Goal: Information Seeking & Learning: Learn about a topic

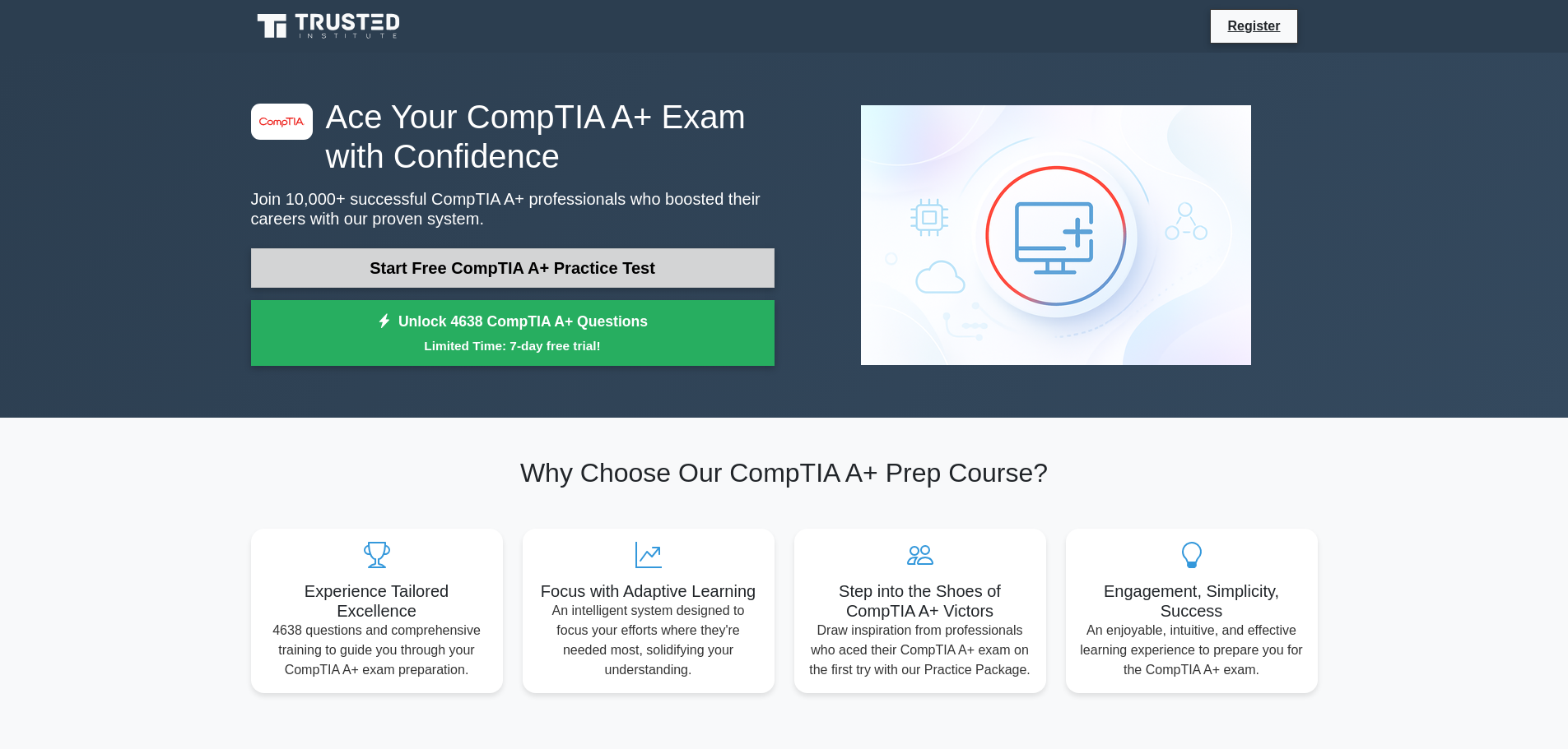
click at [501, 274] on link "Start Free CompTIA A+ Practice Test" at bounding box center [512, 267] width 523 height 39
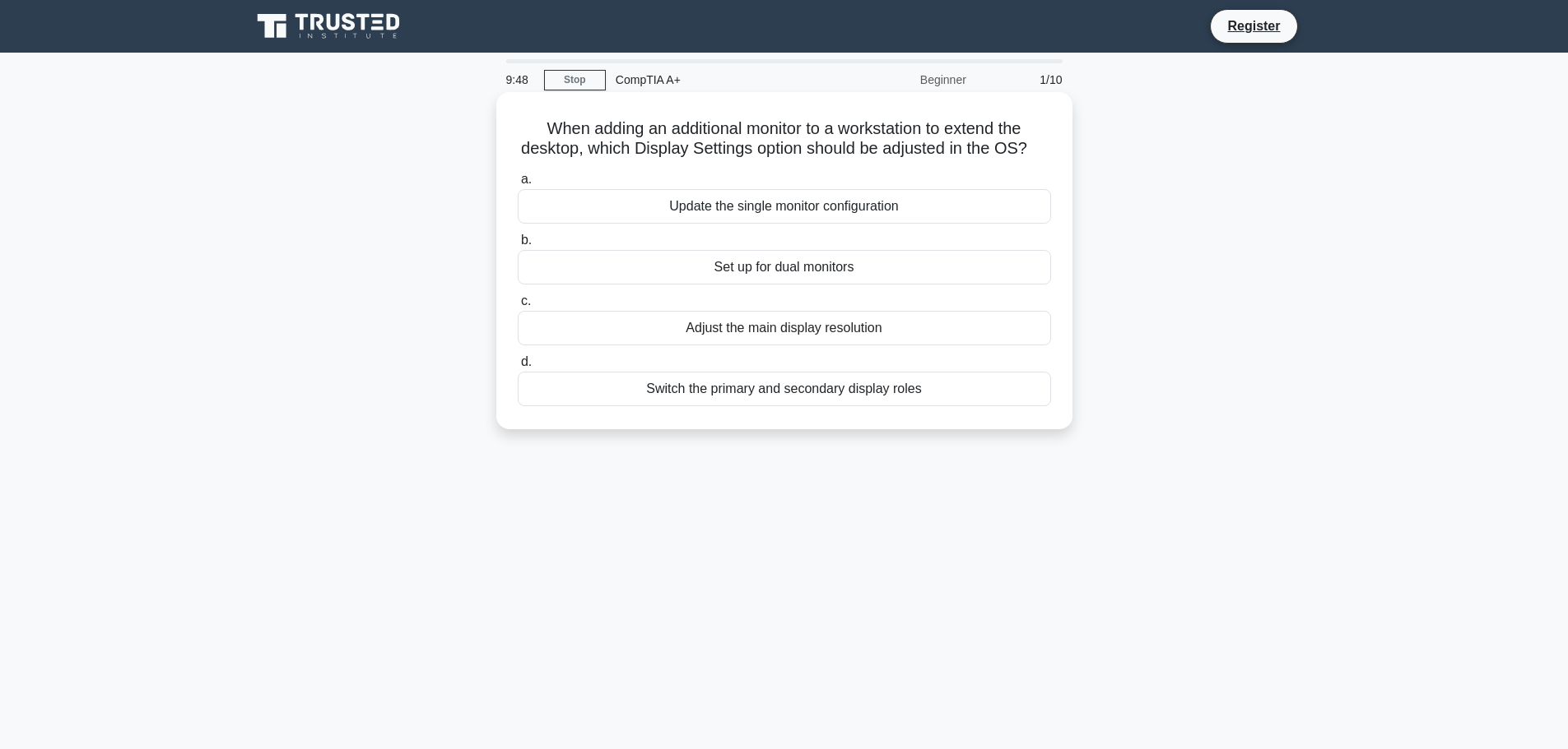
click at [774, 285] on div "Set up for dual monitors" at bounding box center [784, 267] width 533 height 35
click at [518, 246] on input "b. Set up for dual monitors" at bounding box center [518, 240] width 0 height 10
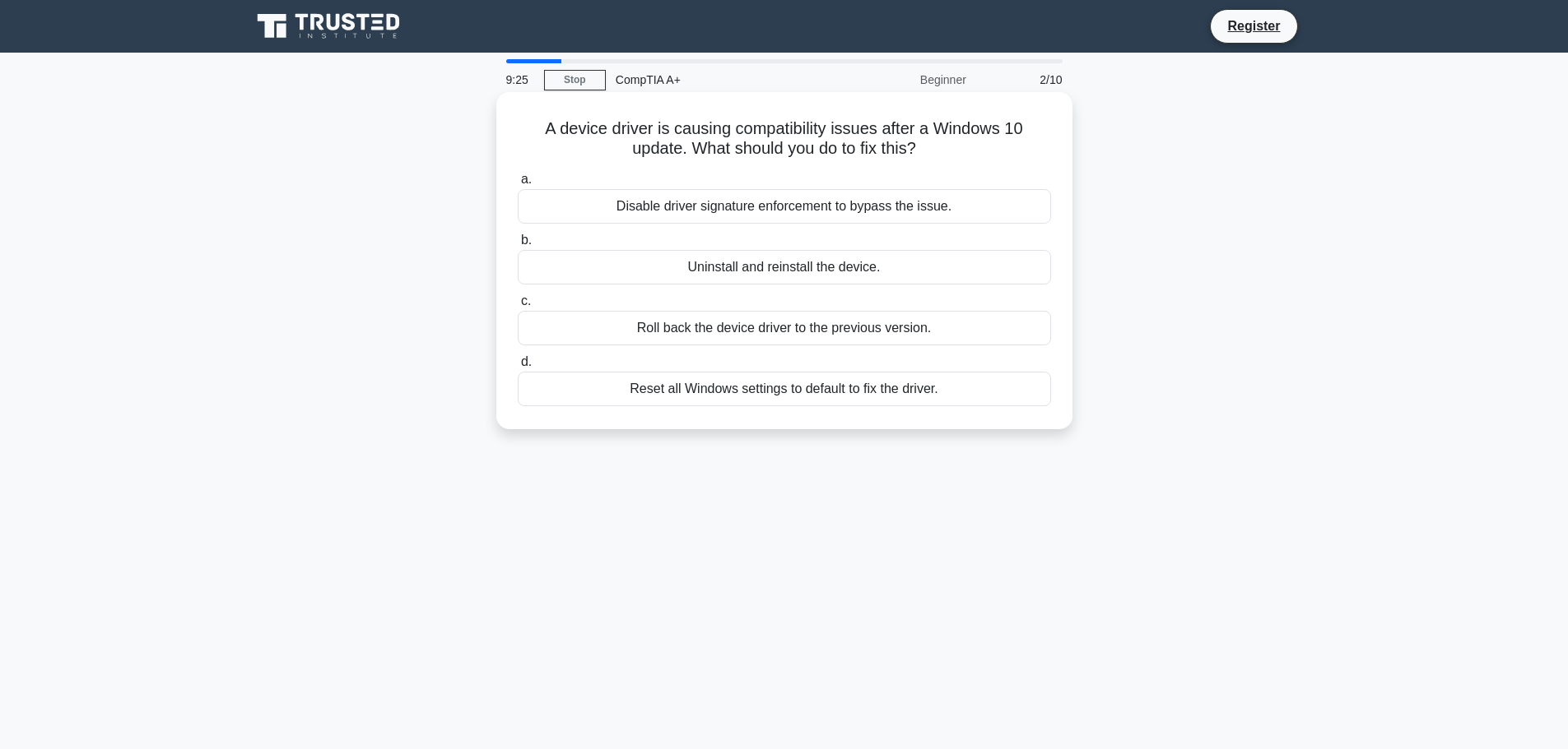
click at [751, 266] on div "Uninstall and reinstall the device." at bounding box center [784, 267] width 533 height 35
click at [518, 246] on input "b. Uninstall and reinstall the device." at bounding box center [518, 240] width 0 height 10
click at [764, 399] on div "Backing up important data" at bounding box center [784, 389] width 533 height 35
click at [518, 368] on input "d. Backing up important data" at bounding box center [518, 362] width 0 height 10
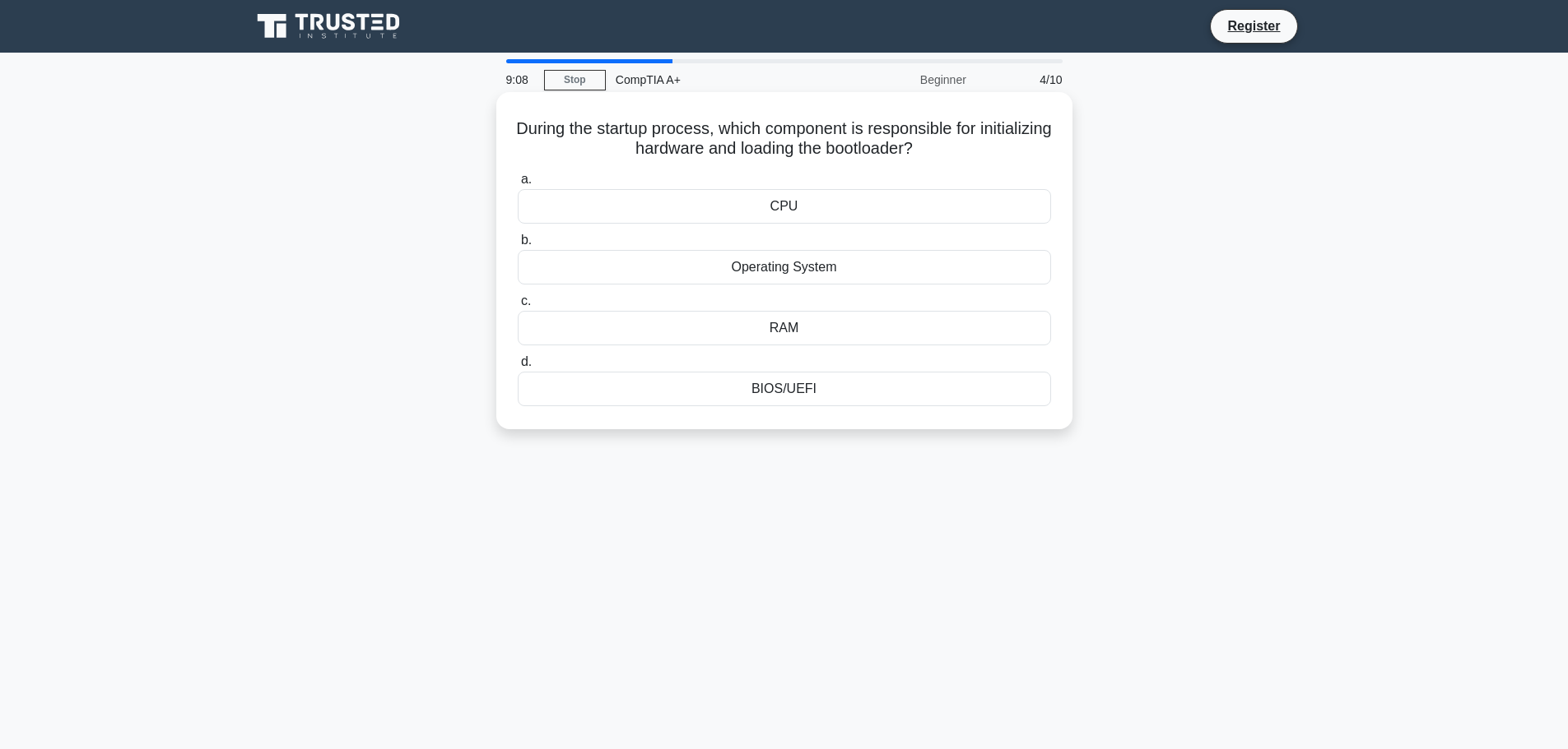
click at [773, 394] on div "BIOS/UEFI" at bounding box center [784, 389] width 533 height 35
click at [518, 368] on input "d. BIOS/UEFI" at bounding box center [518, 362] width 0 height 10
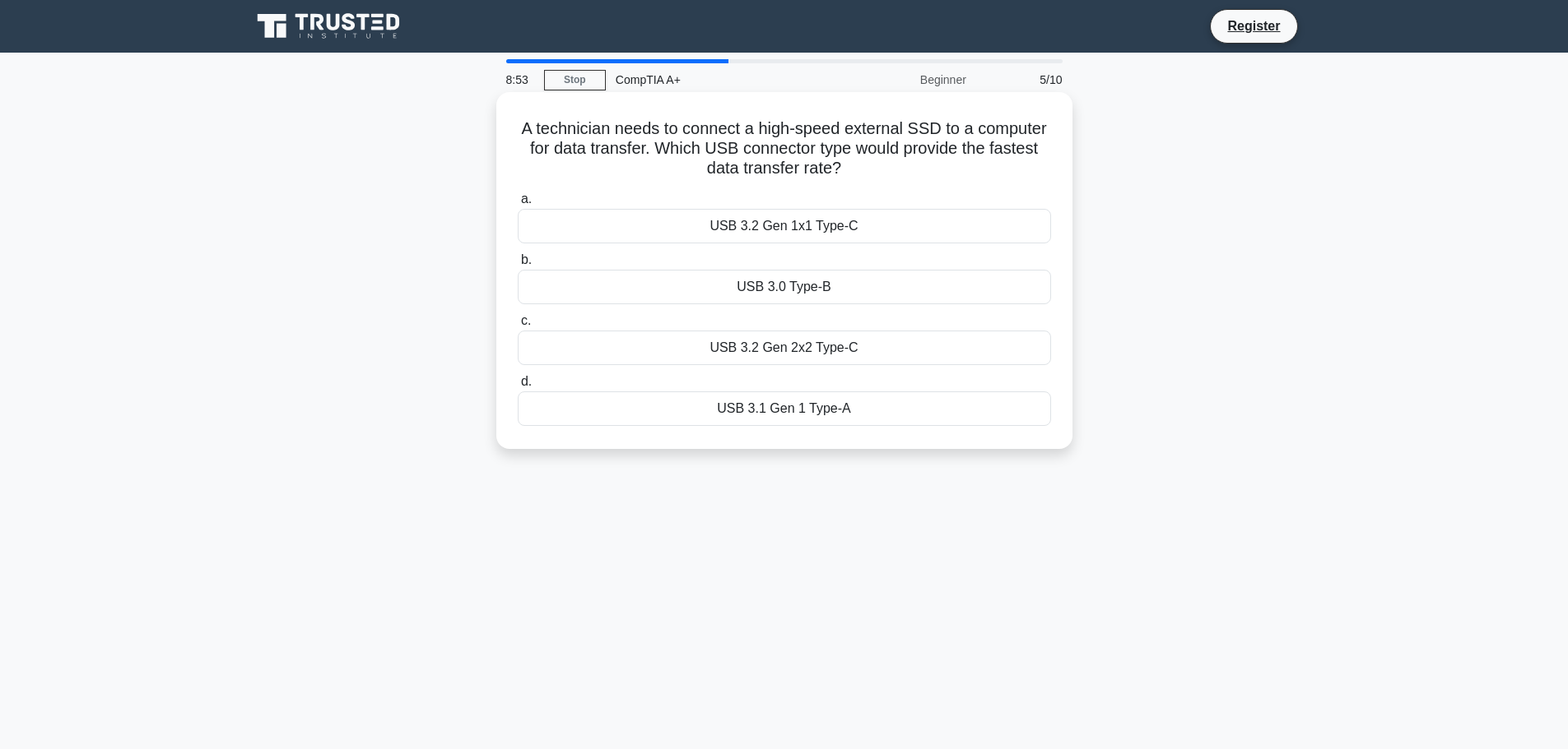
click at [744, 230] on div "USB 3.2 Gen 1x1 Type-C" at bounding box center [784, 226] width 533 height 35
click at [518, 205] on input "a. USB 3.2 Gen 1x1 Type-C" at bounding box center [518, 199] width 0 height 10
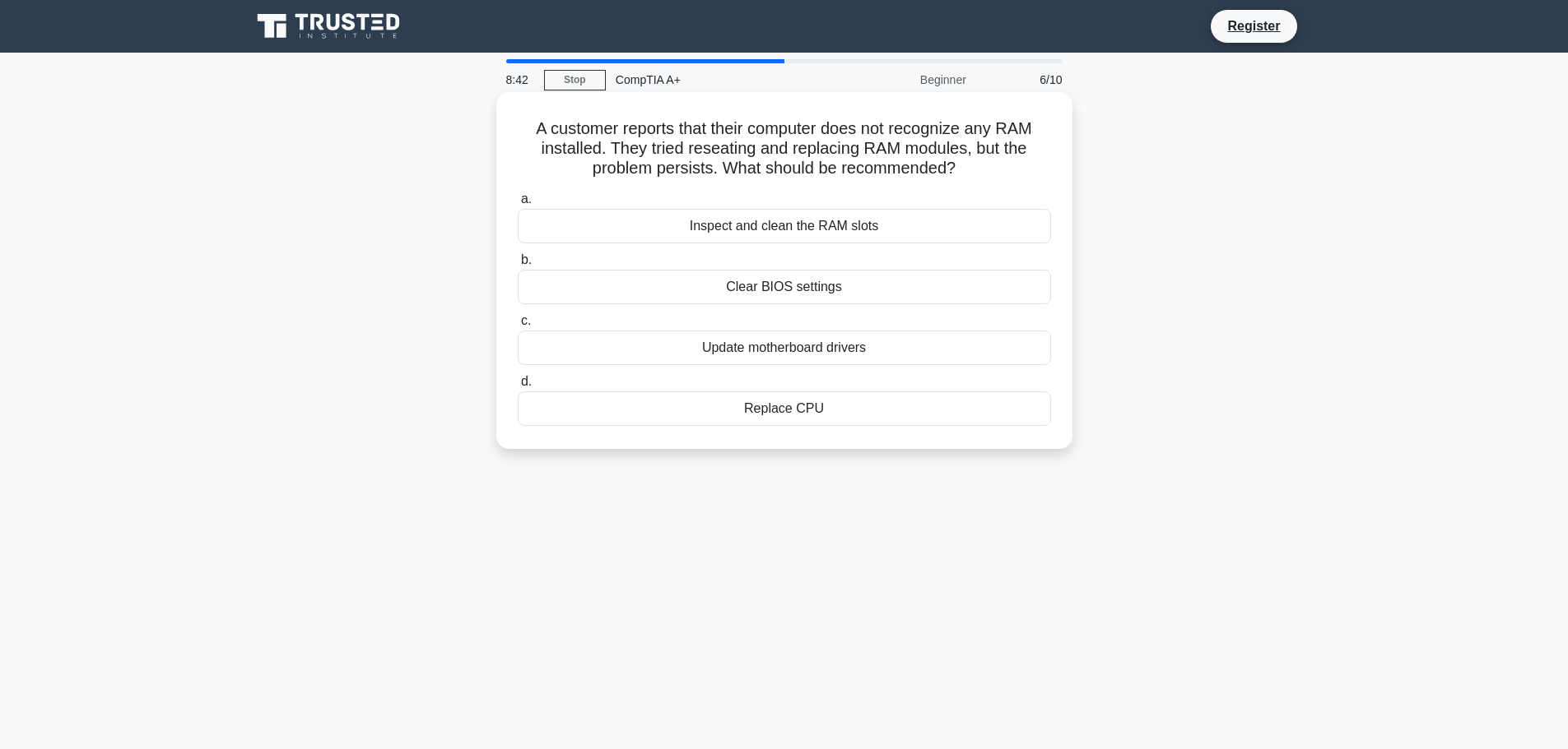
click at [749, 350] on div "Update motherboard drivers" at bounding box center [784, 348] width 533 height 35
click at [518, 327] on input "c. Update motherboard drivers" at bounding box center [518, 321] width 0 height 10
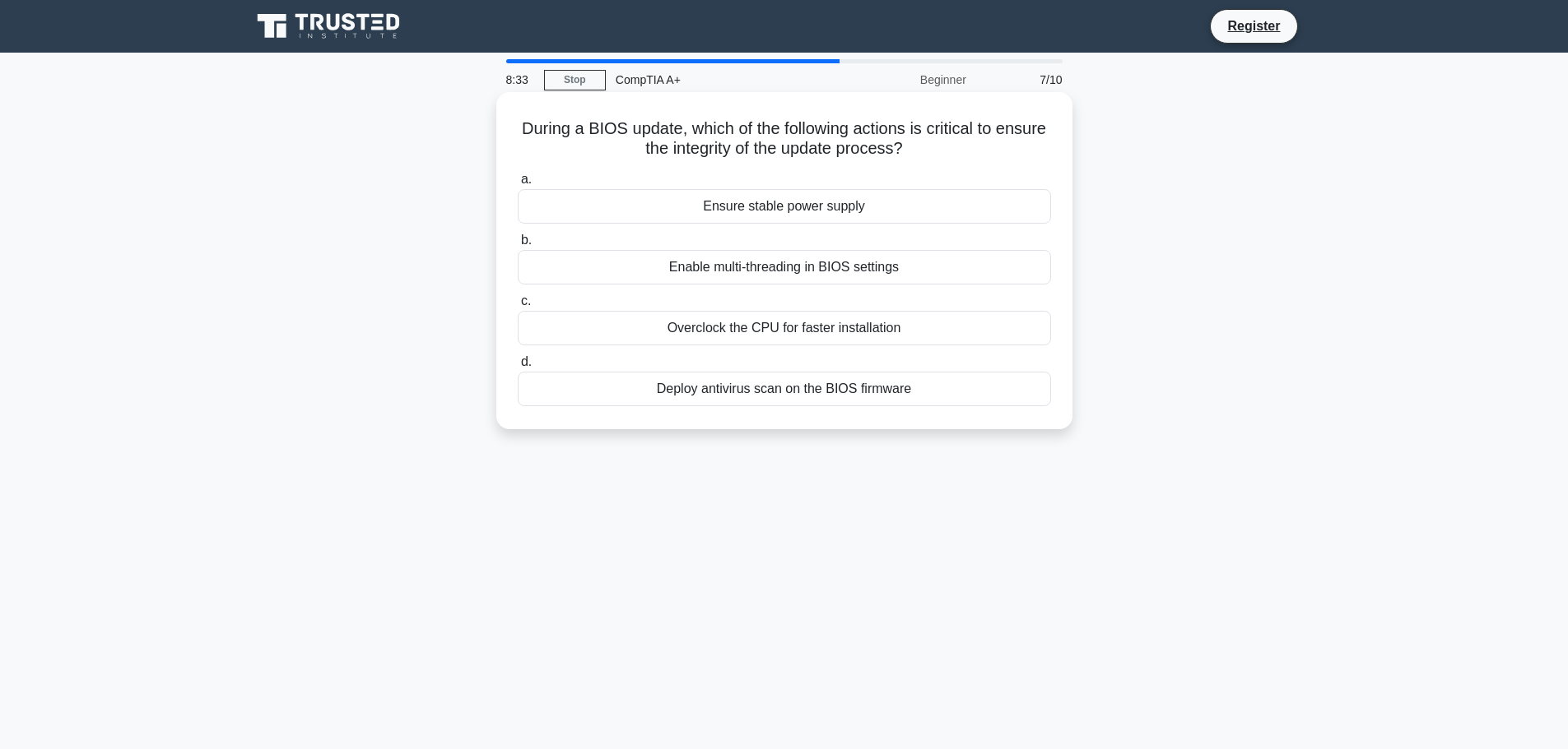
click at [749, 205] on div "Ensure stable power supply" at bounding box center [784, 206] width 533 height 35
click at [518, 185] on input "a. Ensure stable power supply" at bounding box center [518, 179] width 0 height 10
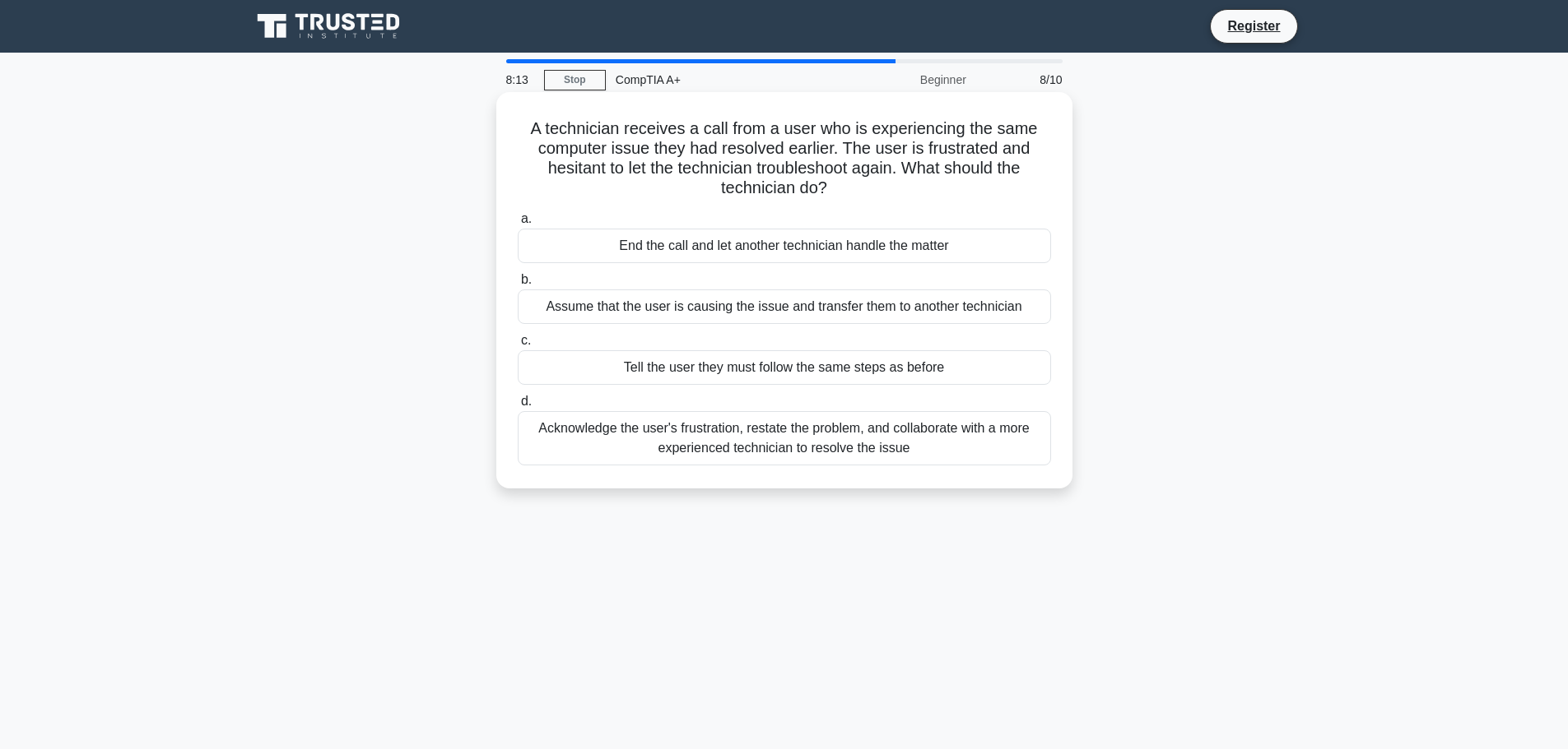
click at [690, 429] on div "Acknowledge the user's frustration, restate the problem, and collaborate with a…" at bounding box center [784, 438] width 533 height 54
click at [518, 407] on input "d. Acknowledge the user's frustration, restate the problem, and collaborate wit…" at bounding box center [518, 402] width 0 height 10
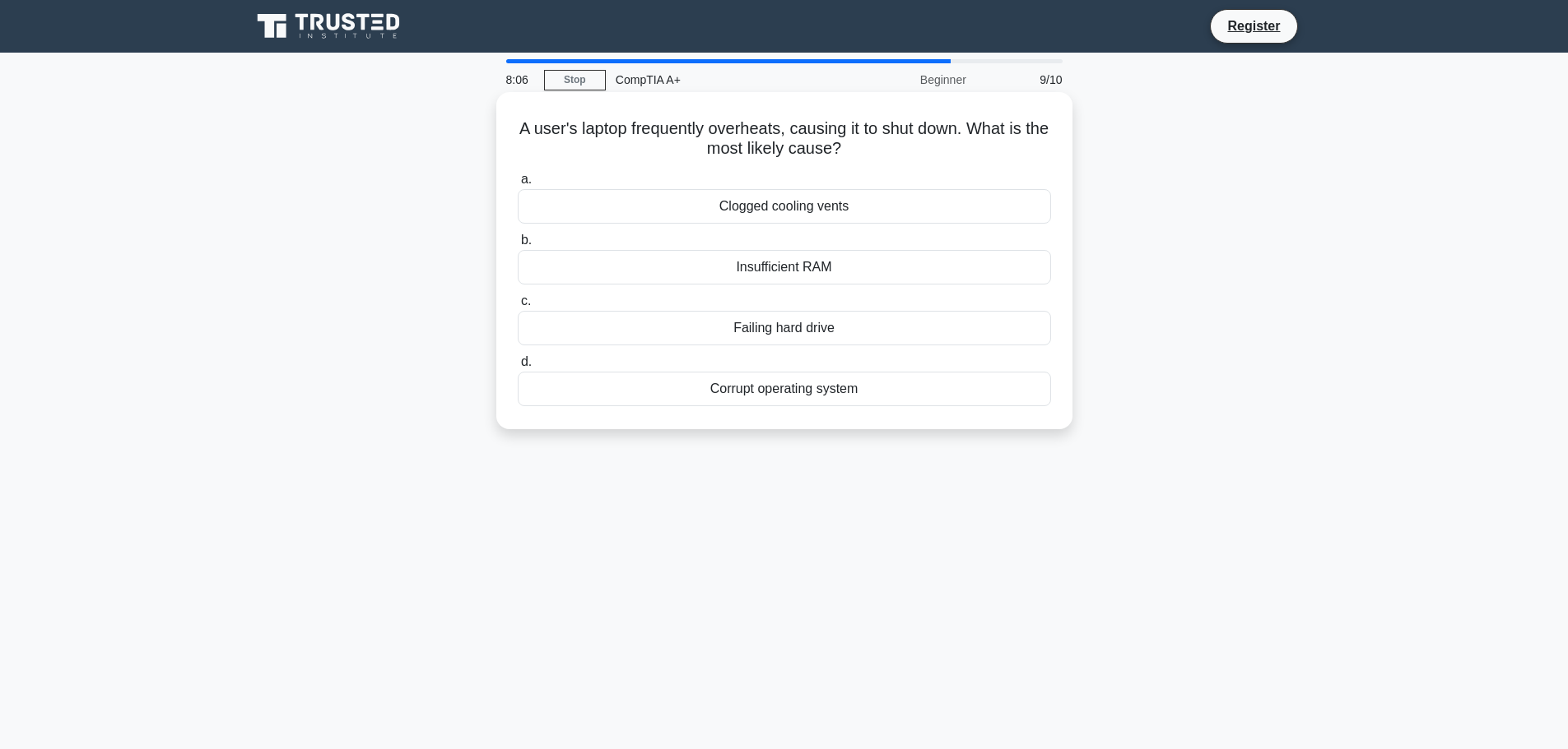
click at [774, 205] on div "Clogged cooling vents" at bounding box center [784, 206] width 533 height 35
click at [518, 185] on input "a. Clogged cooling vents" at bounding box center [518, 179] width 0 height 10
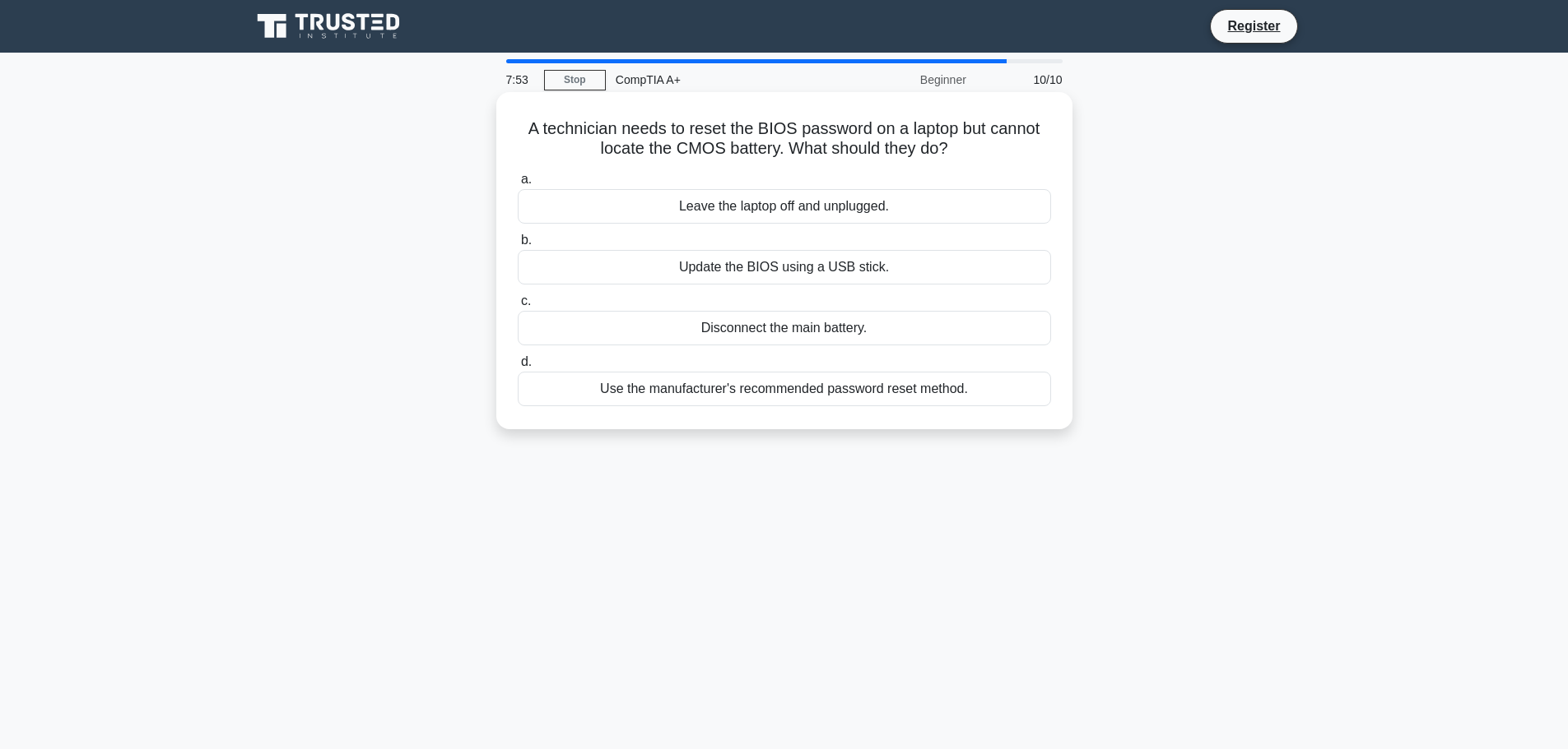
click at [782, 387] on div "Use the manufacturer's recommended password reset method." at bounding box center [784, 389] width 533 height 35
click at [518, 368] on input "d. Use the manufacturer's recommended password reset method." at bounding box center [518, 362] width 0 height 10
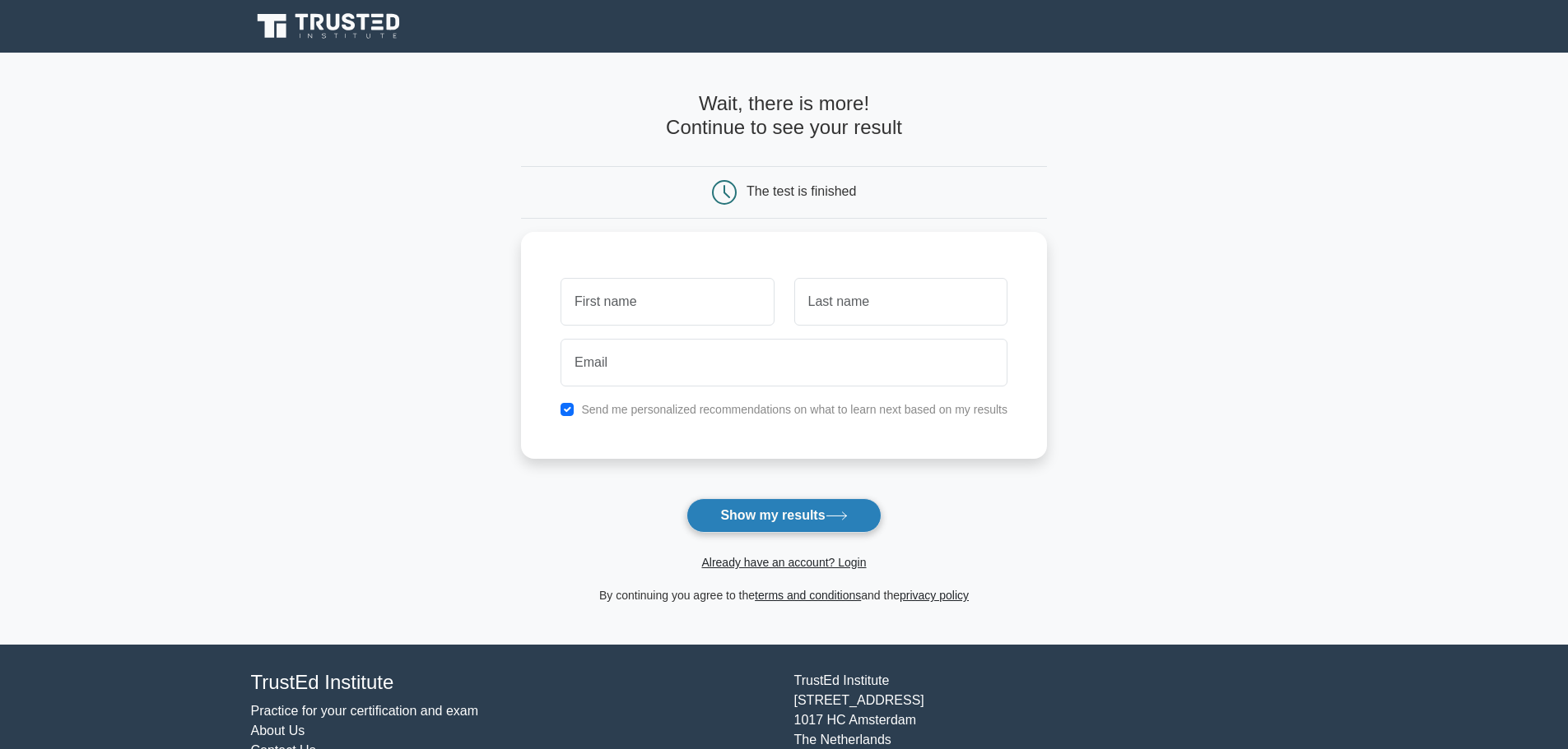
click at [769, 502] on button "Show my results" at bounding box center [784, 516] width 194 height 35
click at [671, 298] on input "text" at bounding box center [667, 297] width 213 height 48
type input "Trey"
type input "p"
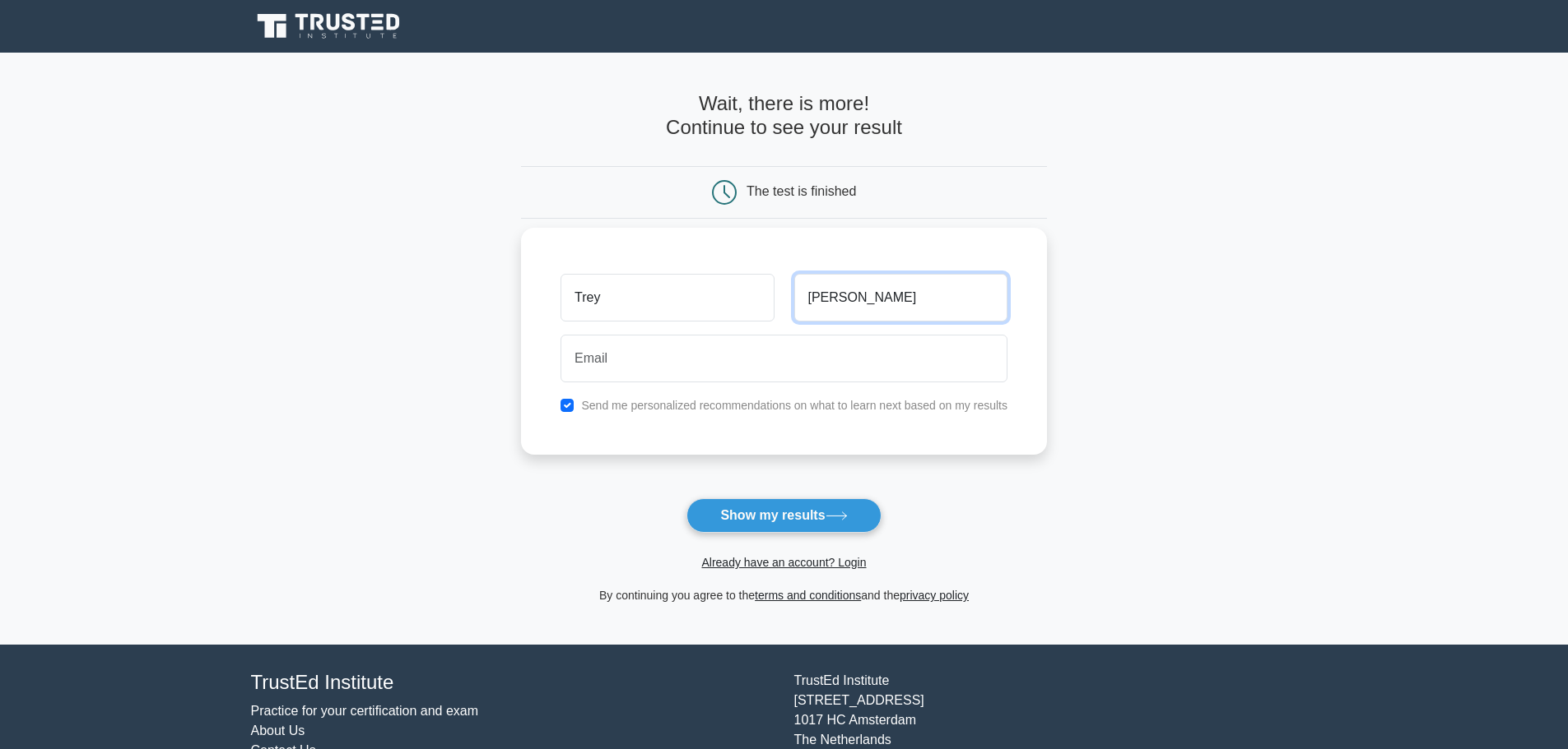
type input "[PERSON_NAME]"
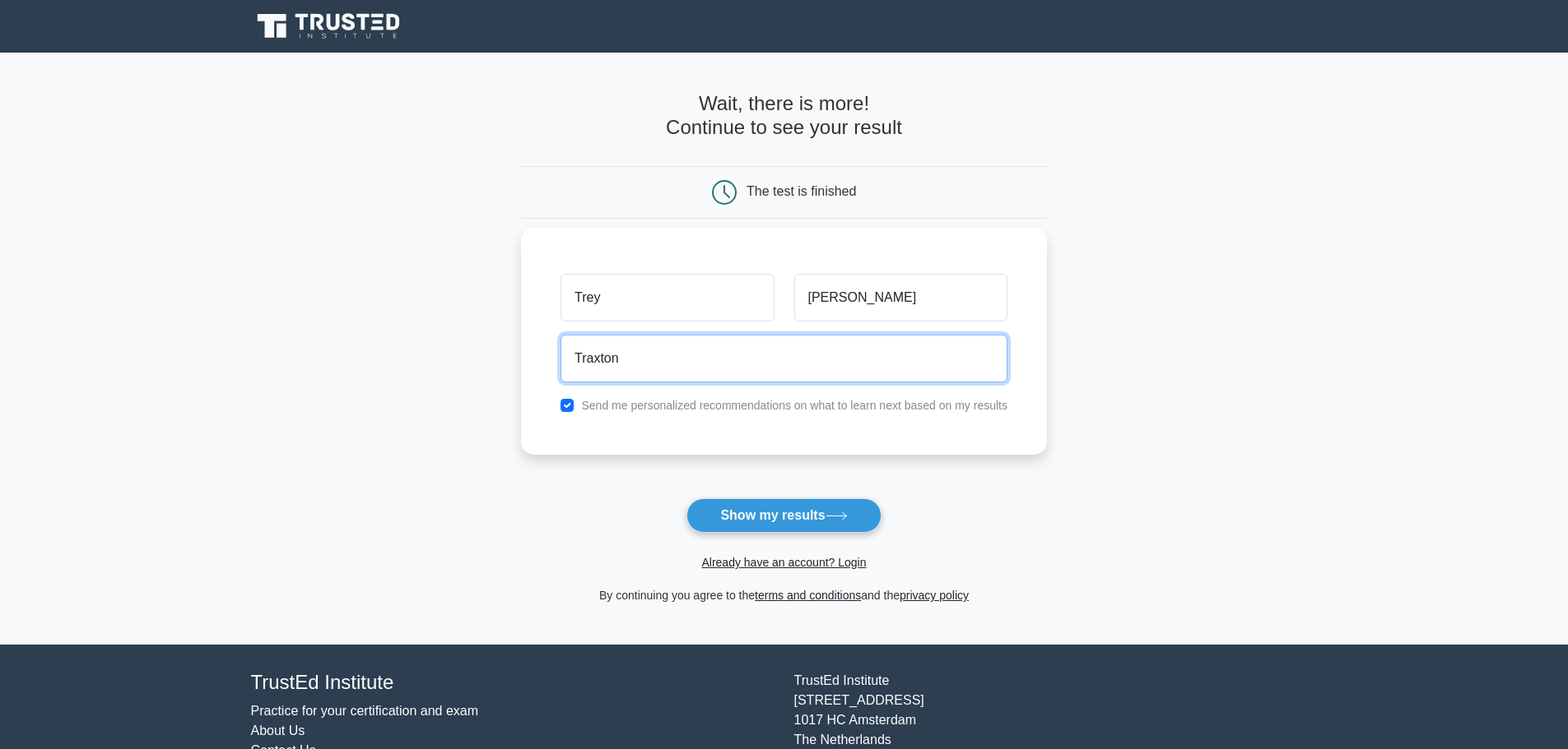
type input "[EMAIL_ADDRESS][DOMAIN_NAME]"
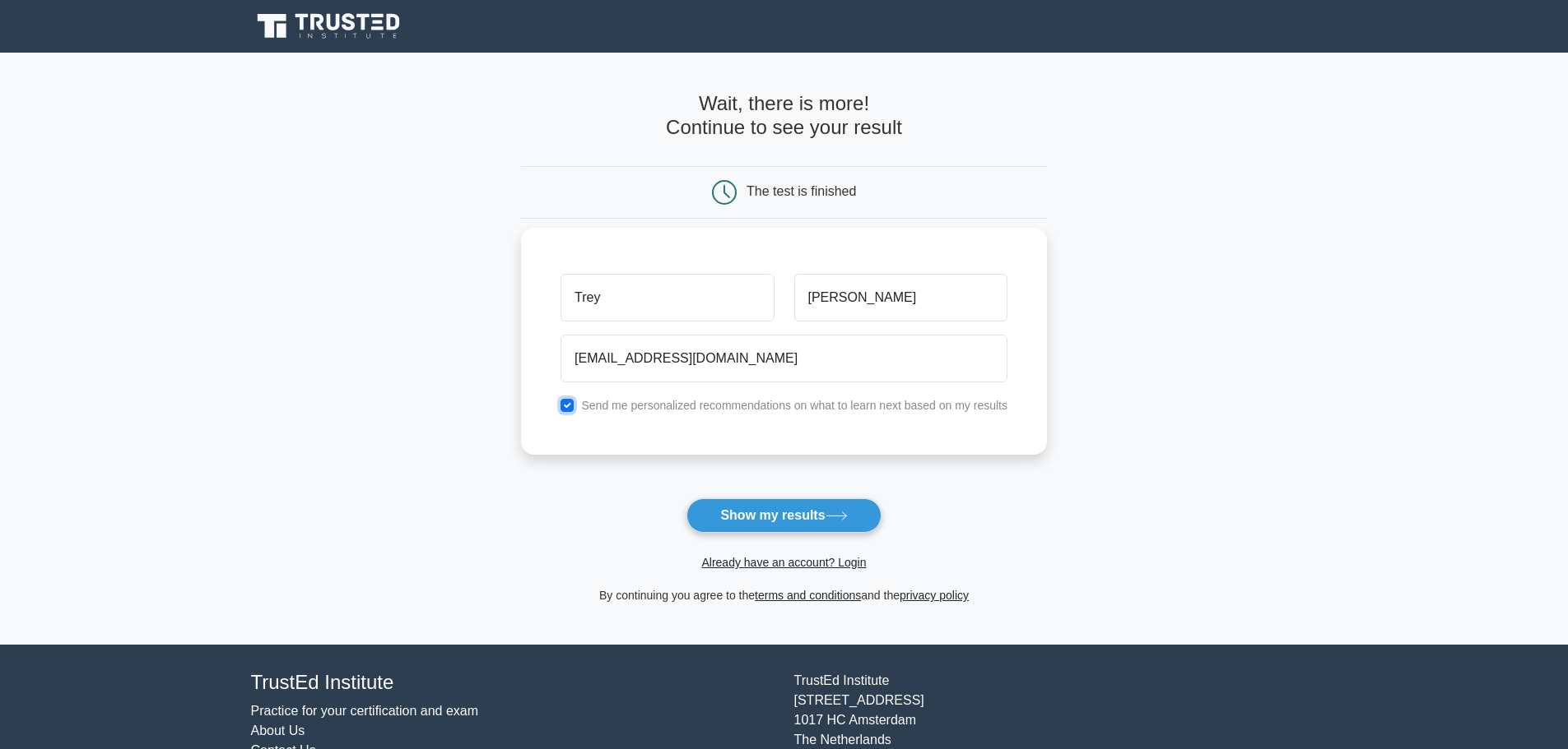
click at [571, 407] on input "checkbox" at bounding box center [567, 405] width 13 height 13
checkbox input "false"
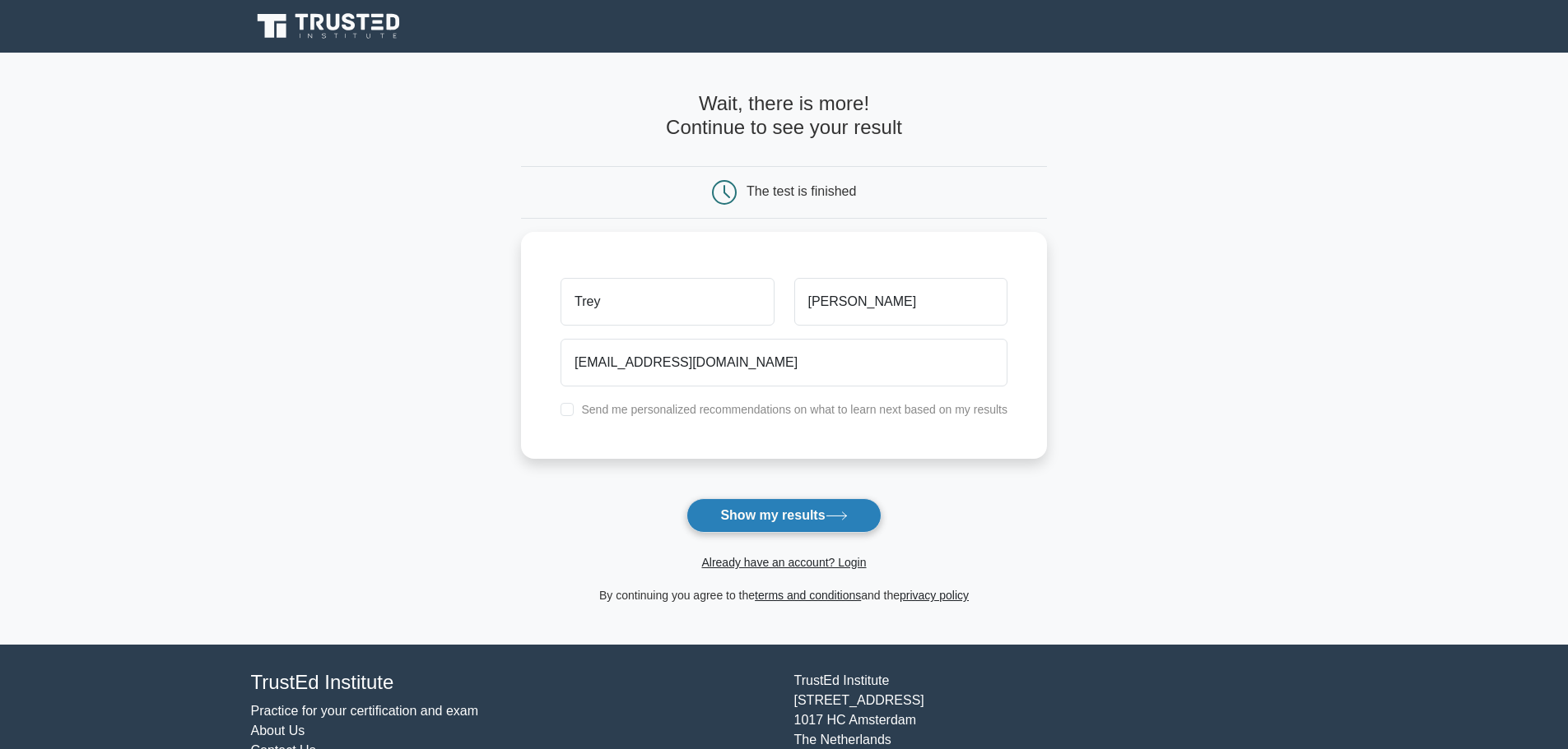
click at [774, 516] on button "Show my results" at bounding box center [784, 516] width 194 height 35
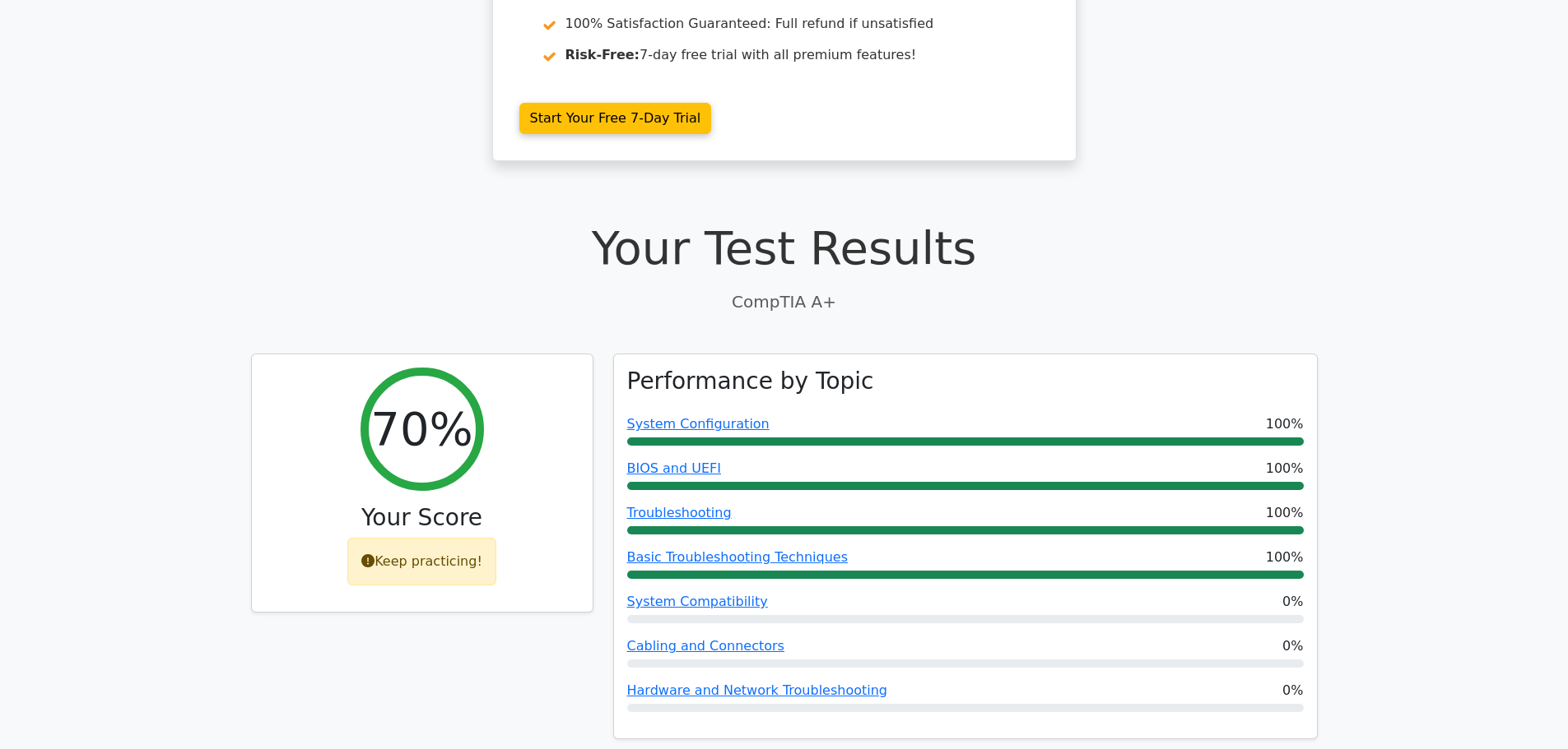
scroll to position [329, 0]
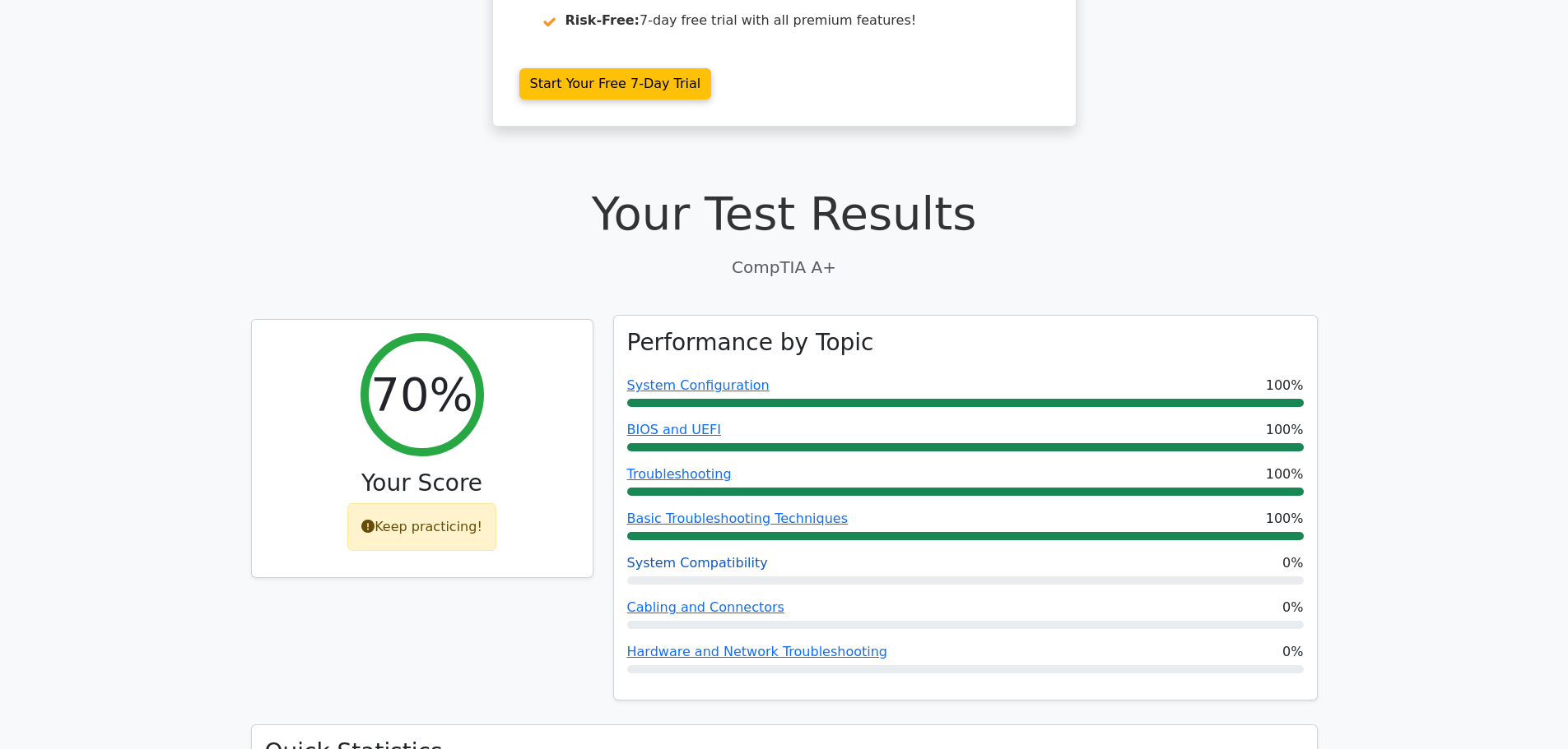
click at [720, 561] on link "System Compatibility" at bounding box center [697, 563] width 141 height 16
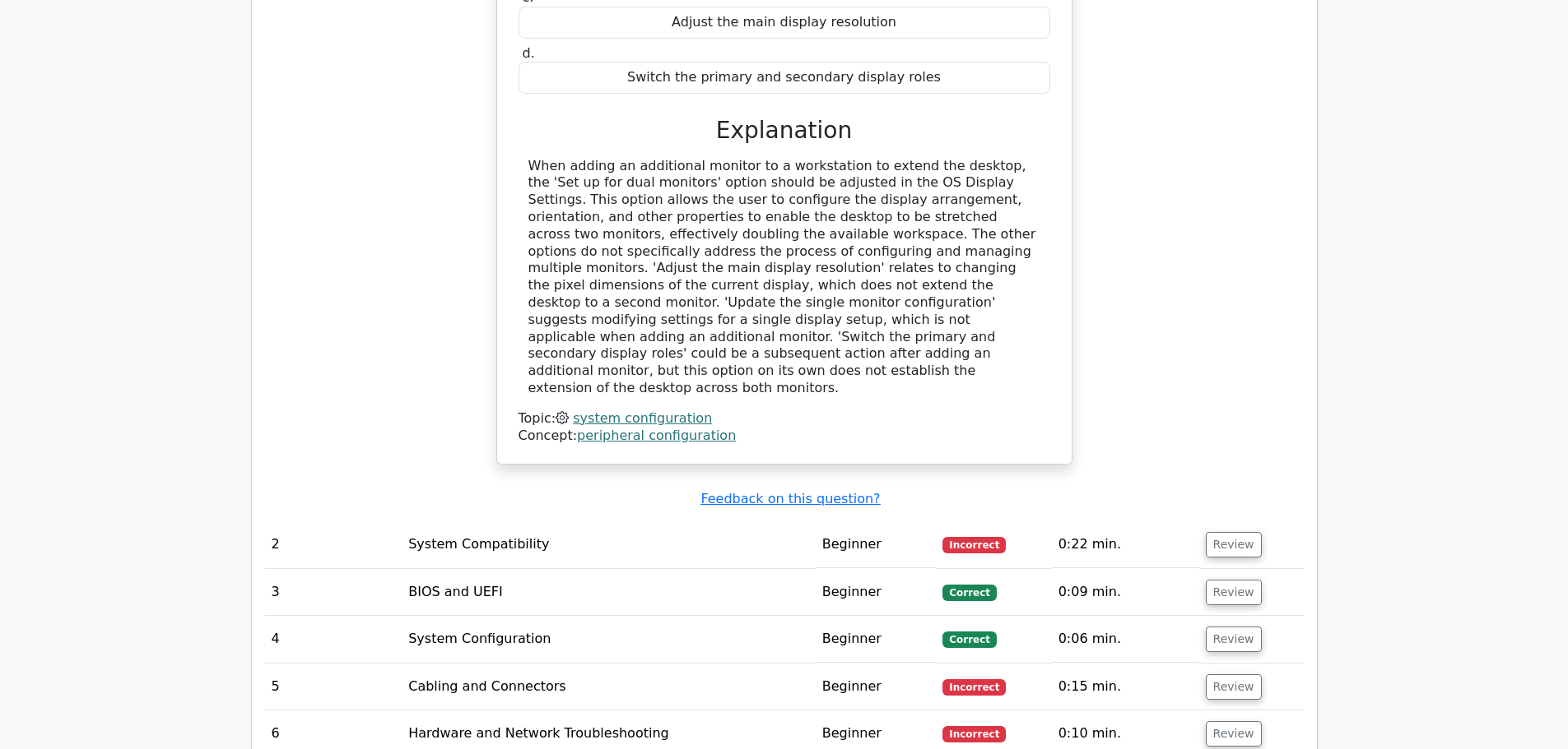
scroll to position [1727, 0]
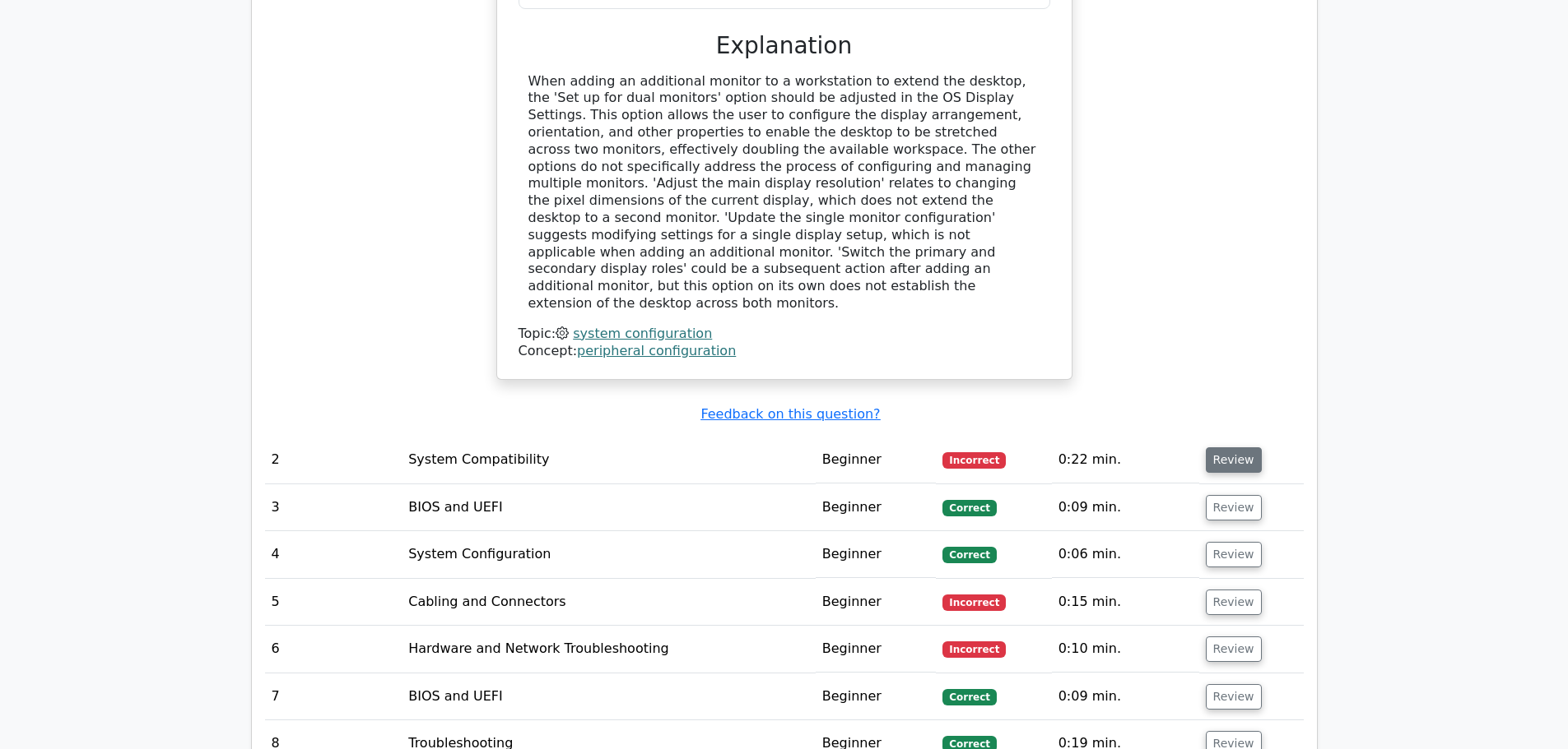
click at [1226, 447] on button "Review" at bounding box center [1234, 460] width 56 height 25
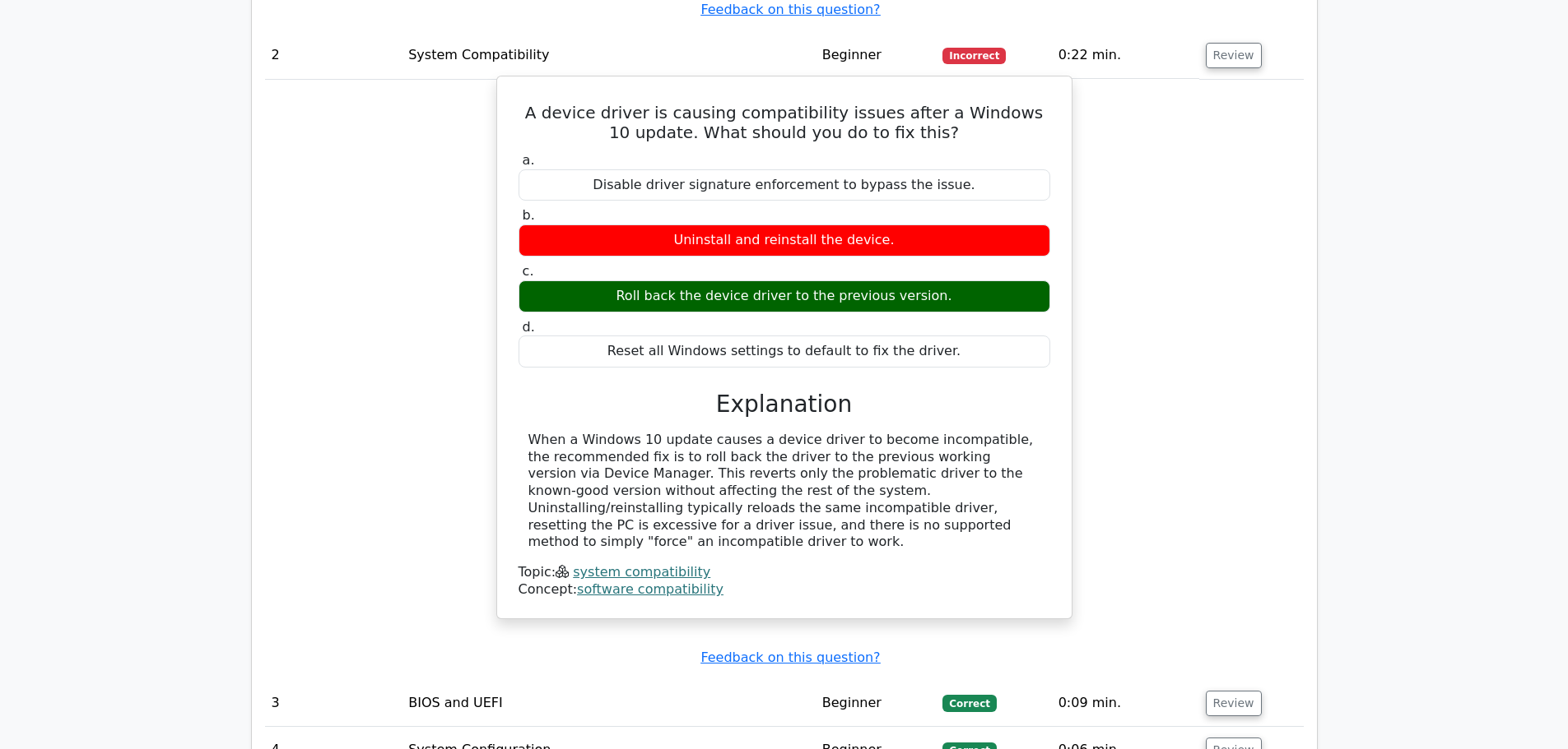
scroll to position [2139, 0]
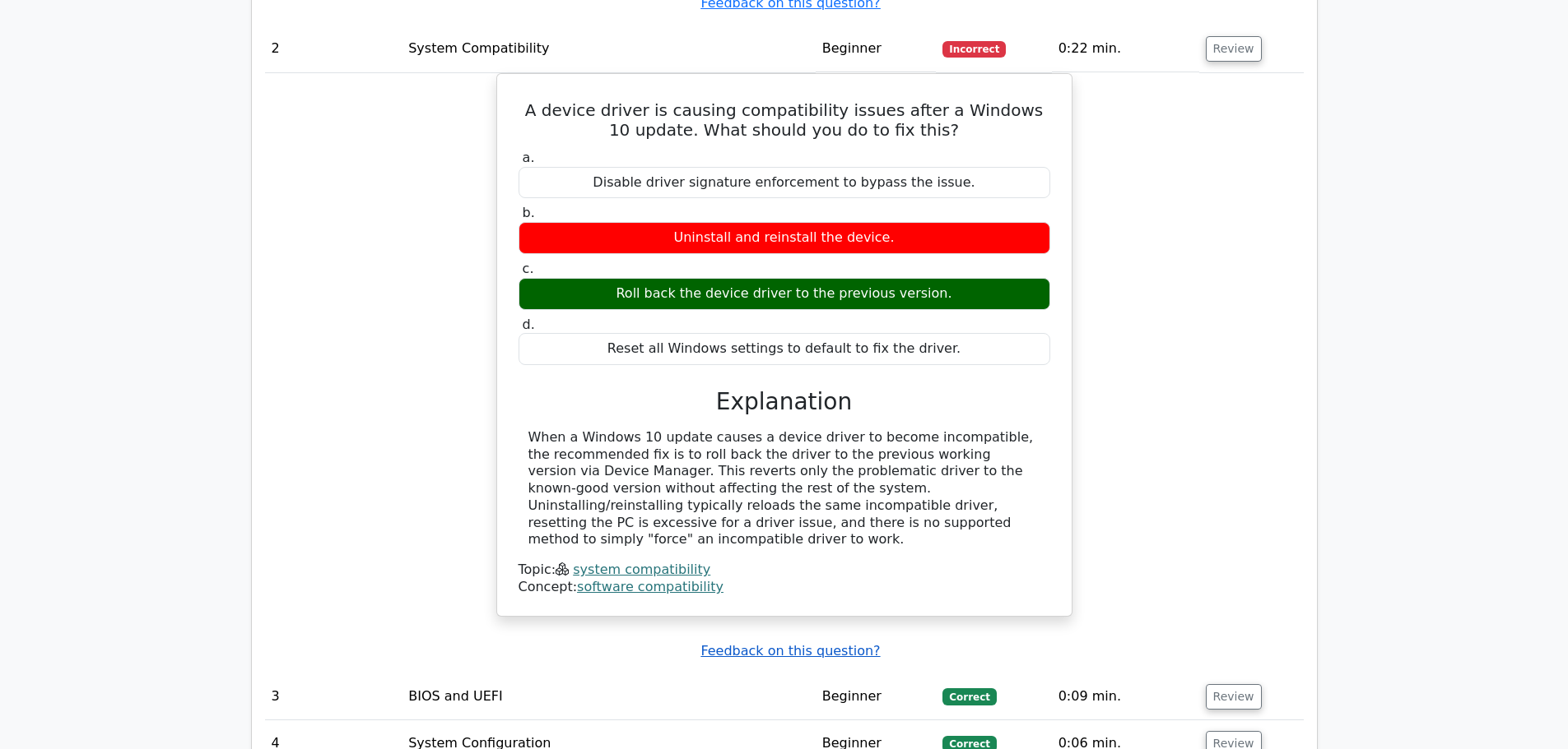
click at [836, 643] on u "Feedback on this question?" at bounding box center [790, 651] width 179 height 16
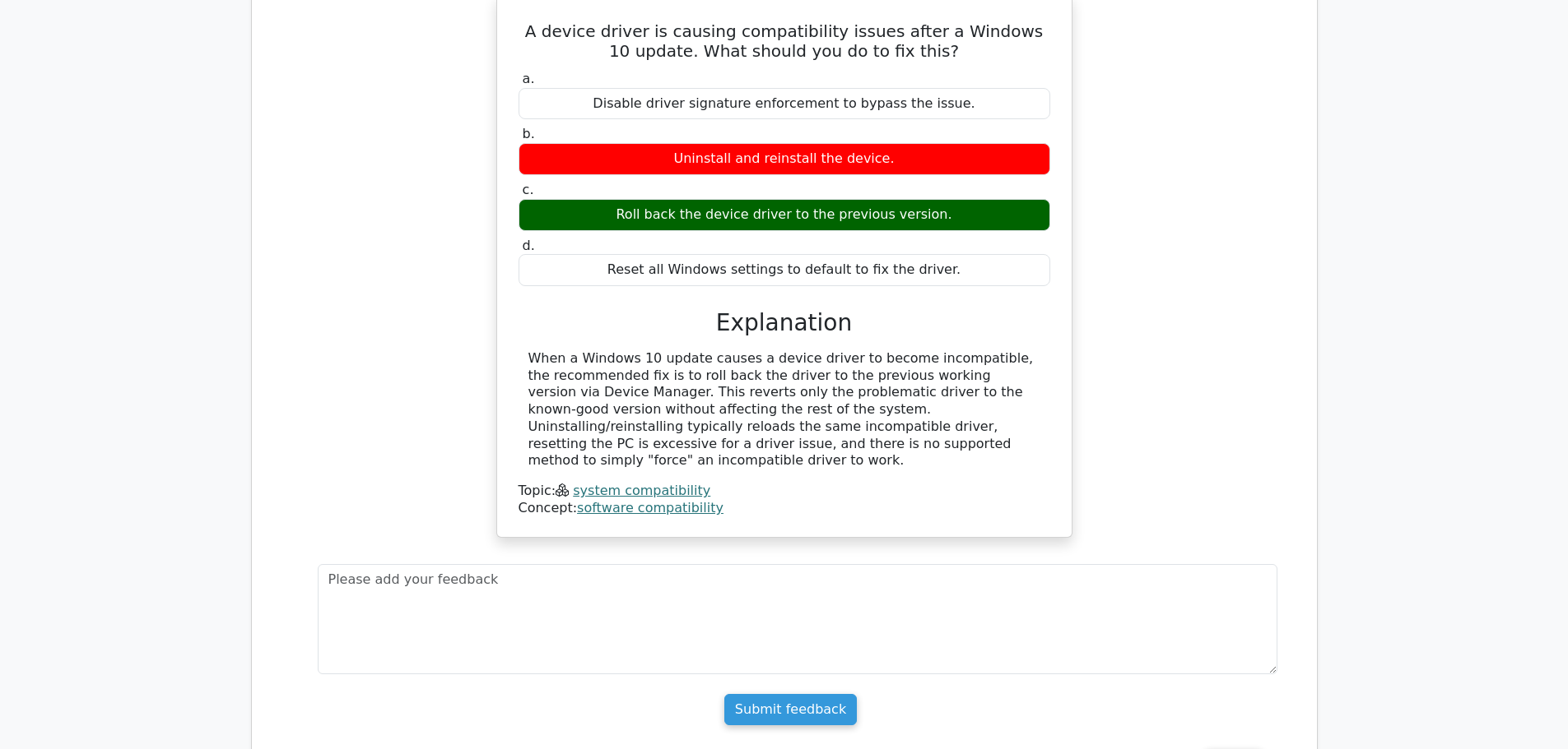
scroll to position [2221, 0]
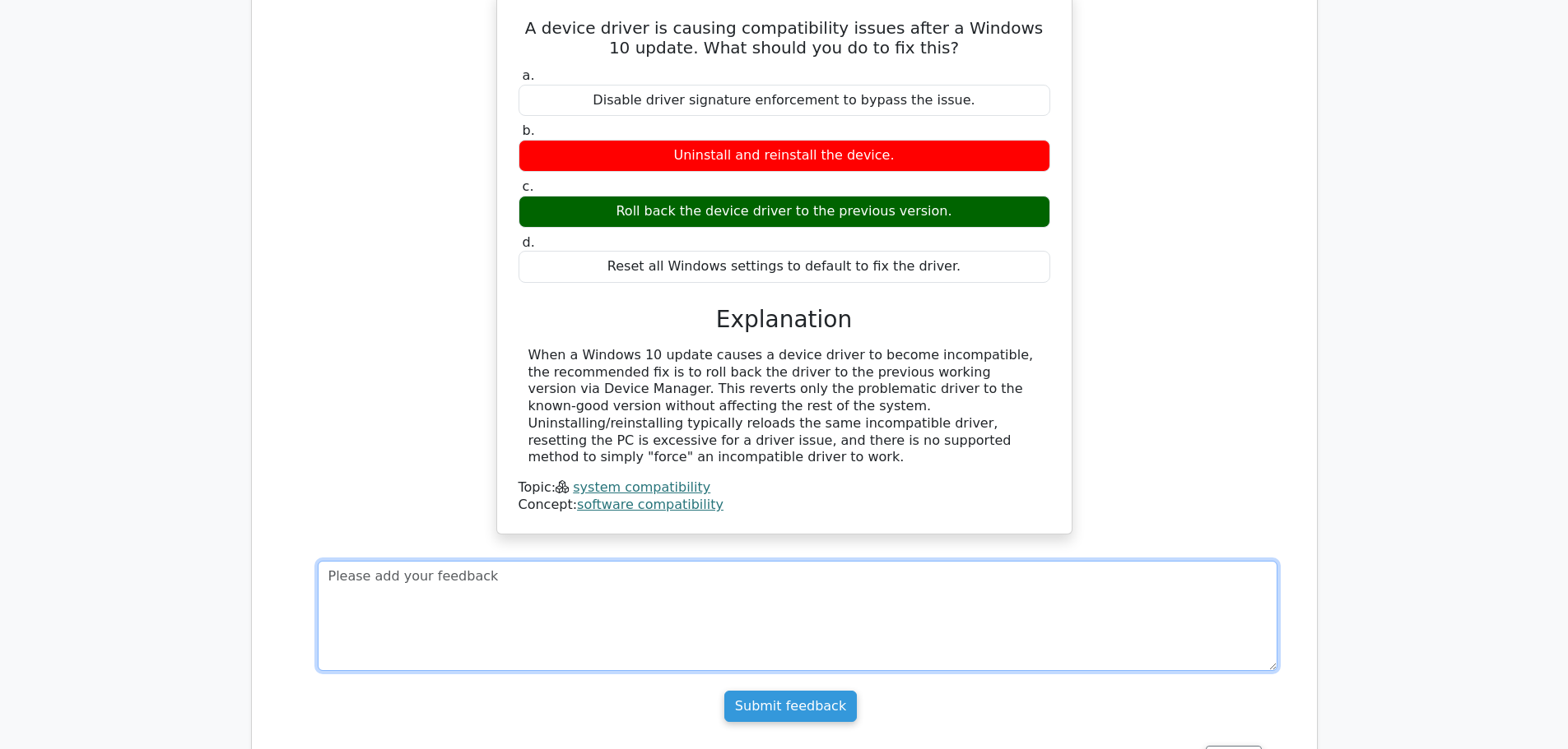
click at [655, 561] on textarea at bounding box center [797, 616] width 959 height 110
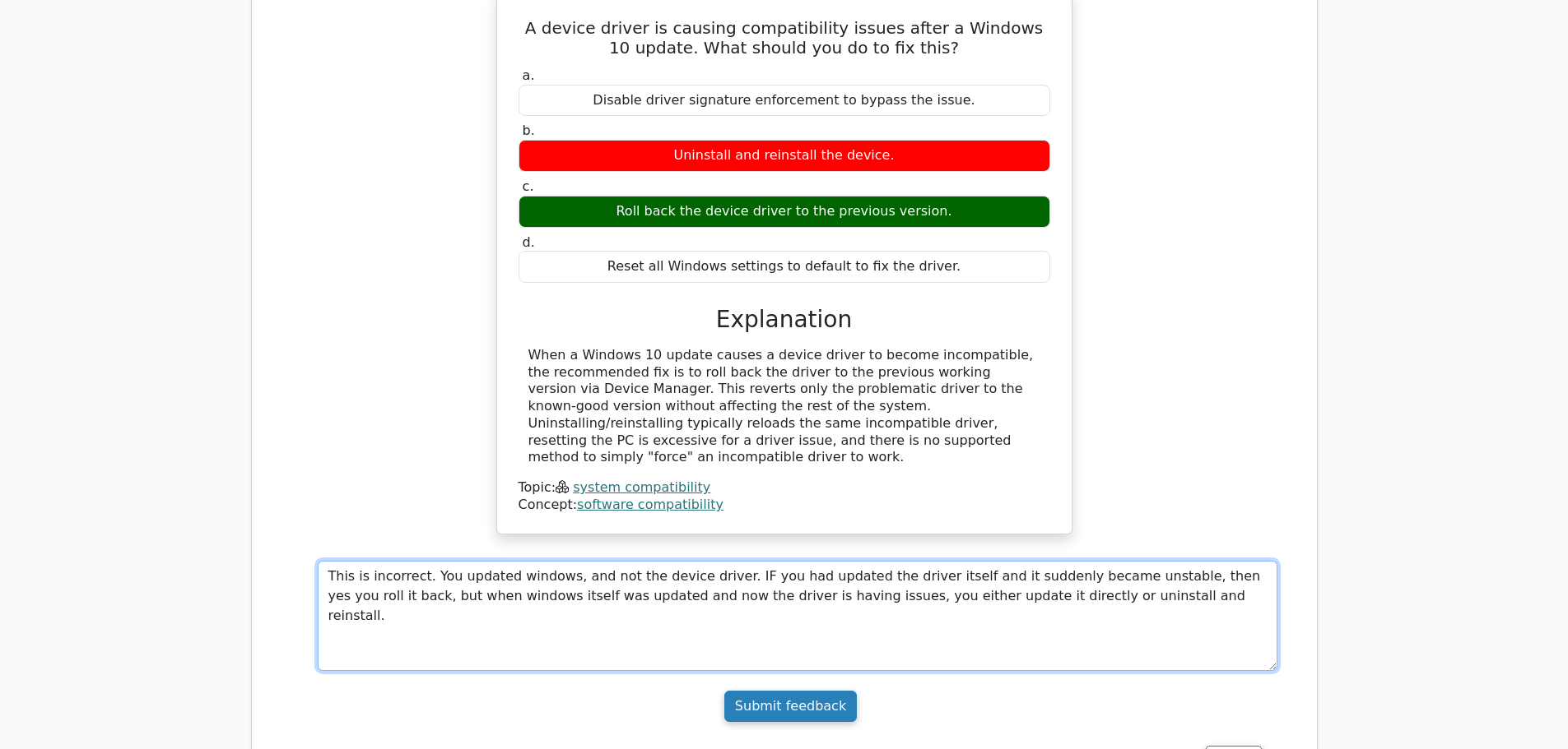
type textarea "This is incorrect. You updated windows, and not the device driver. IF you had u…"
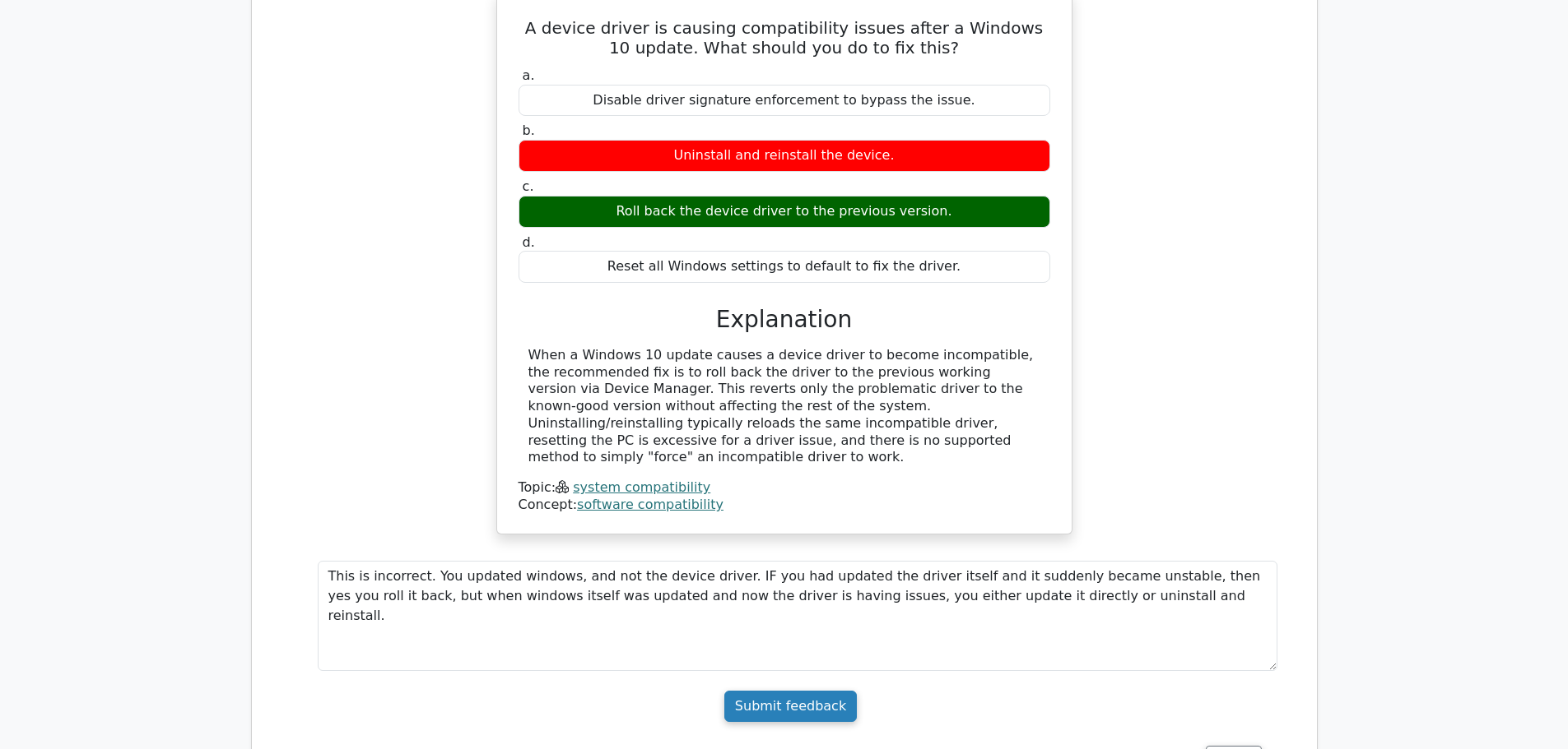
click at [802, 690] on input "Submit feedback" at bounding box center [790, 706] width 132 height 31
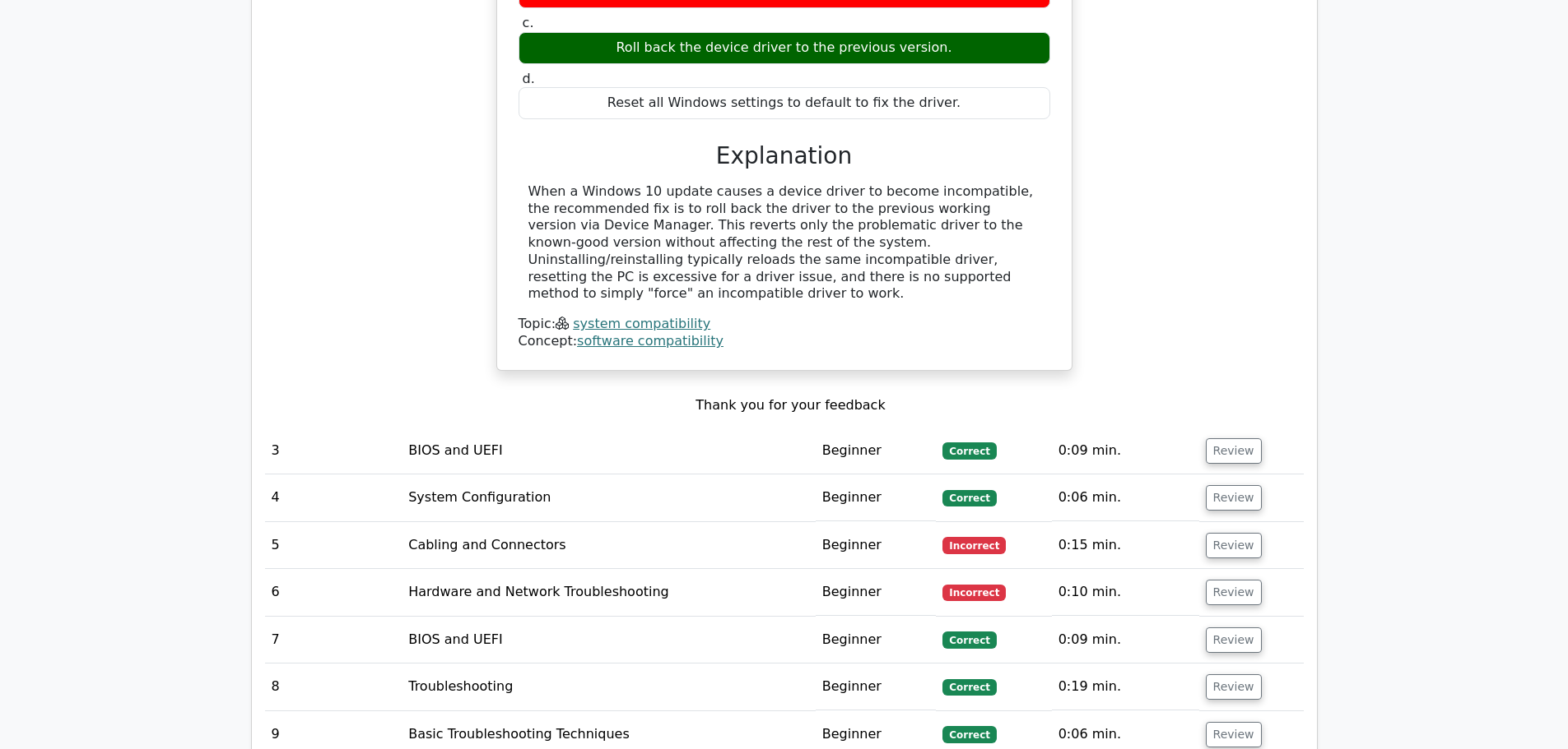
scroll to position [2385, 0]
click at [1215, 532] on button "Review" at bounding box center [1234, 544] width 56 height 25
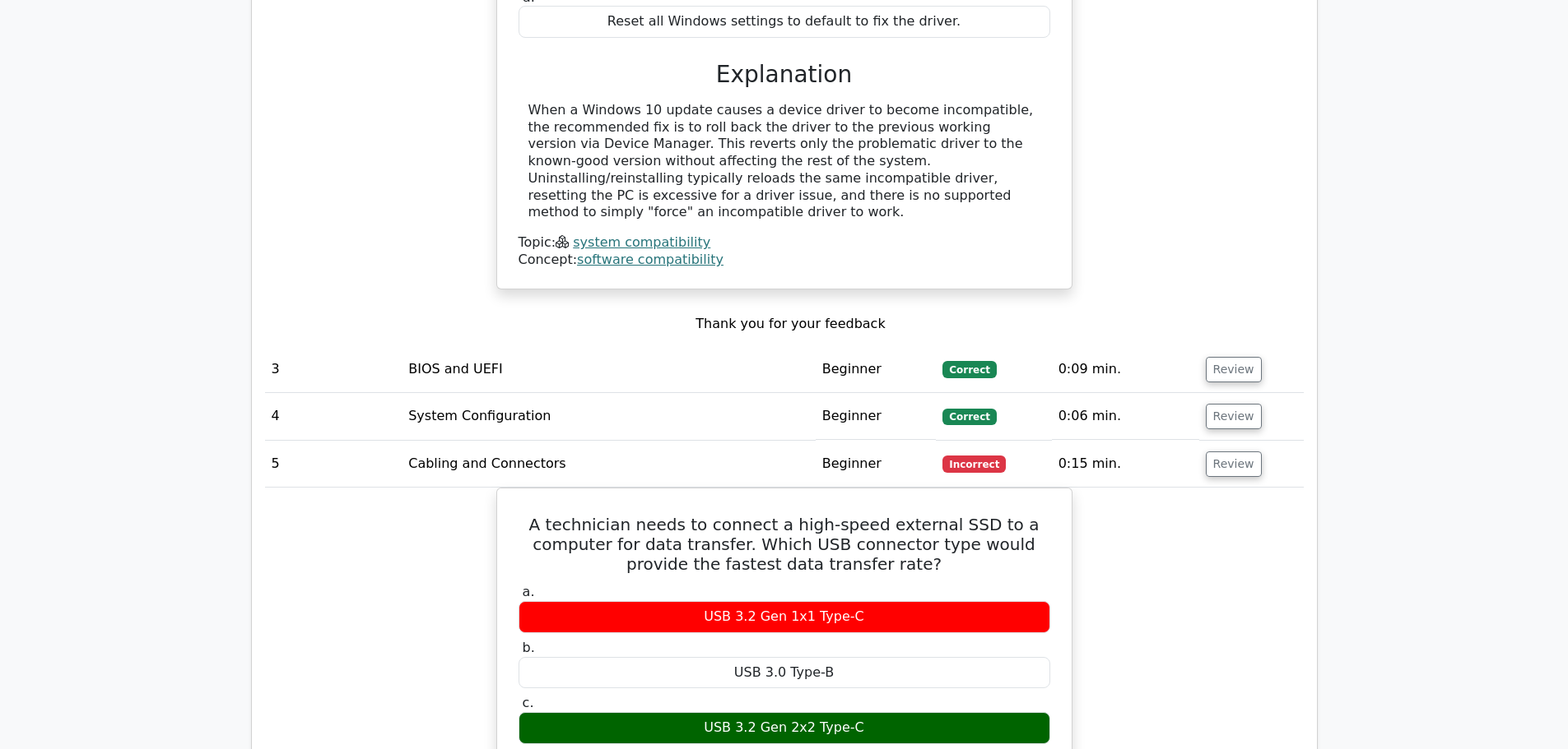
scroll to position [2467, 0]
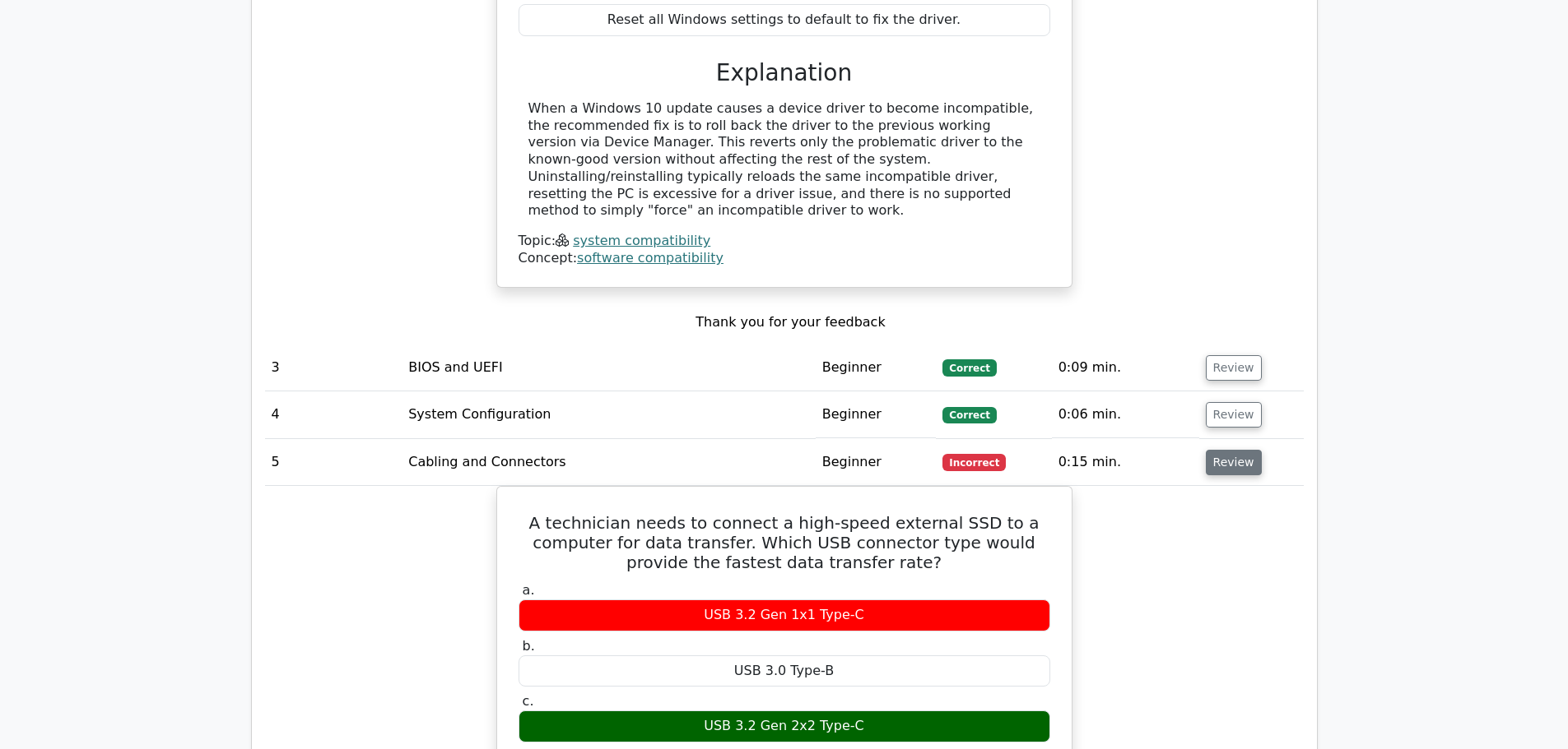
click at [1229, 450] on button "Review" at bounding box center [1234, 462] width 56 height 25
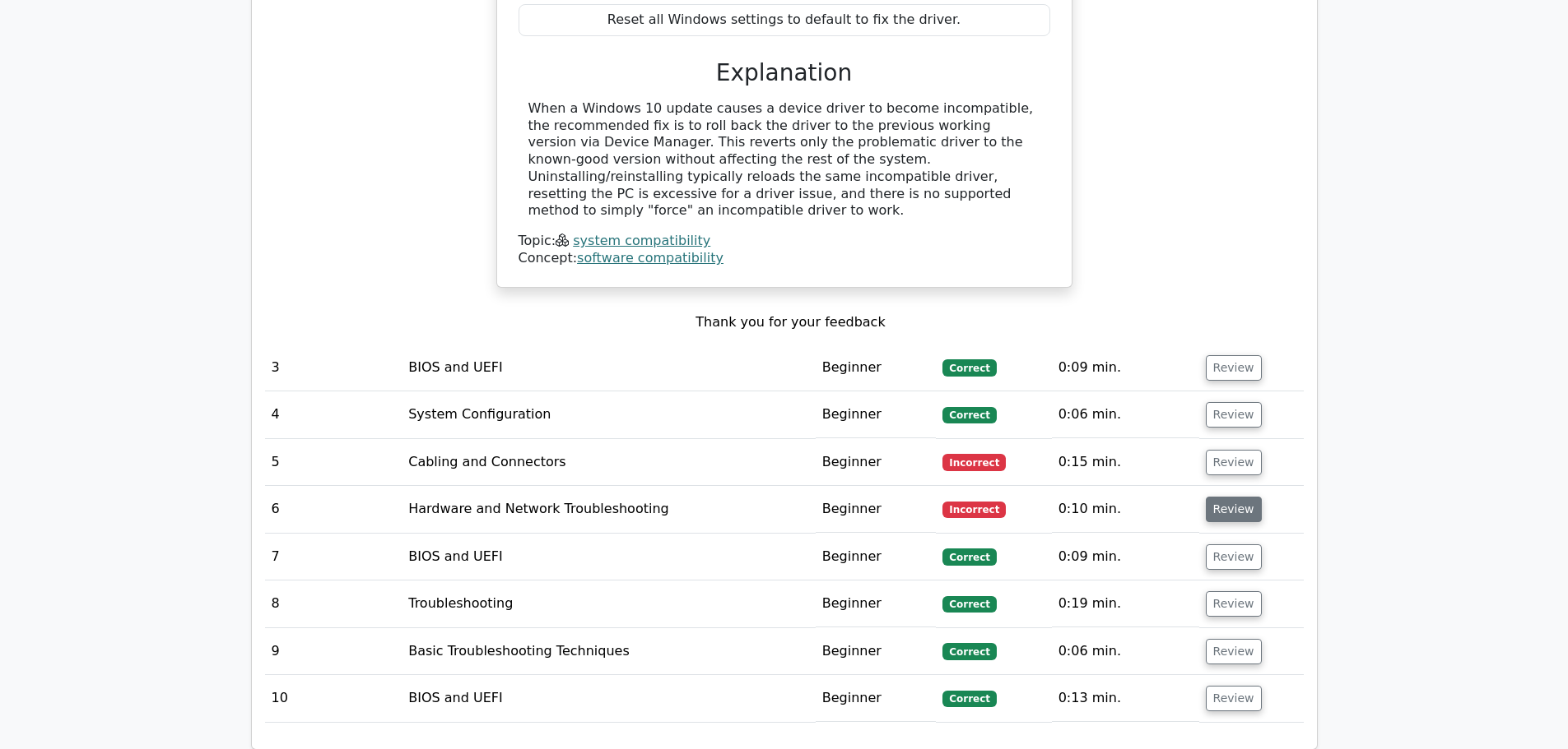
click at [1223, 496] on button "Review" at bounding box center [1234, 509] width 56 height 25
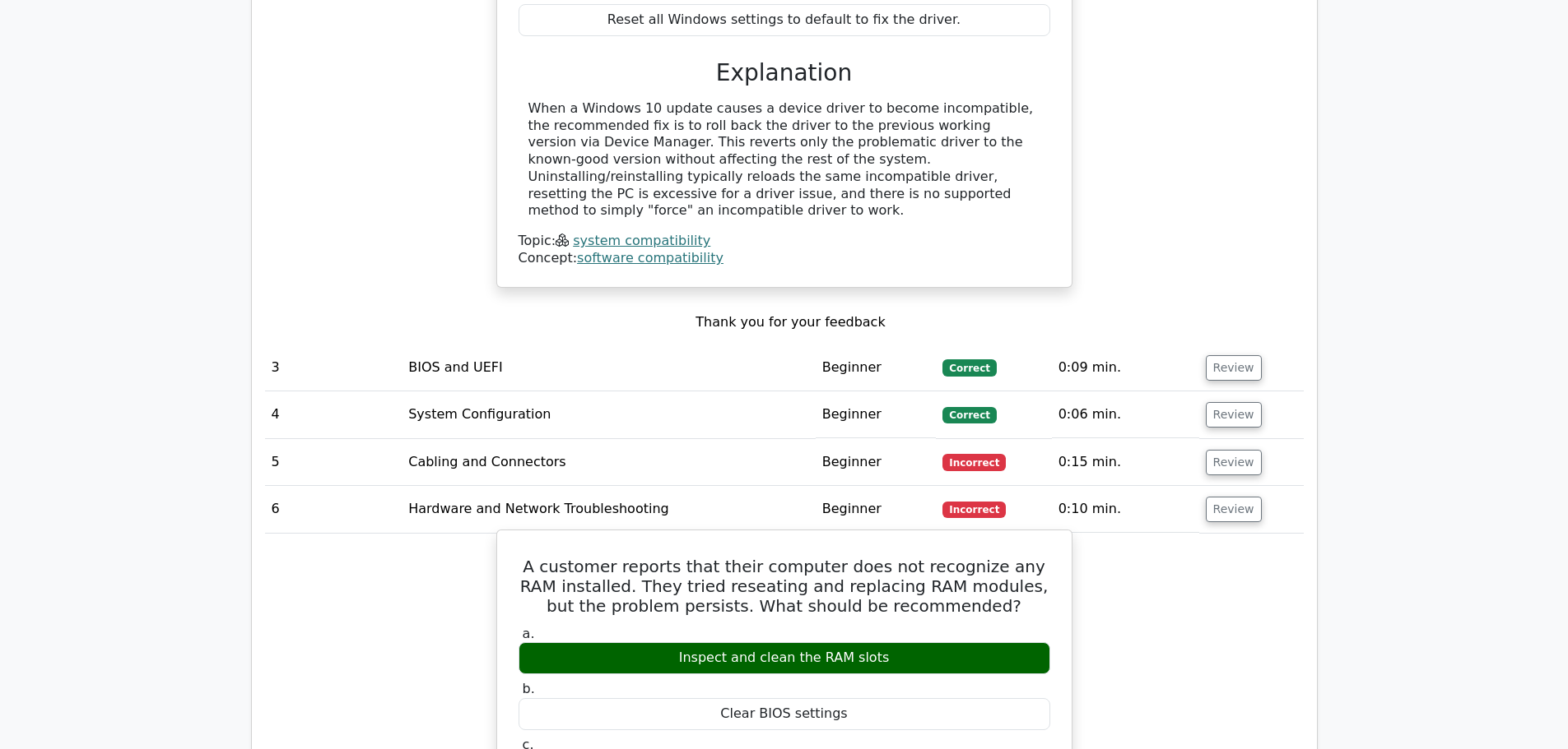
scroll to position [2549, 0]
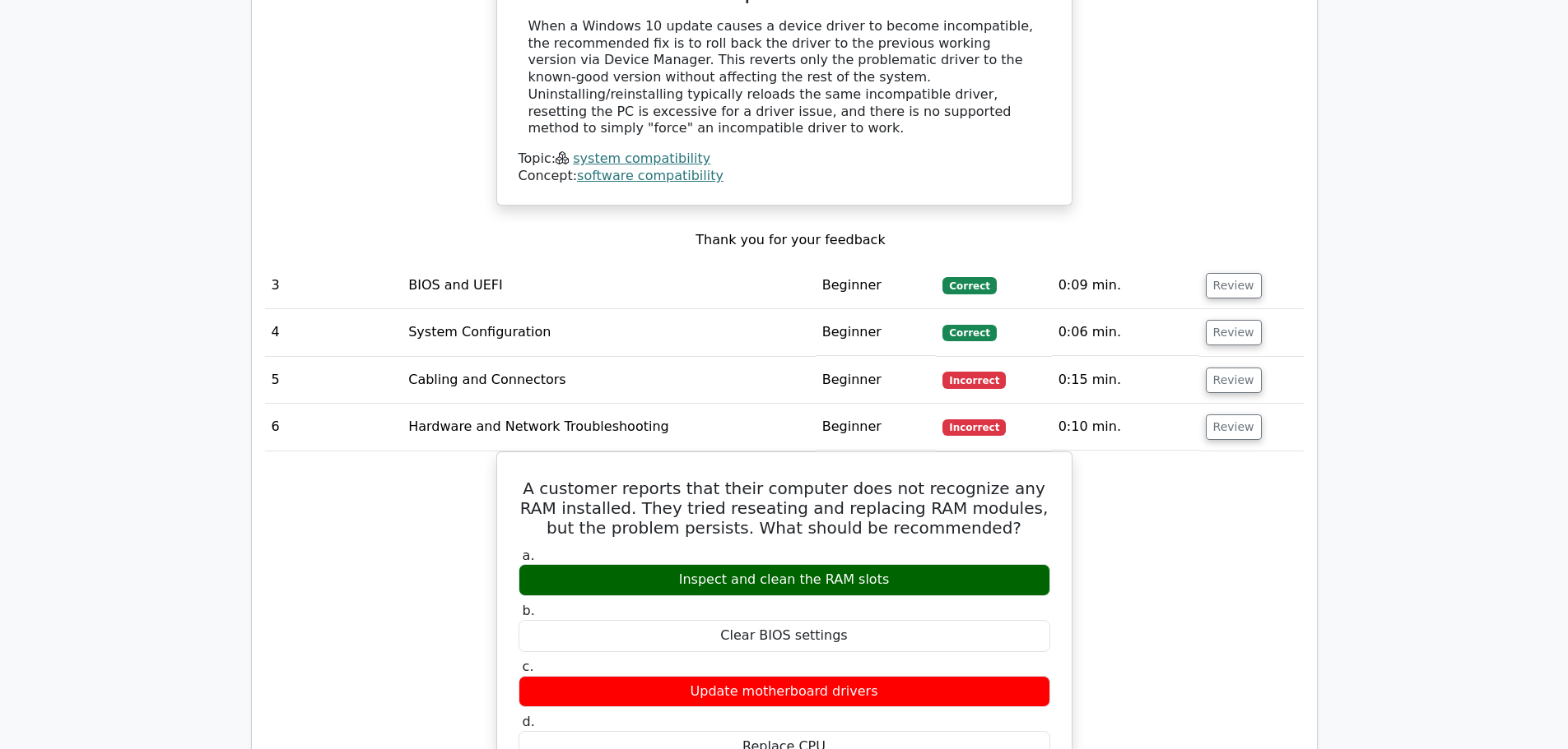
click at [1221, 414] on button "Review" at bounding box center [1234, 427] width 56 height 25
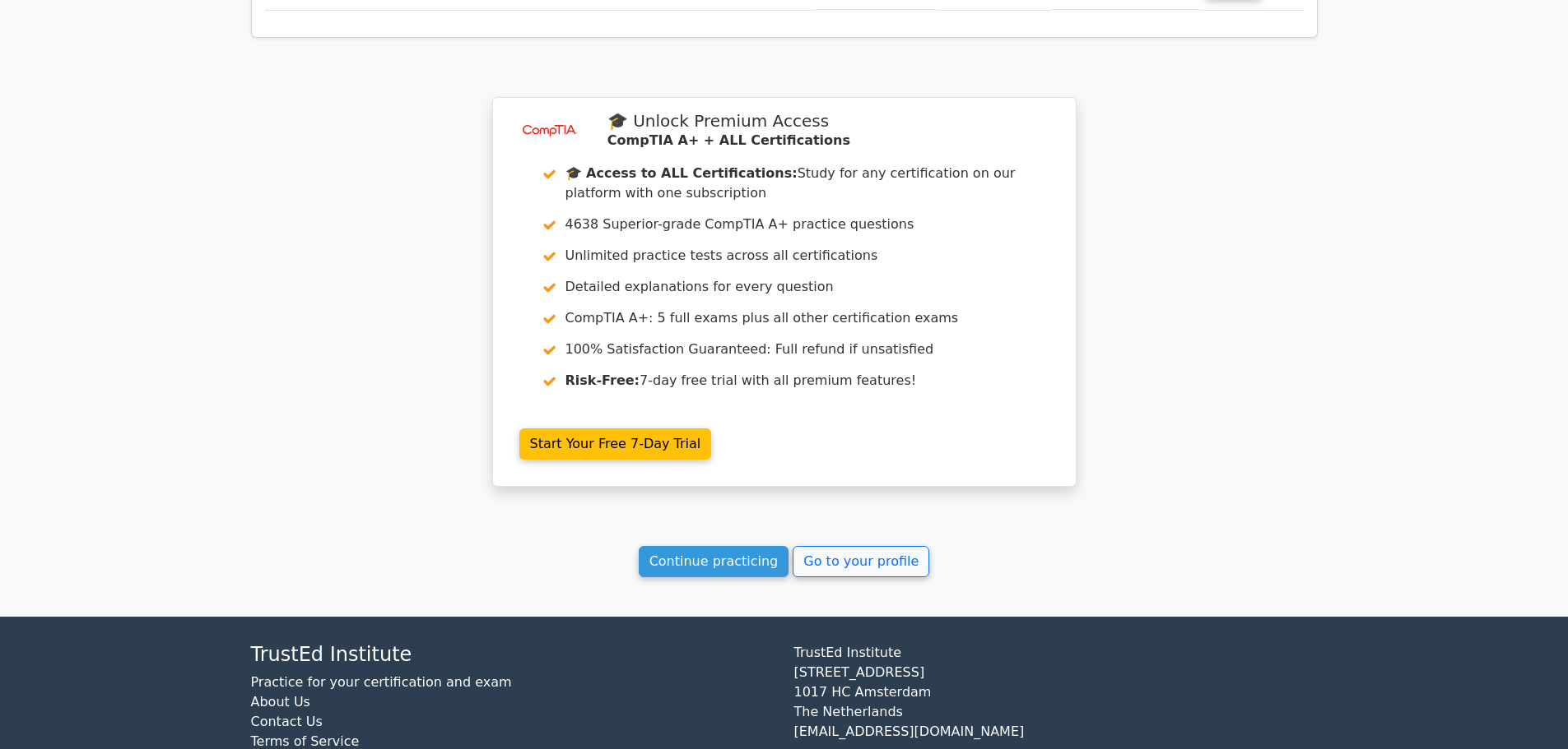
scroll to position [3187, 0]
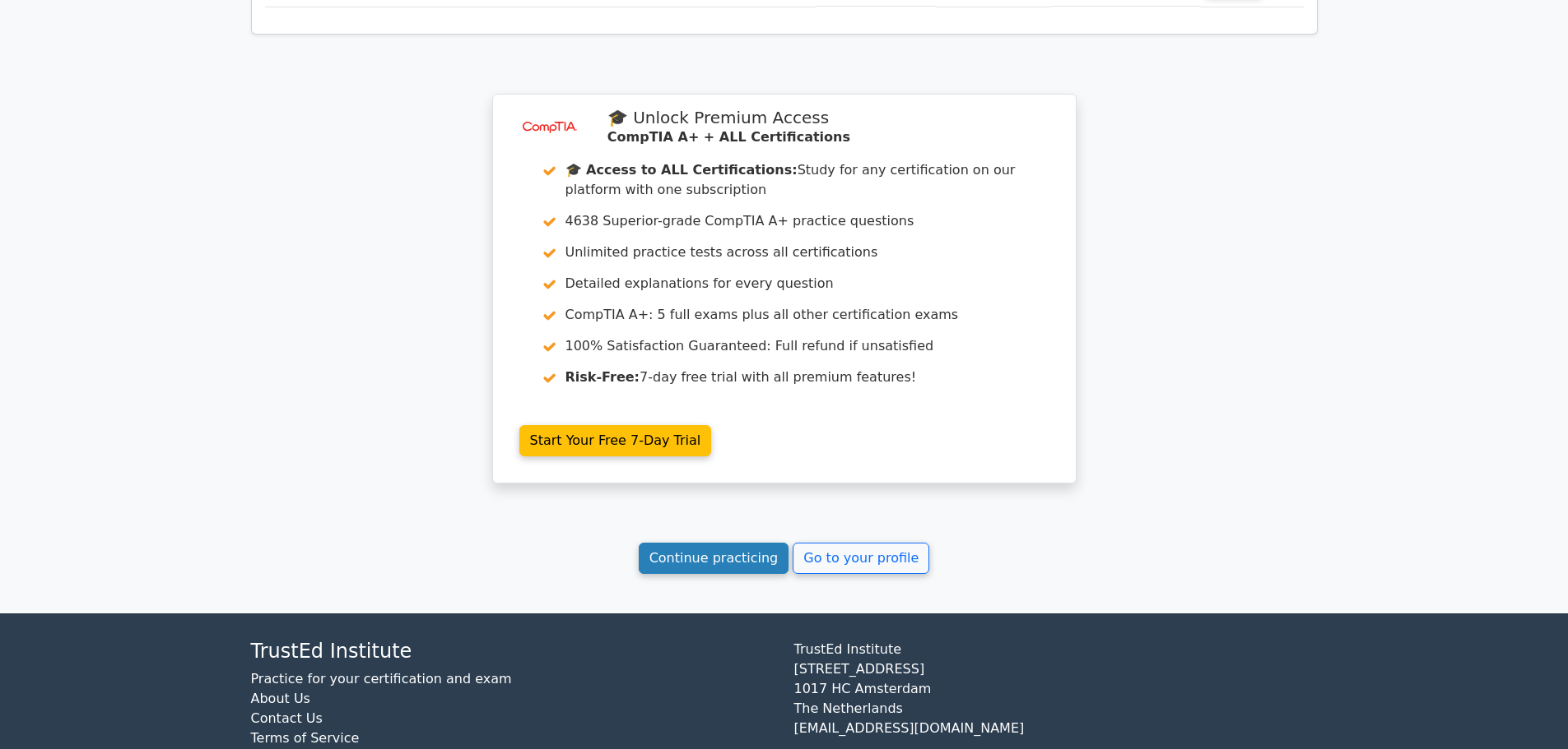
click at [734, 543] on link "Continue practicing" at bounding box center [714, 558] width 150 height 31
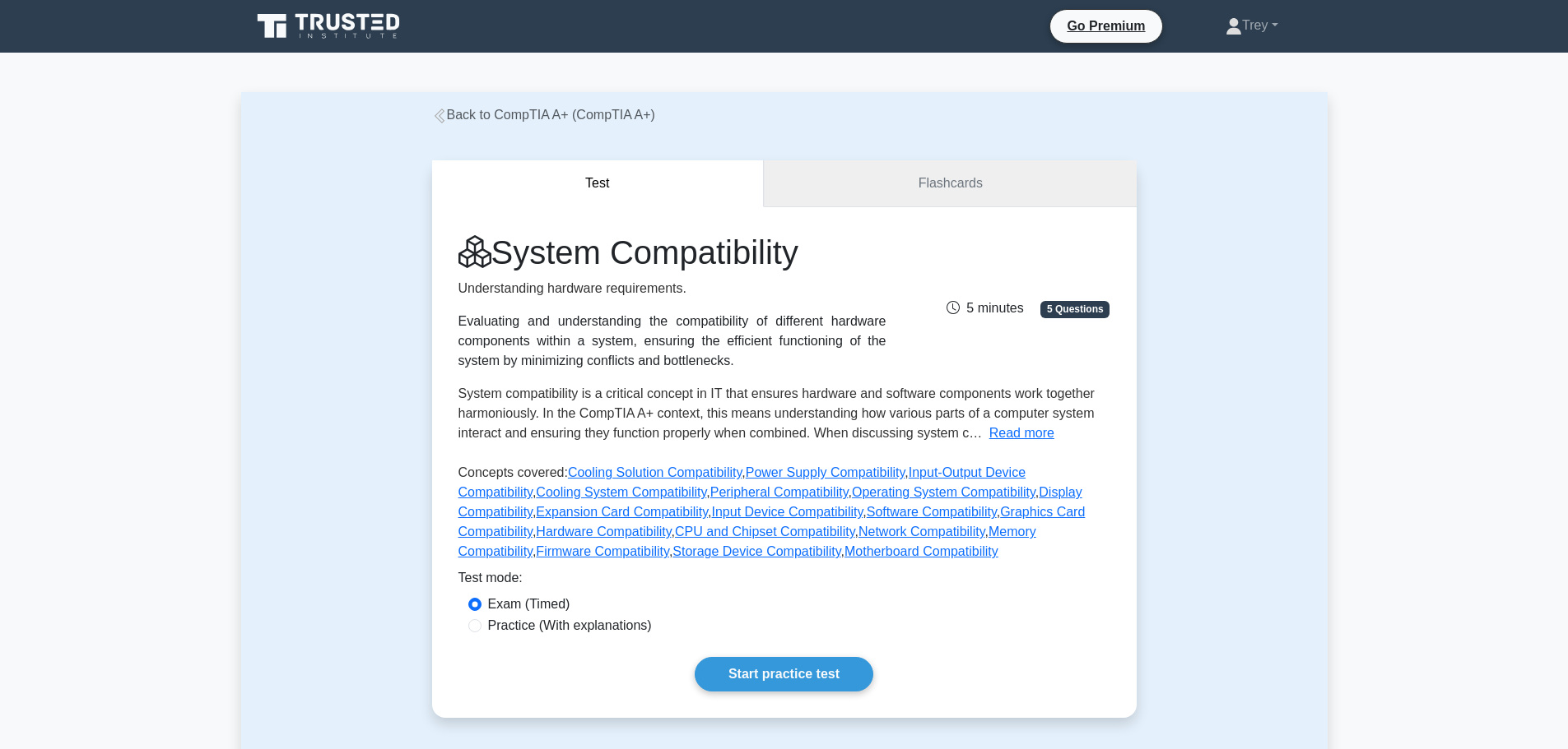
click at [976, 195] on link "Flashcards" at bounding box center [949, 184] width 372 height 47
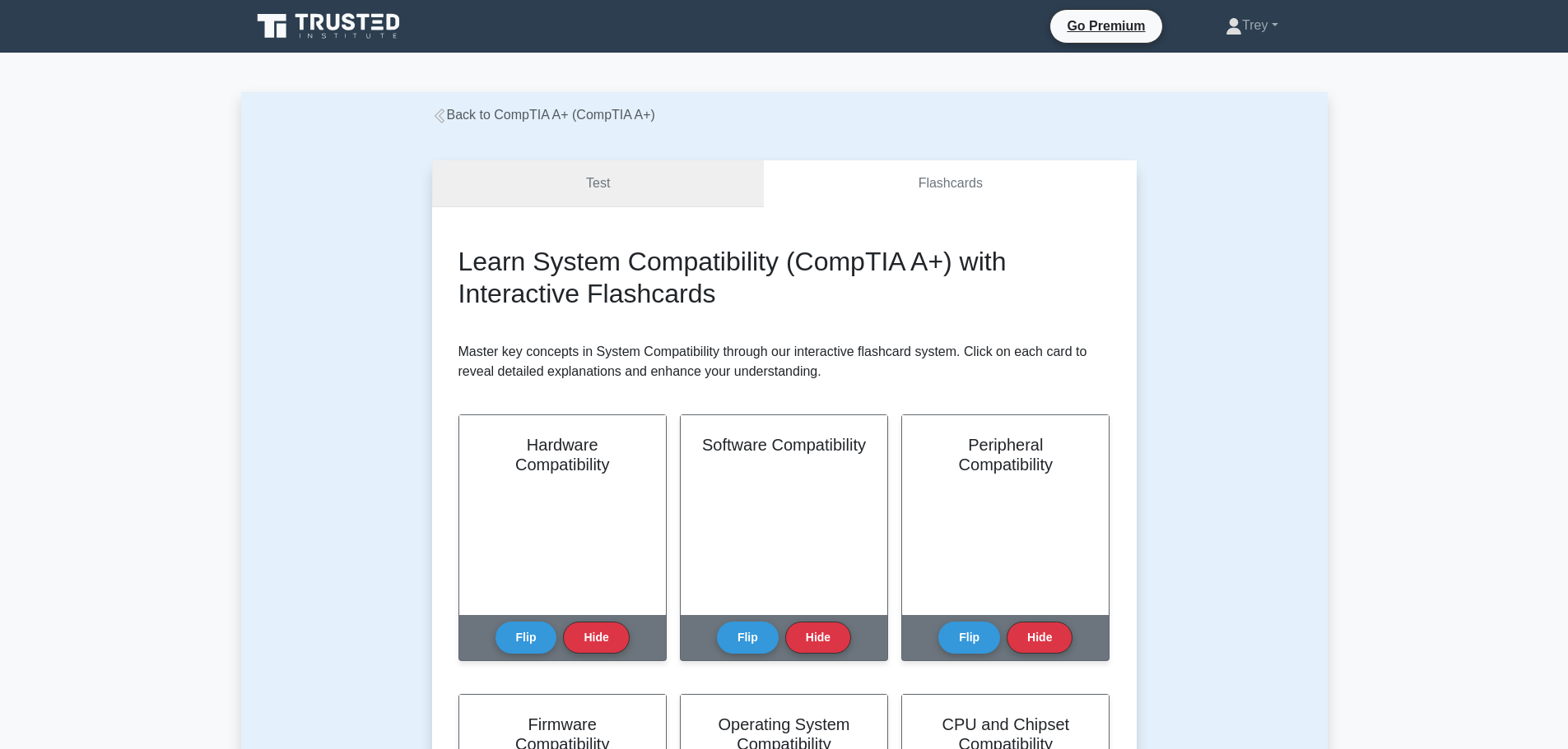
click at [673, 190] on link "Test" at bounding box center [598, 184] width 332 height 47
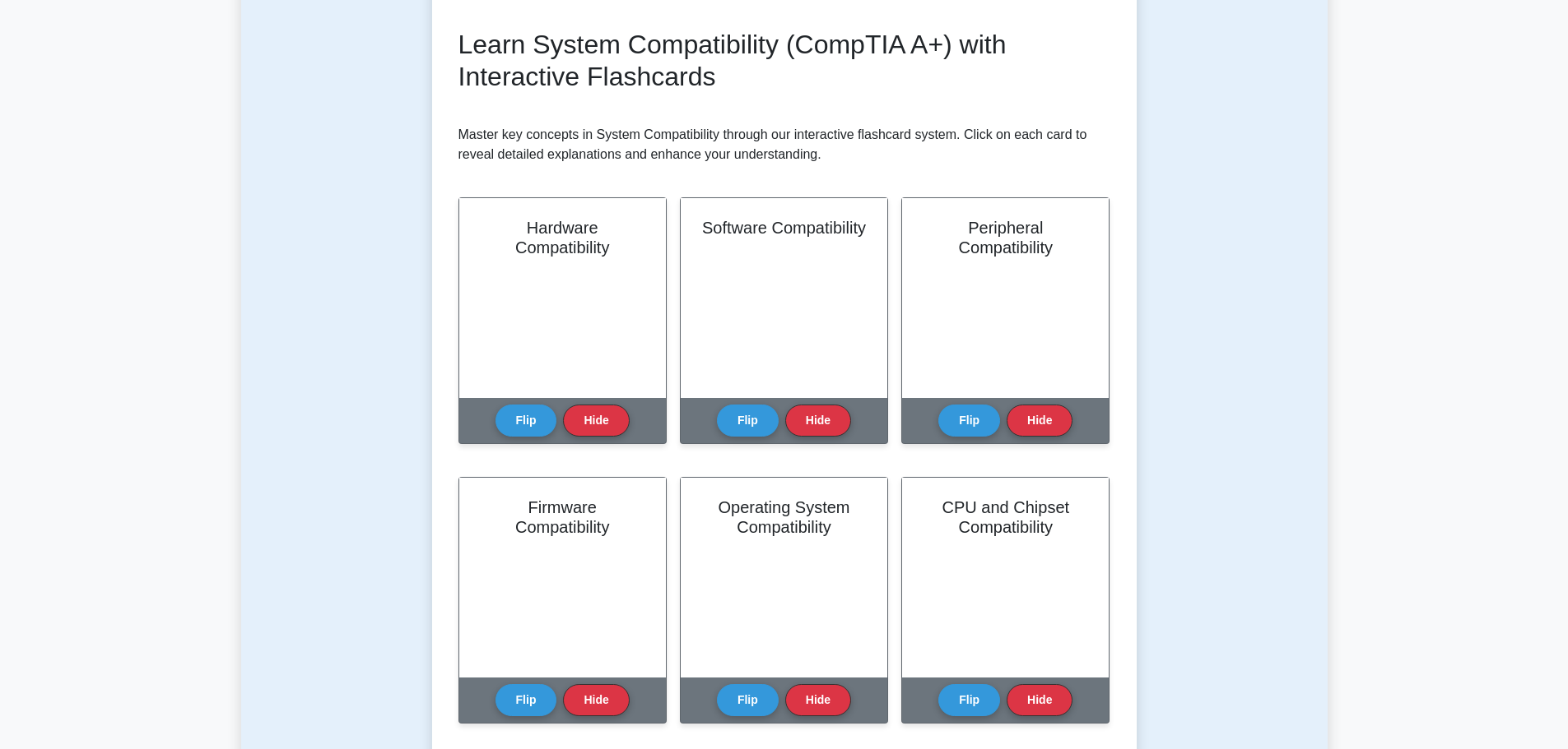
scroll to position [329, 0]
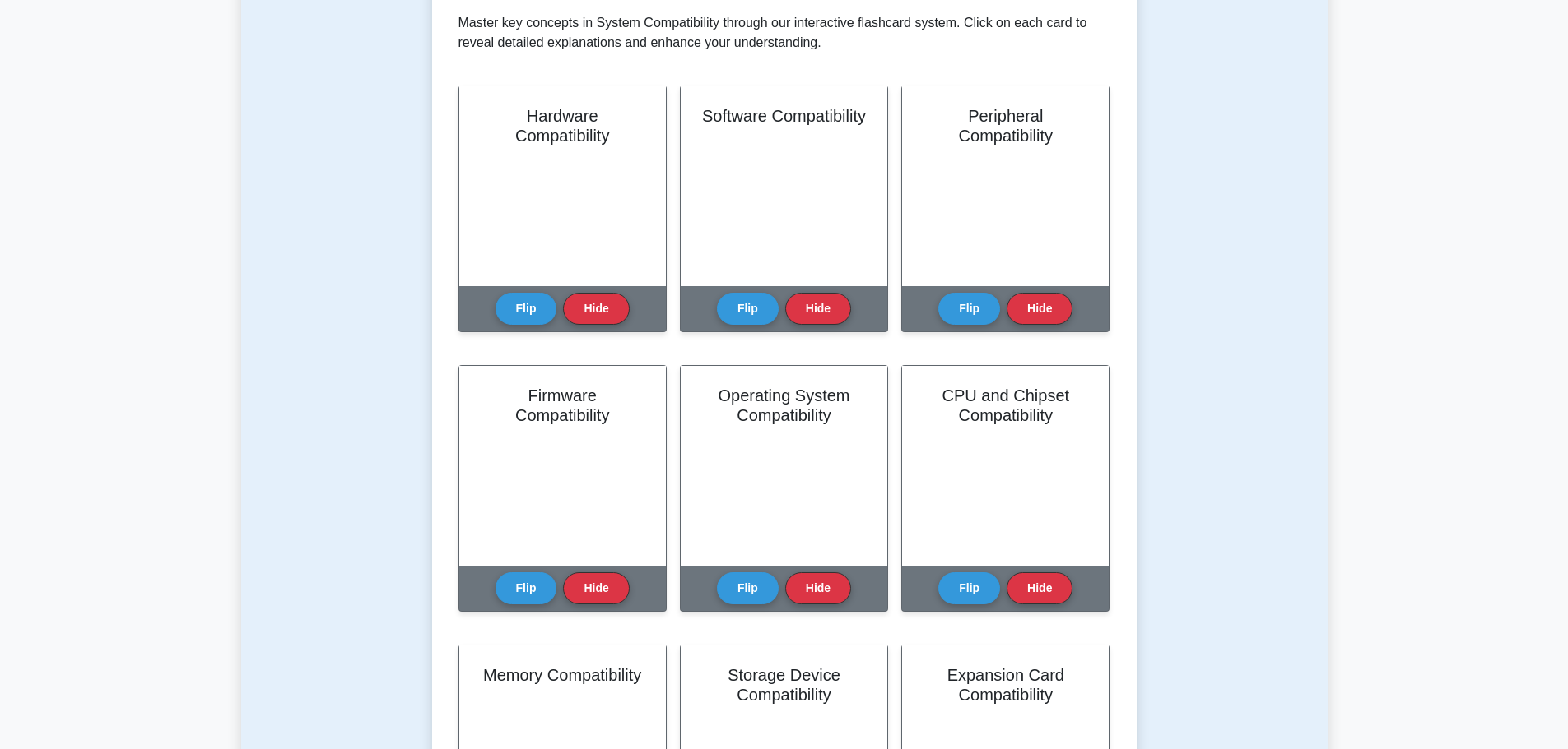
drag, startPoint x: 671, startPoint y: 258, endPoint x: 676, endPoint y: 244, distance: 14.9
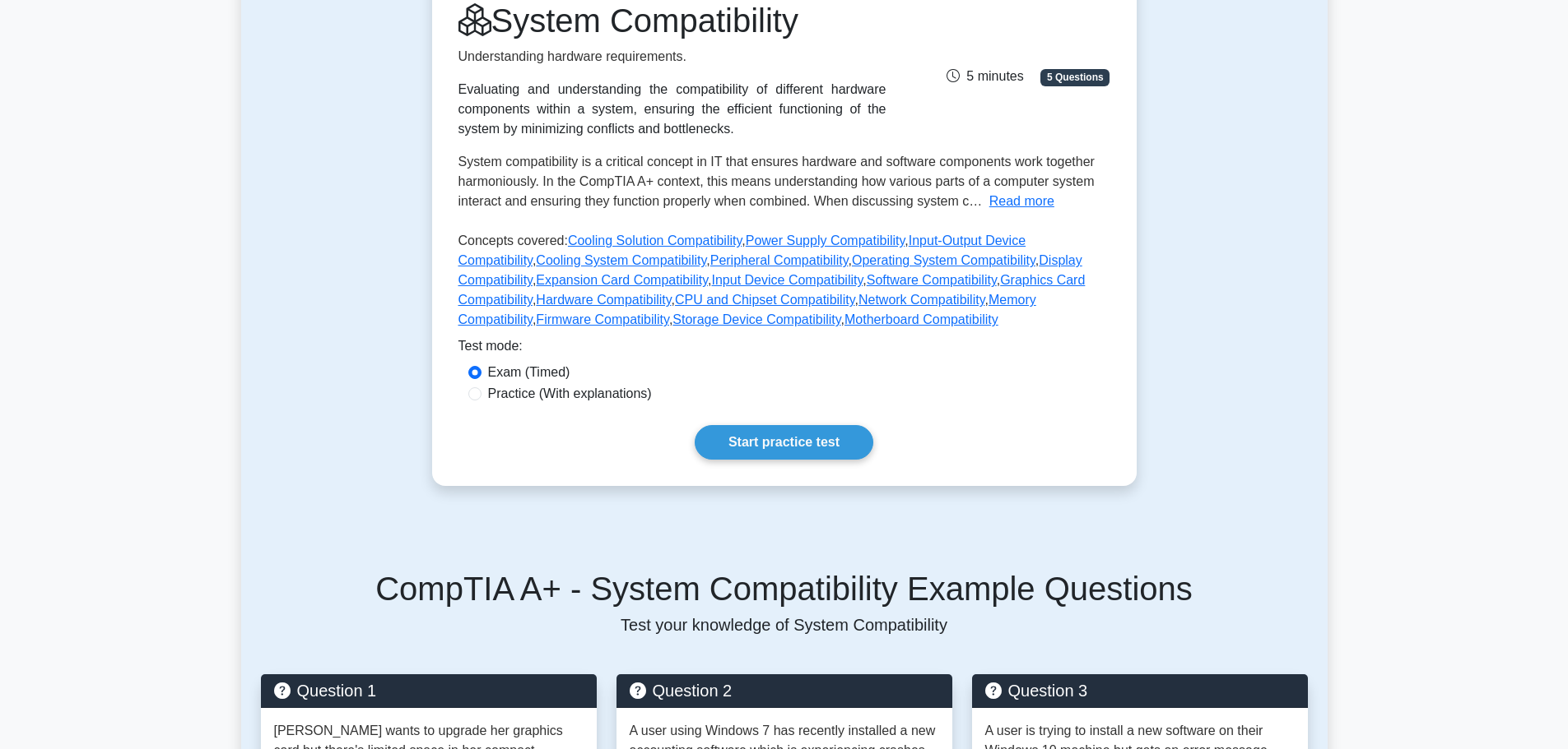
scroll to position [411, 0]
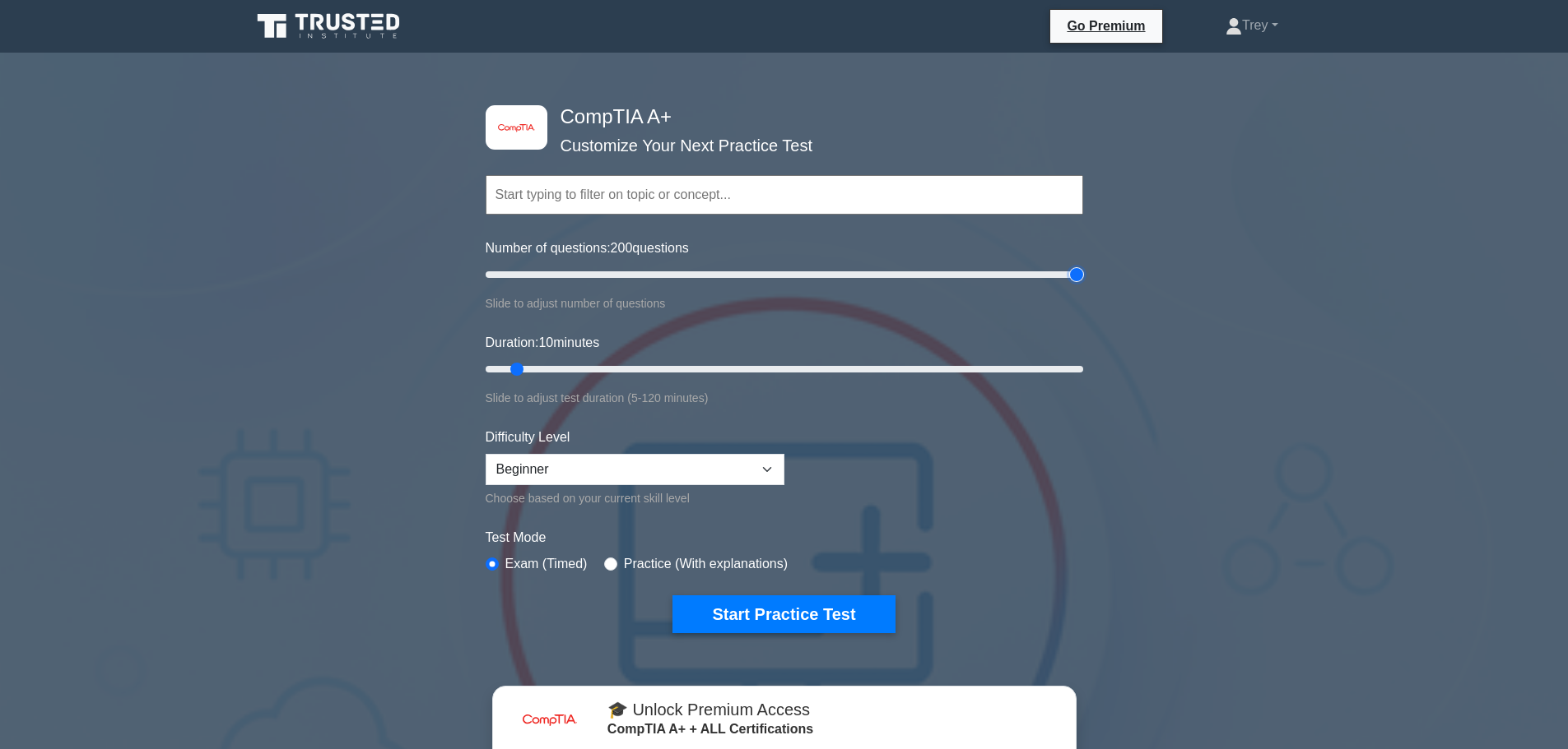
drag, startPoint x: 508, startPoint y: 274, endPoint x: 1328, endPoint y: 344, distance: 823.0
type input "200"
click at [1083, 285] on input "Number of questions: 200 questions" at bounding box center [784, 274] width 597 height 20
type input "40"
click at [672, 364] on input "Duration: 40 minutes" at bounding box center [784, 369] width 597 height 20
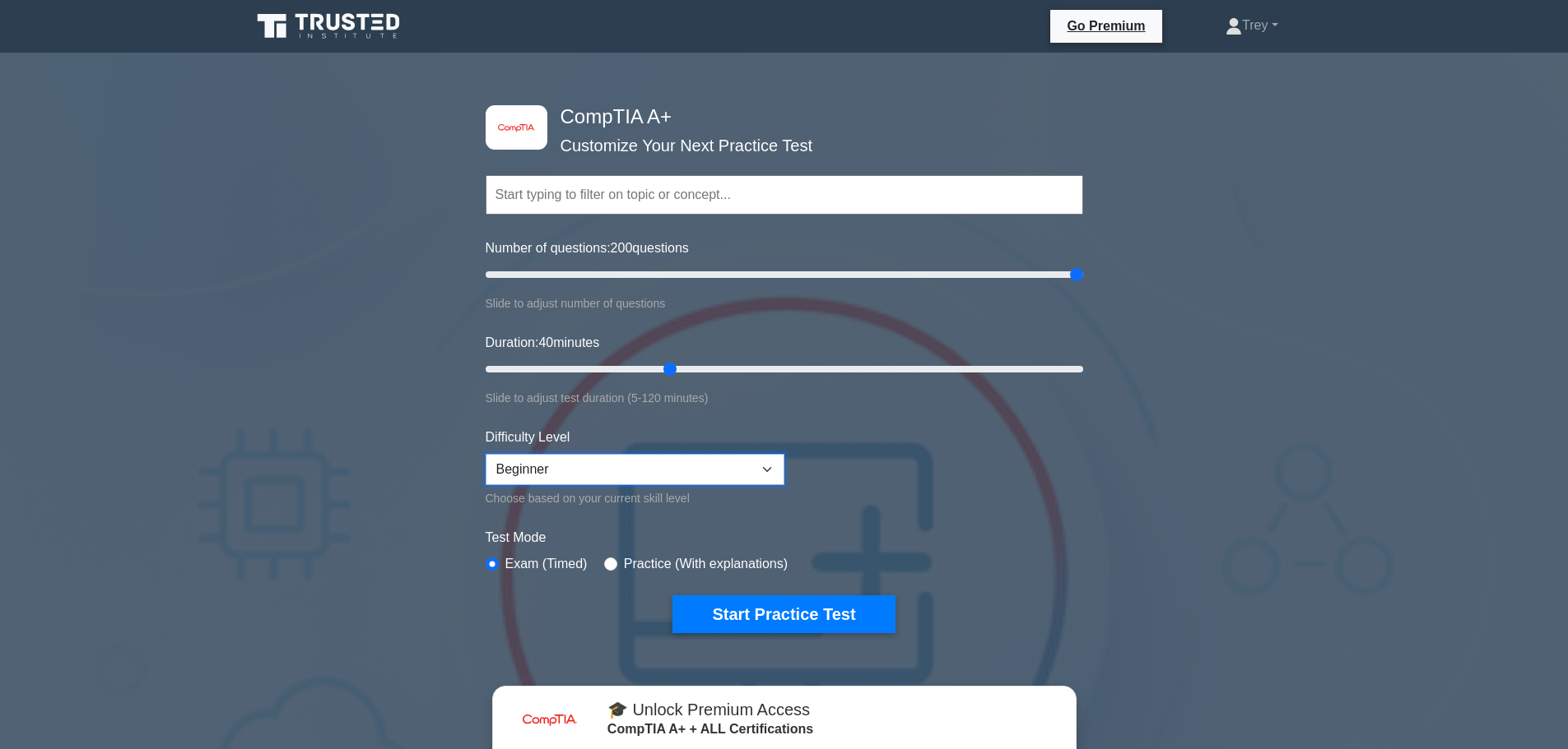
click at [689, 475] on select "Beginner Intermediate Expert" at bounding box center [635, 469] width 299 height 31
select select "intermediate"
click at [485, 454] on select "Beginner Intermediate Expert" at bounding box center [635, 469] width 299 height 31
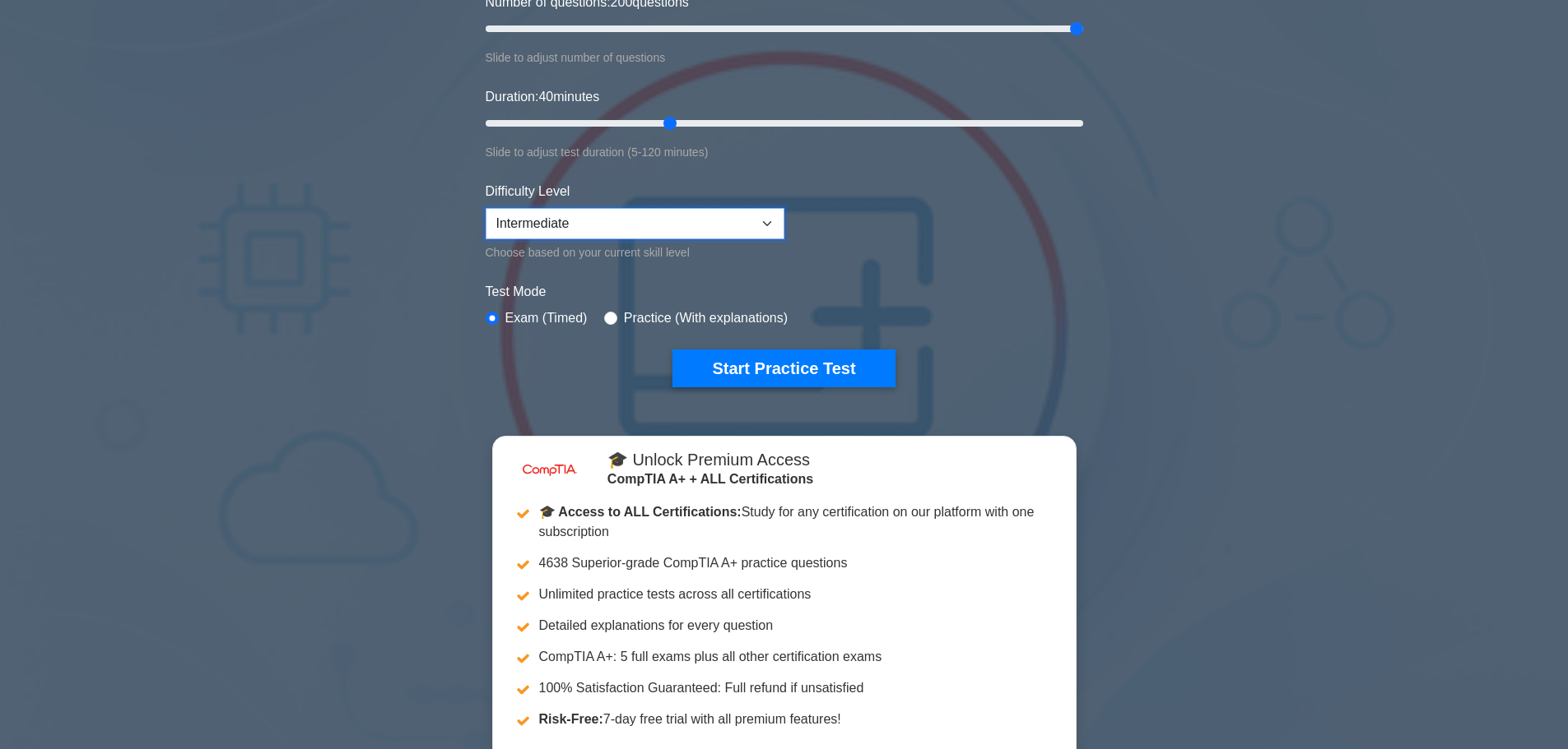
scroll to position [246, 0]
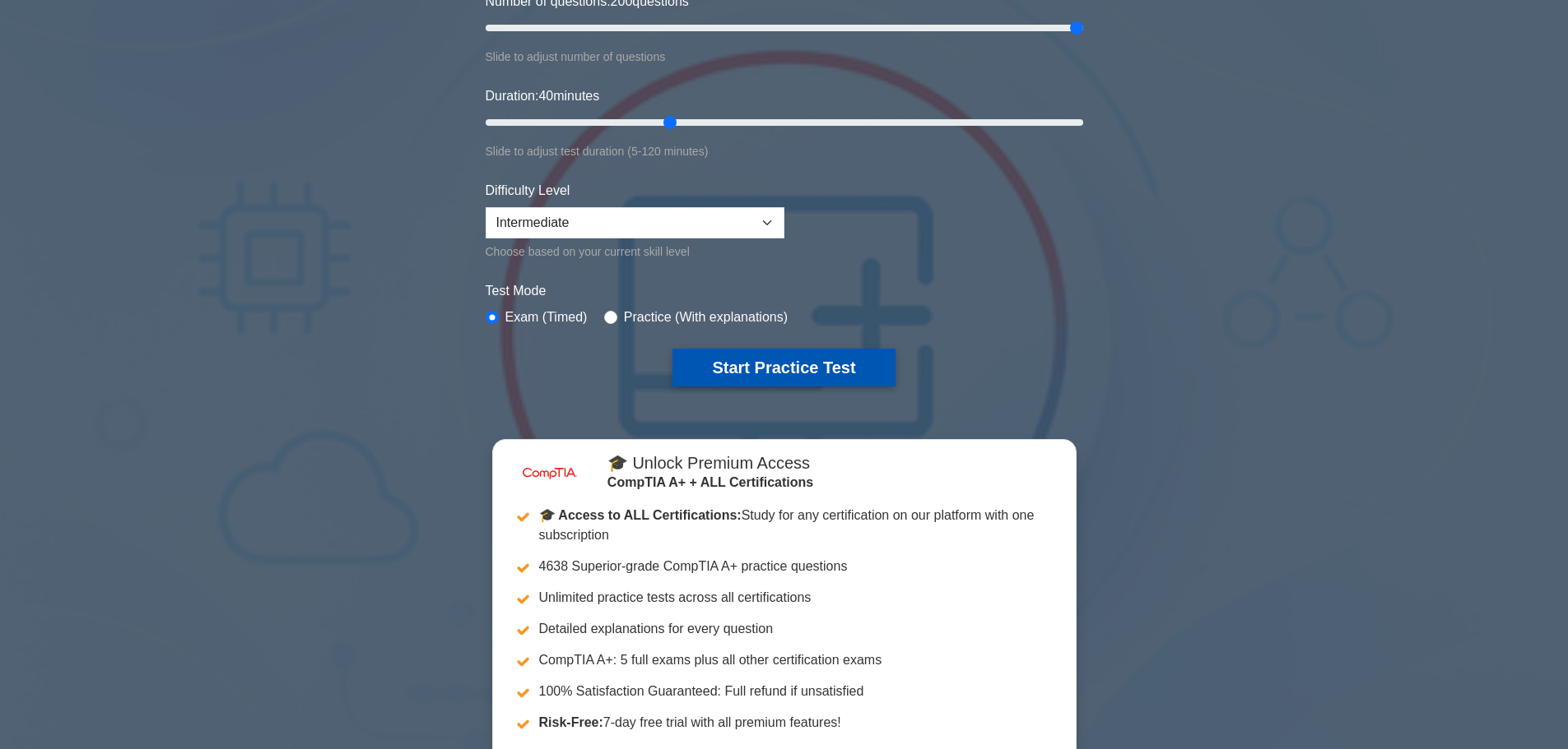
click at [793, 364] on button "Start Practice Test" at bounding box center [784, 367] width 222 height 38
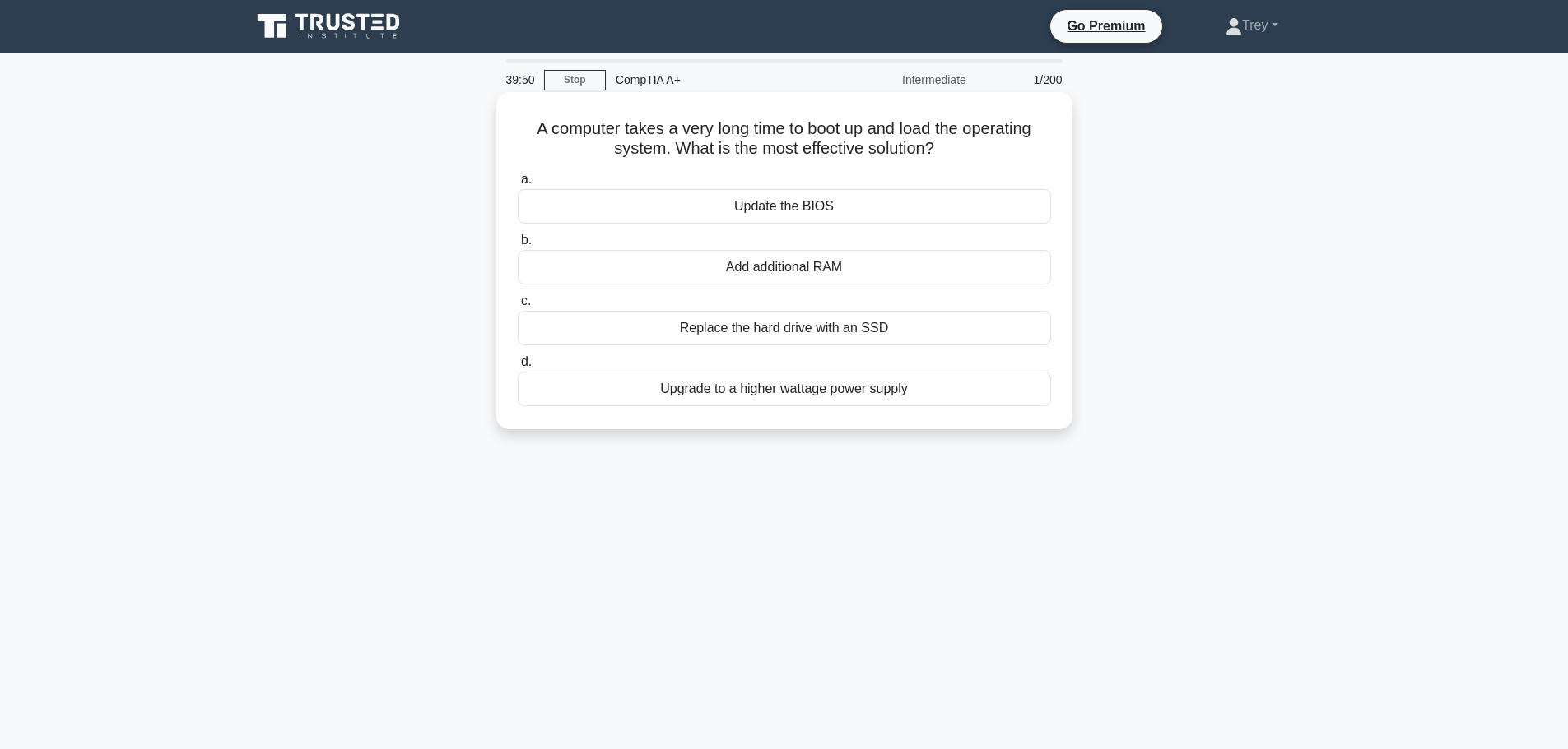
click at [780, 336] on div "Replace the hard drive with an SSD" at bounding box center [784, 329] width 533 height 35
click at [518, 307] on input "c. Replace the hard drive with an SSD" at bounding box center [518, 302] width 0 height 10
click at [764, 328] on div "Incorrect touchpad sensitivity settings" at bounding box center [784, 329] width 533 height 35
click at [518, 307] on input "c. Incorrect touchpad sensitivity settings" at bounding box center [518, 302] width 0 height 10
click at [739, 205] on div "Inkjet nozzles spraying tiny droplets of ink onto the paper" at bounding box center [784, 206] width 533 height 35
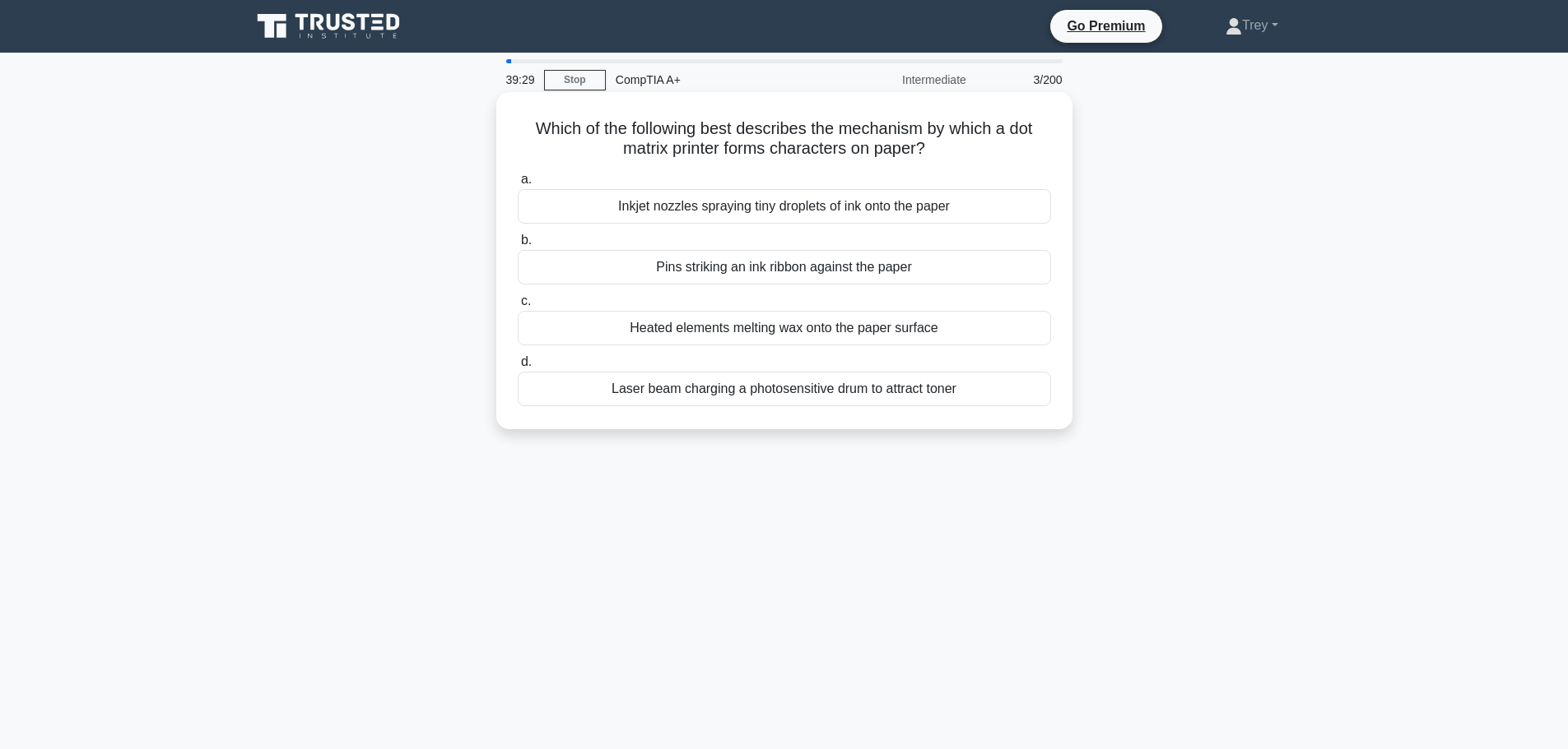
click at [518, 185] on input "a. Inkjet nozzles spraying tiny droplets of ink onto the paper" at bounding box center [518, 179] width 0 height 10
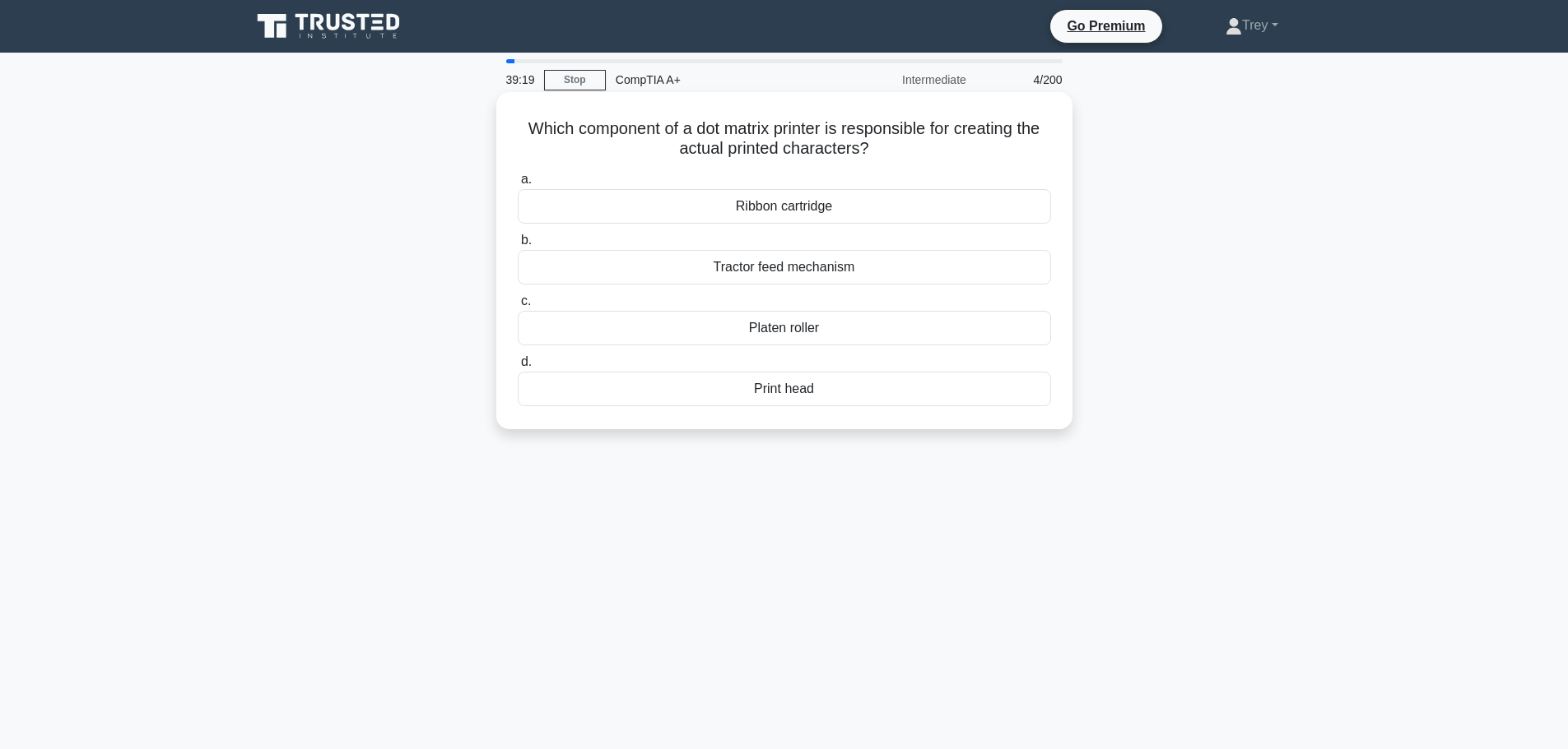
click at [776, 389] on div "Print head" at bounding box center [784, 389] width 533 height 35
click at [518, 368] on input "d. Print head" at bounding box center [518, 362] width 0 height 10
drag, startPoint x: 784, startPoint y: 268, endPoint x: 991, endPoint y: 245, distance: 208.3
click at [991, 245] on label "b. Trusted Platform Module (TPM)" at bounding box center [784, 257] width 533 height 54
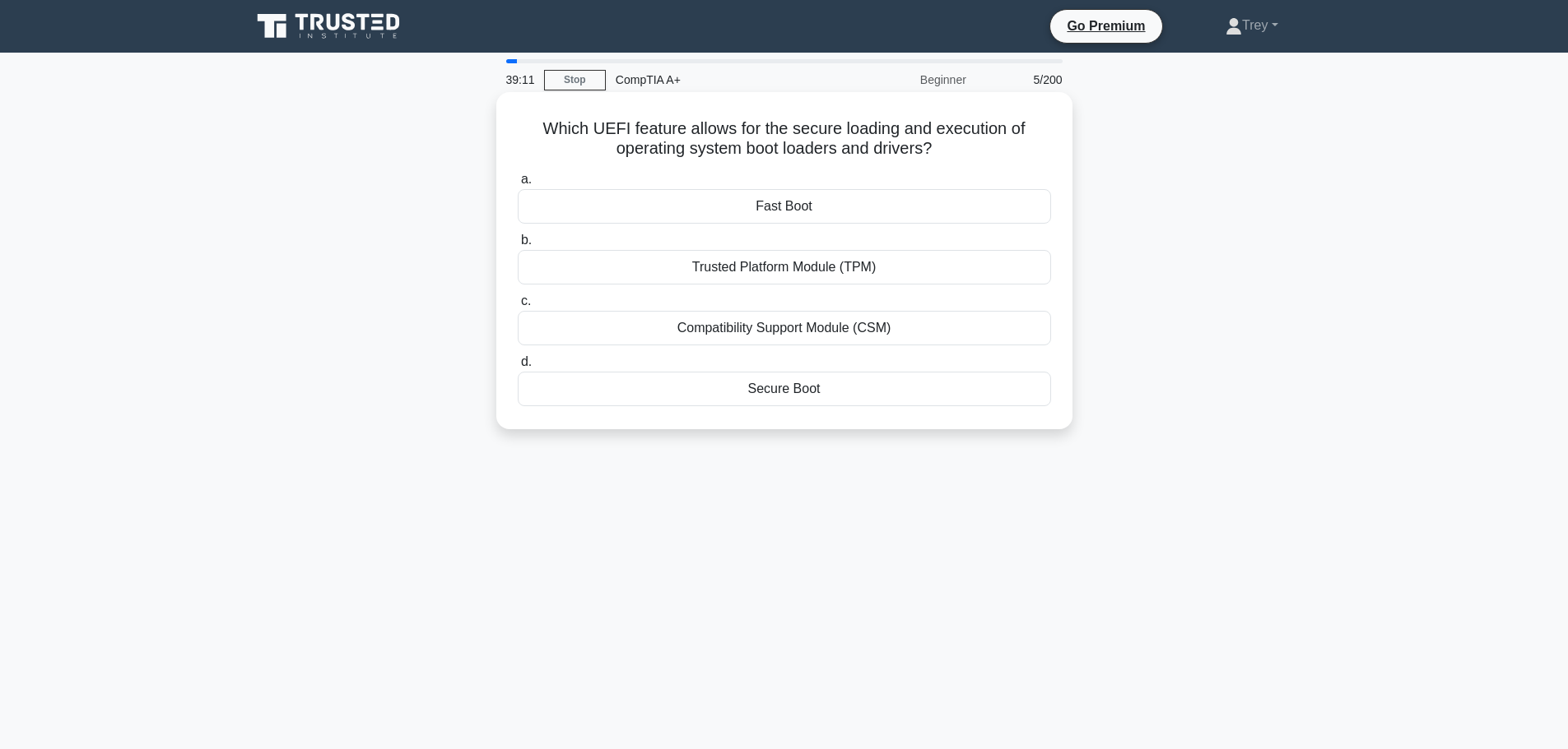
click at [518, 245] on input "b. Trusted Platform Module (TPM)" at bounding box center [518, 240] width 0 height 10
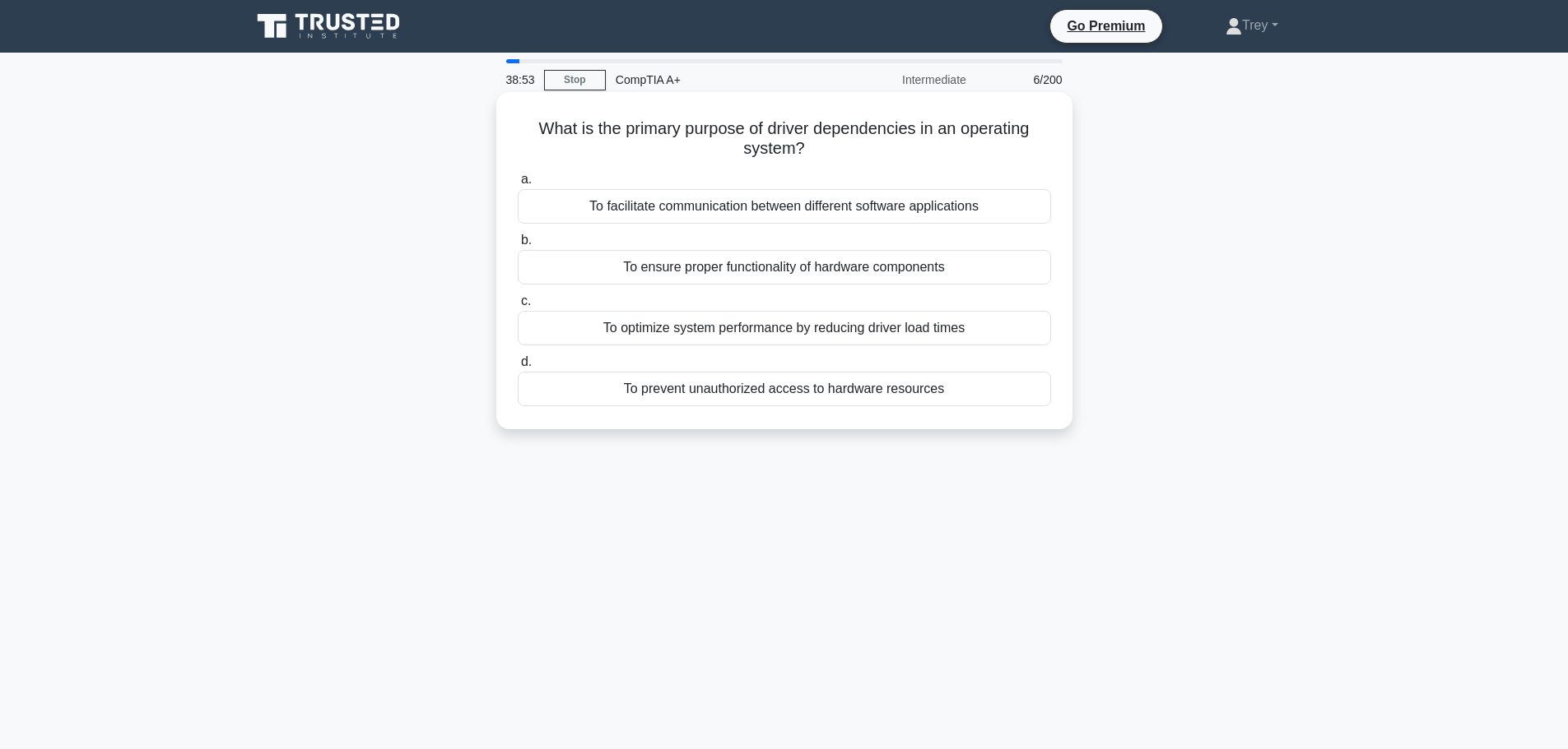
click at [834, 216] on div "To facilitate communication between different software applications" at bounding box center [784, 206] width 533 height 35
click at [518, 185] on input "a. To facilitate communication between different software applications" at bounding box center [518, 179] width 0 height 10
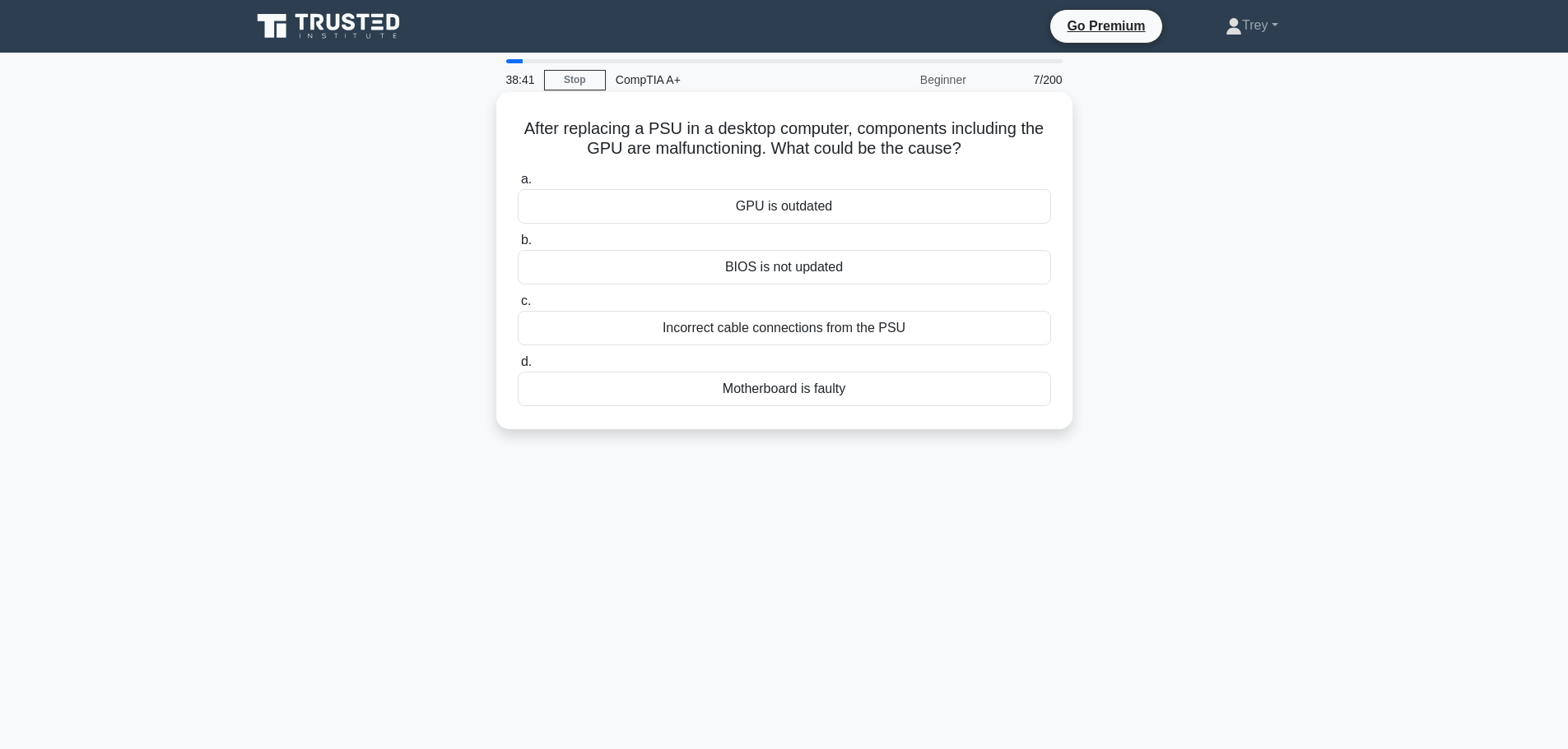
click at [788, 329] on div "Incorrect cable connections from the PSU" at bounding box center [784, 329] width 533 height 35
click at [518, 307] on input "c. Incorrect cable connections from the PSU" at bounding box center [518, 302] width 0 height 10
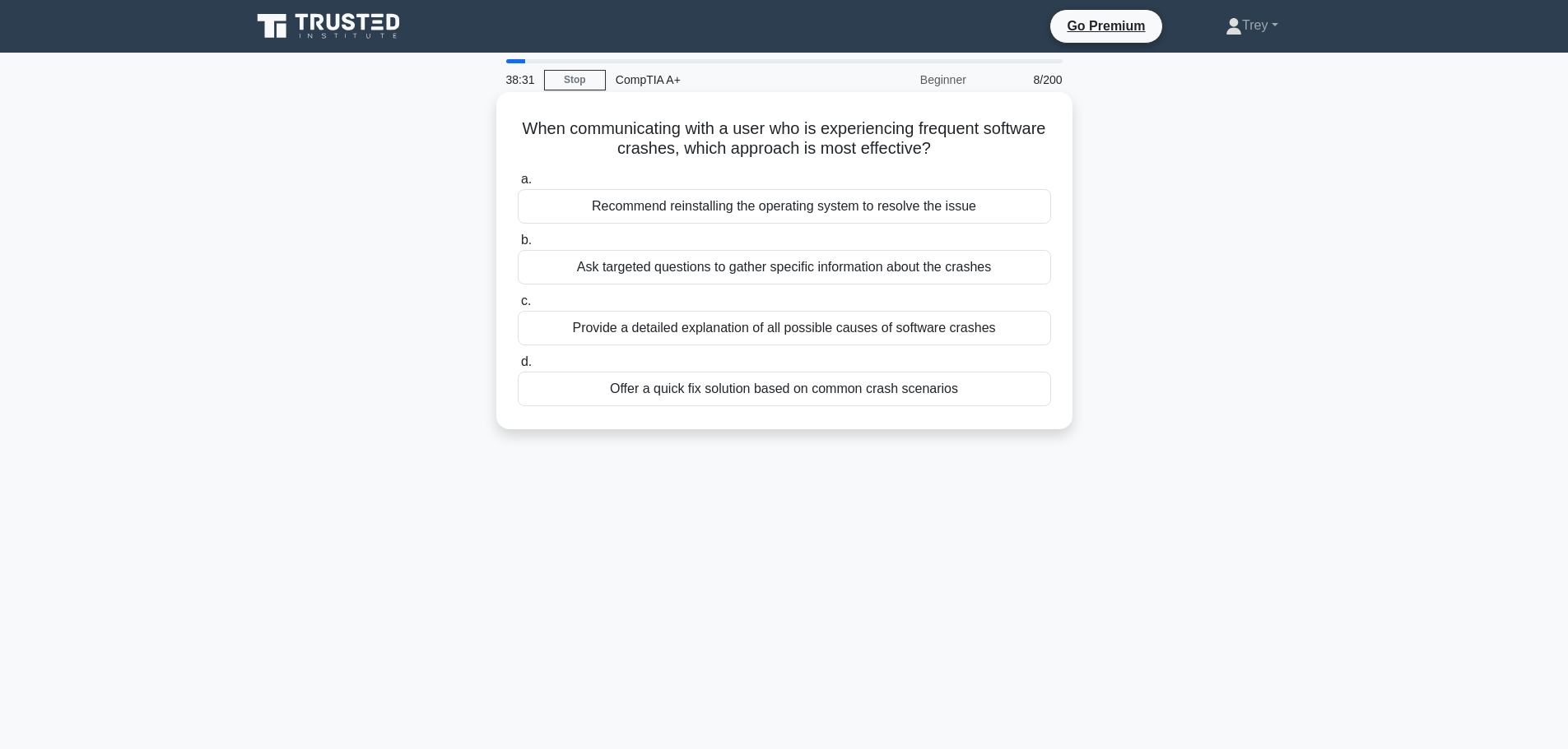
click at [647, 268] on div "Ask targeted questions to gather specific information about the crashes" at bounding box center [784, 267] width 533 height 35
click at [518, 246] on input "b. Ask targeted questions to gather specific information about the crashes" at bounding box center [518, 240] width 0 height 10
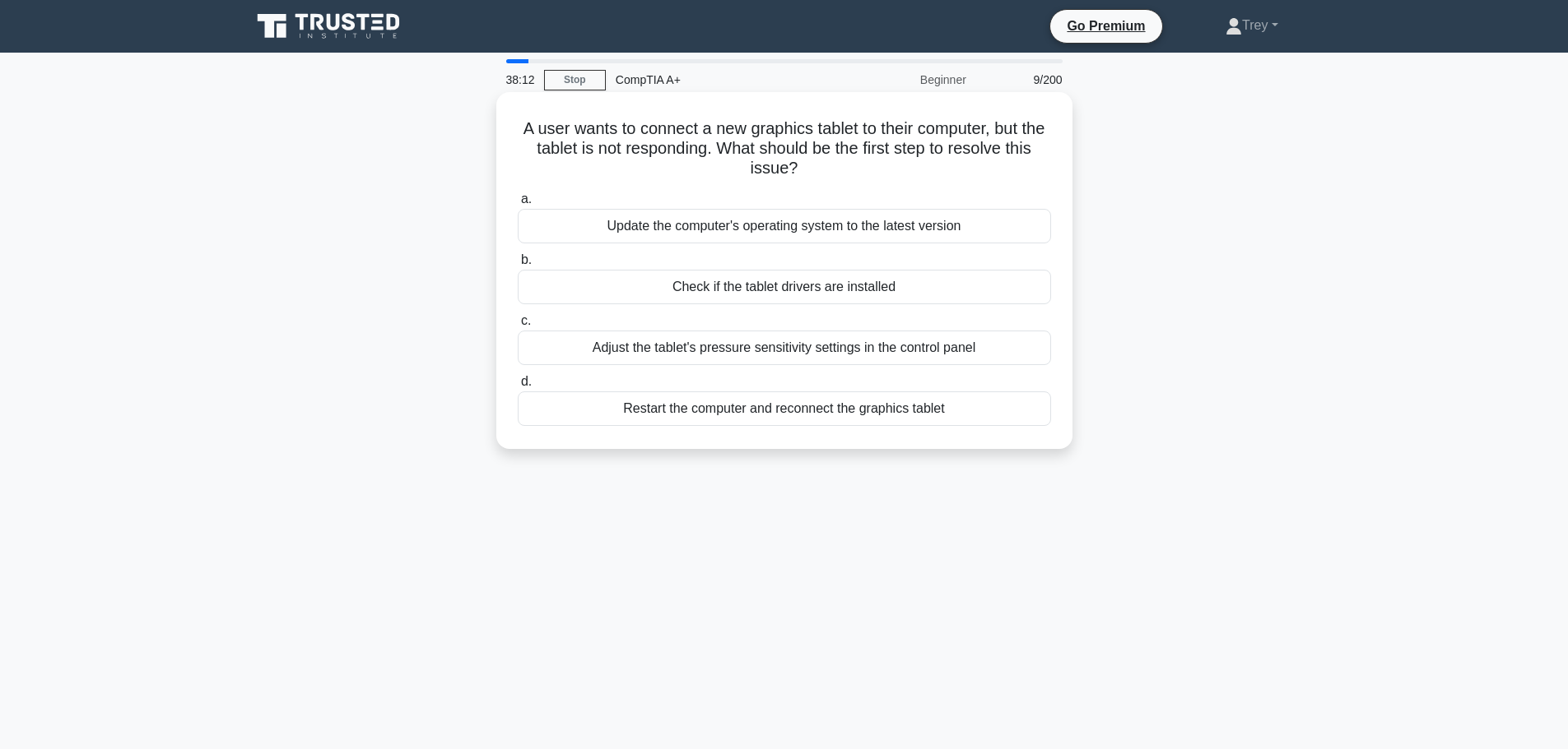
click at [741, 413] on div "Restart the computer and reconnect the graphics tablet" at bounding box center [784, 409] width 533 height 35
click at [518, 387] on input "d. Restart the computer and reconnect the graphics tablet" at bounding box center [518, 382] width 0 height 10
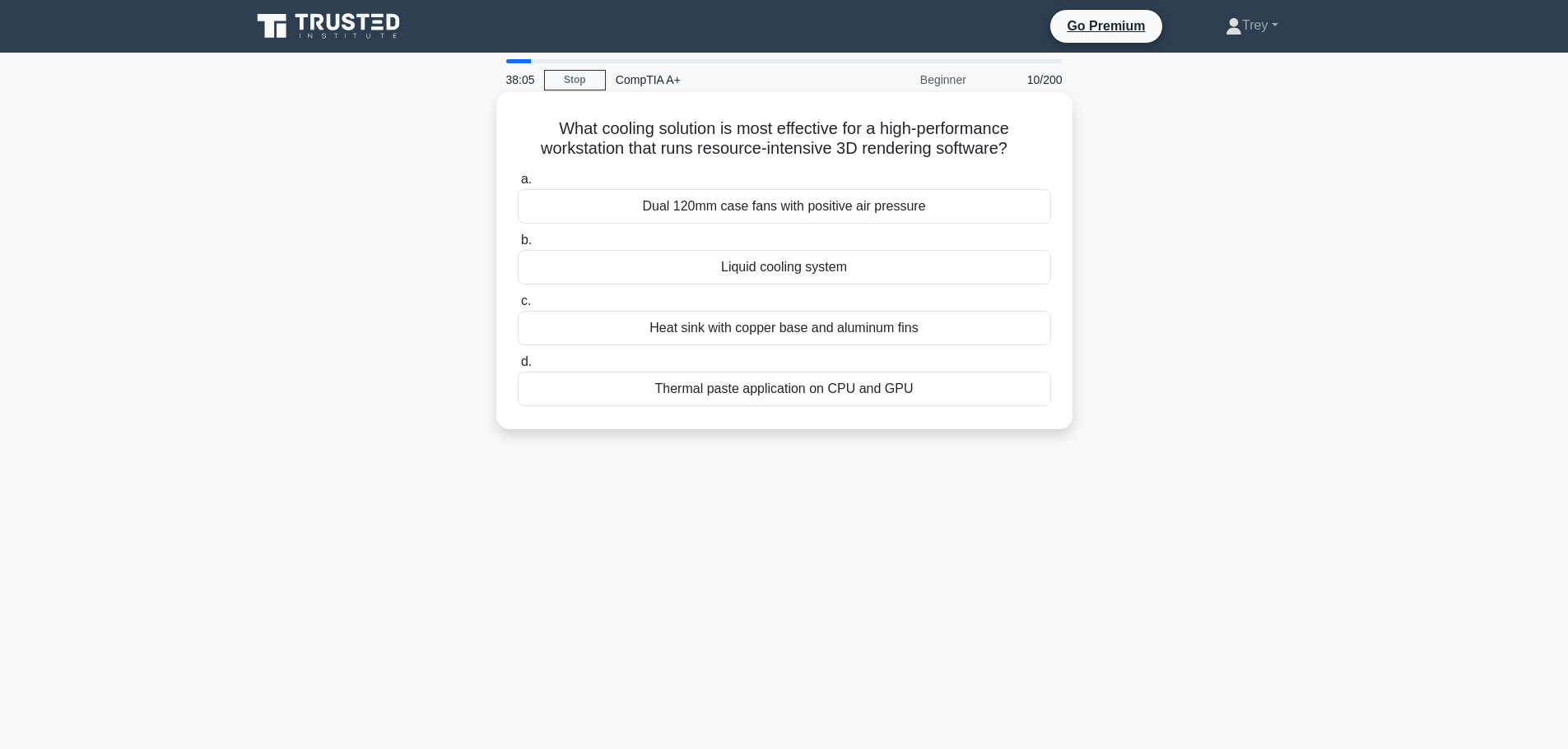
click at [777, 275] on div "Liquid cooling system" at bounding box center [784, 267] width 533 height 35
click at [518, 246] on input "b. Liquid cooling system" at bounding box center [518, 240] width 0 height 10
click at [777, 268] on div "Check Task Manager for resource usage" at bounding box center [784, 267] width 533 height 35
click at [518, 246] on input "b. Check Task Manager for resource usage" at bounding box center [518, 240] width 0 height 10
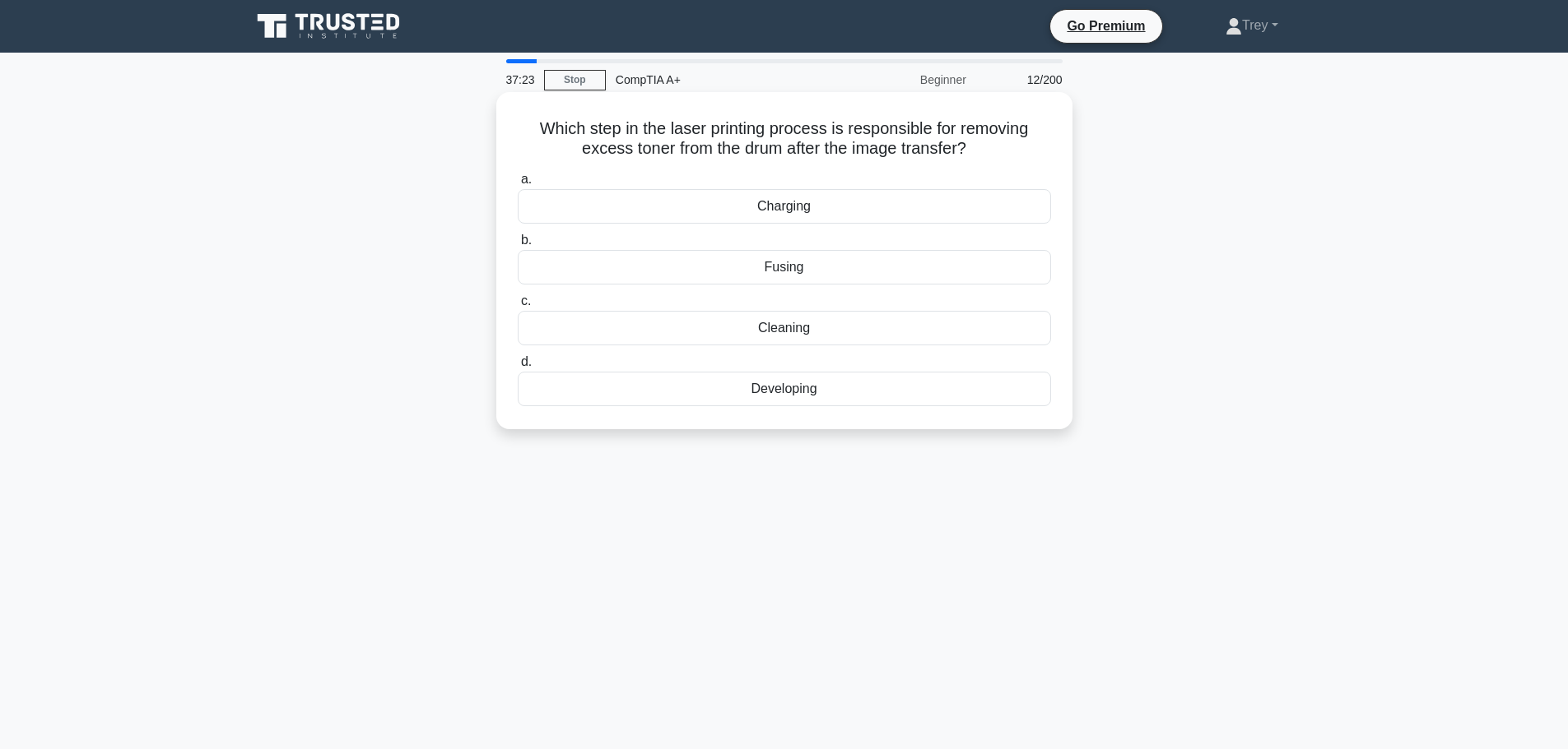
click at [720, 340] on div "Cleaning" at bounding box center [784, 329] width 533 height 35
click at [518, 307] on input "c. Cleaning" at bounding box center [518, 302] width 0 height 10
click at [812, 406] on div "Automatic screen lock" at bounding box center [784, 389] width 533 height 35
click at [518, 368] on input "d. Automatic screen lock" at bounding box center [518, 362] width 0 height 10
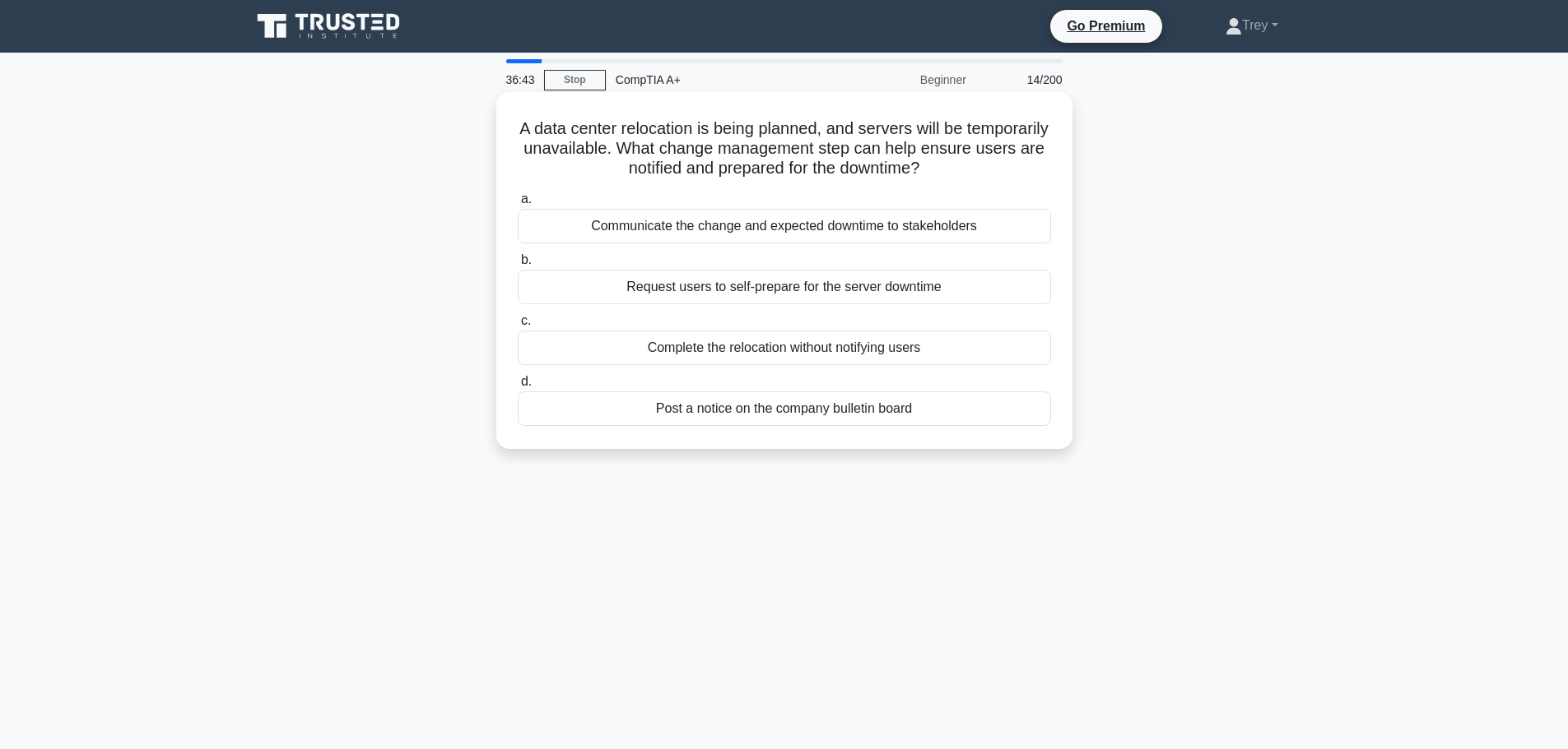
click at [750, 286] on div "Request users to self-prepare for the server downtime" at bounding box center [784, 288] width 533 height 35
click at [518, 266] on input "b. Request users to self-prepare for the server downtime" at bounding box center [518, 260] width 0 height 10
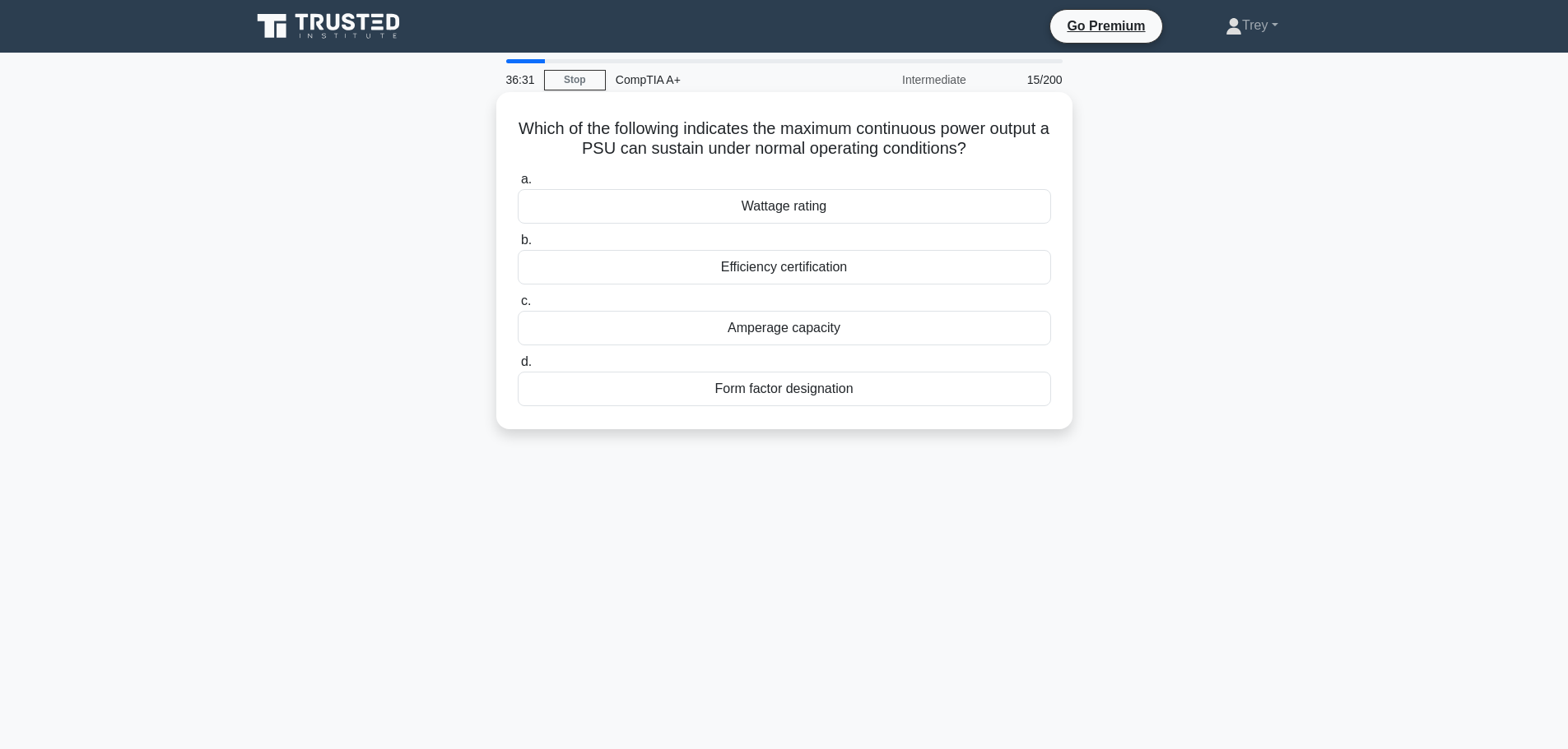
click at [773, 275] on div "Efficiency certification" at bounding box center [784, 267] width 533 height 35
click at [518, 246] on input "b. Efficiency certification" at bounding box center [518, 240] width 0 height 10
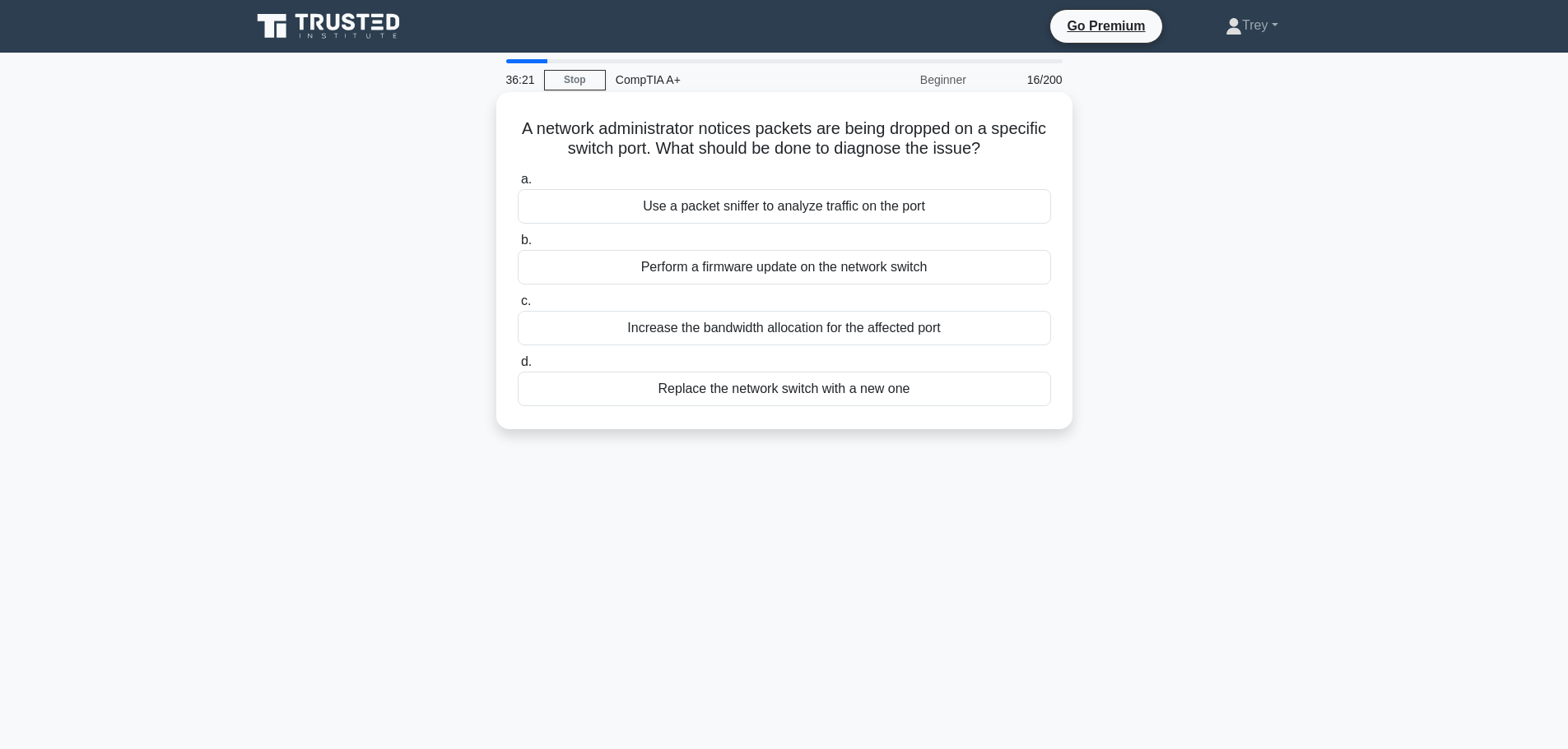
click at [749, 198] on div "Use a packet sniffer to analyze traffic on the port" at bounding box center [784, 206] width 533 height 35
click at [518, 185] on input "a. Use a packet sniffer to analyze traffic on the port" at bounding box center [518, 179] width 0 height 10
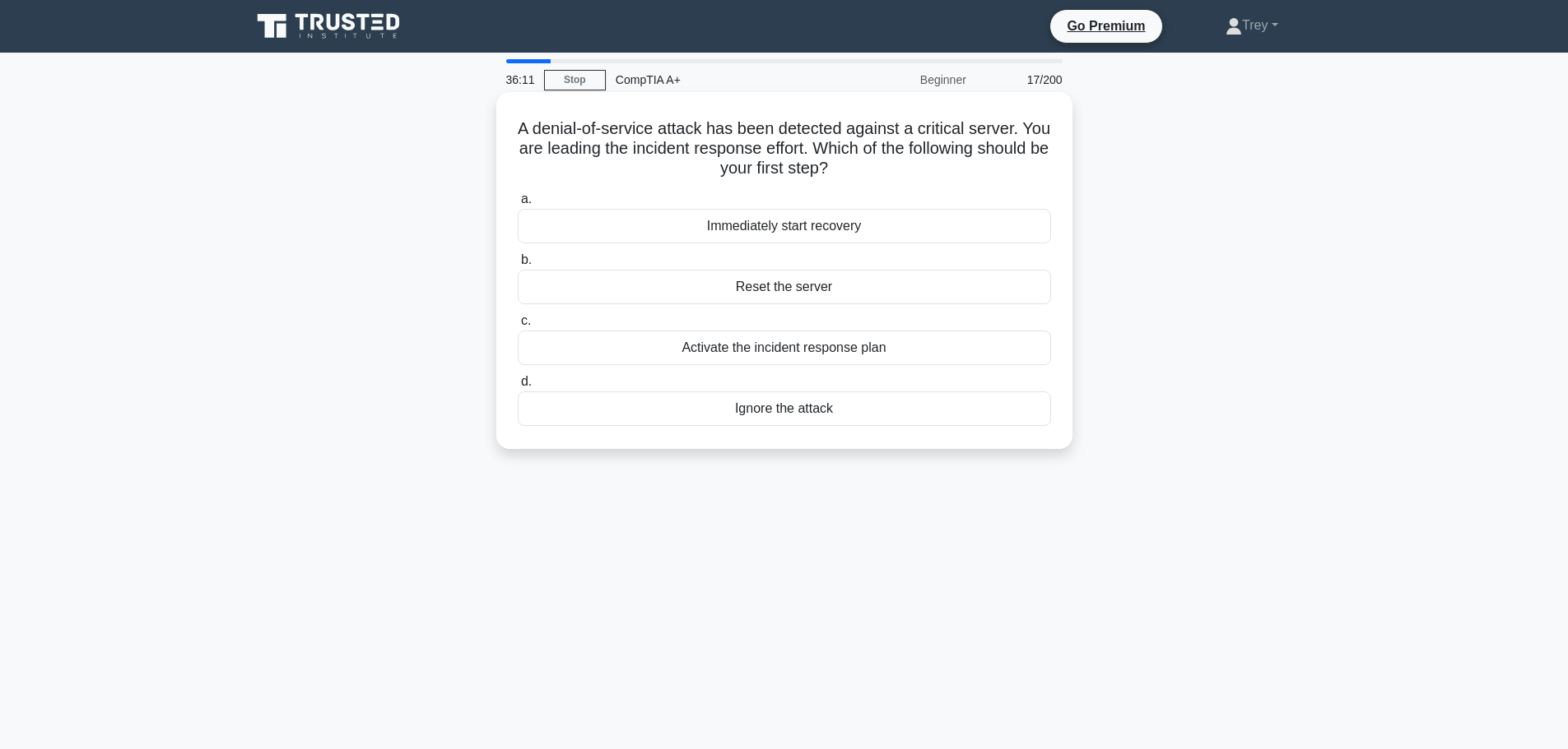
click at [780, 352] on div "Activate the incident response plan" at bounding box center [784, 348] width 533 height 35
click at [518, 327] on input "c. Activate the incident response plan" at bounding box center [518, 321] width 0 height 10
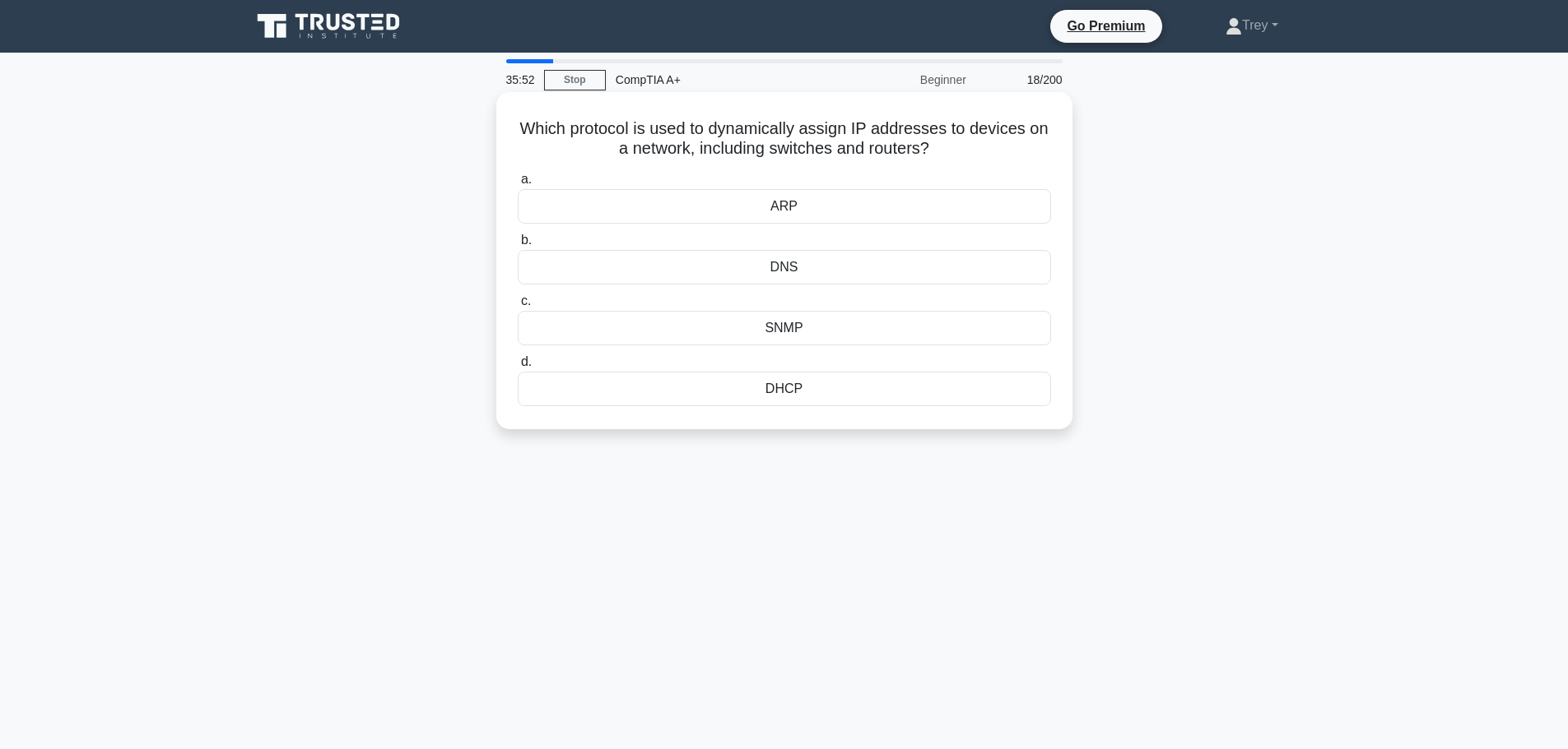
click at [805, 271] on div "DNS" at bounding box center [784, 267] width 533 height 35
click at [518, 246] on input "b. DNS" at bounding box center [518, 240] width 0 height 10
click at [799, 323] on div "PS/2 port" at bounding box center [784, 329] width 533 height 35
click at [518, 307] on input "c. PS/2 port" at bounding box center [518, 302] width 0 height 10
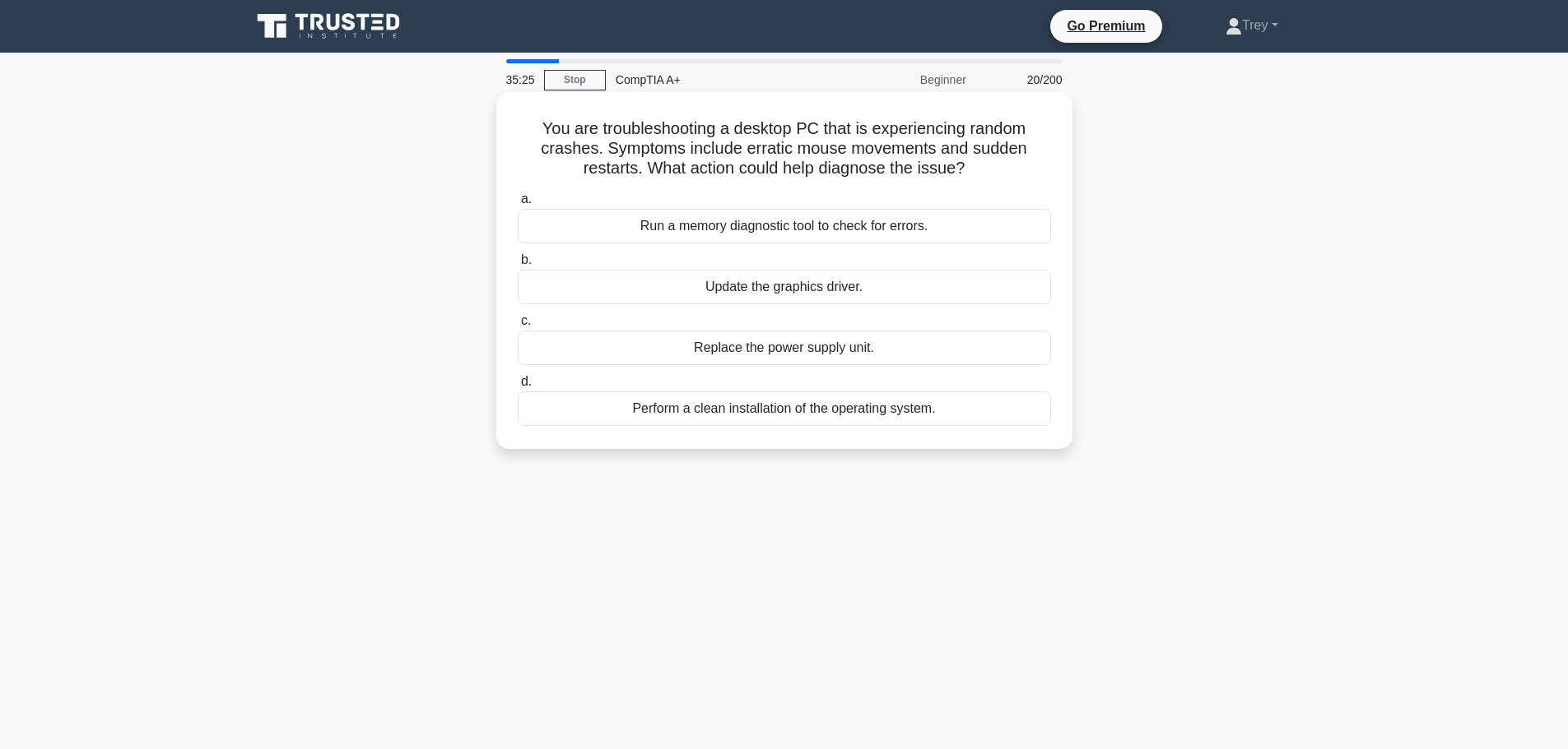
click at [795, 228] on div "Run a memory diagnostic tool to check for errors." at bounding box center [784, 226] width 533 height 35
click at [518, 205] on input "a. Run a memory diagnostic tool to check for errors." at bounding box center [518, 199] width 0 height 10
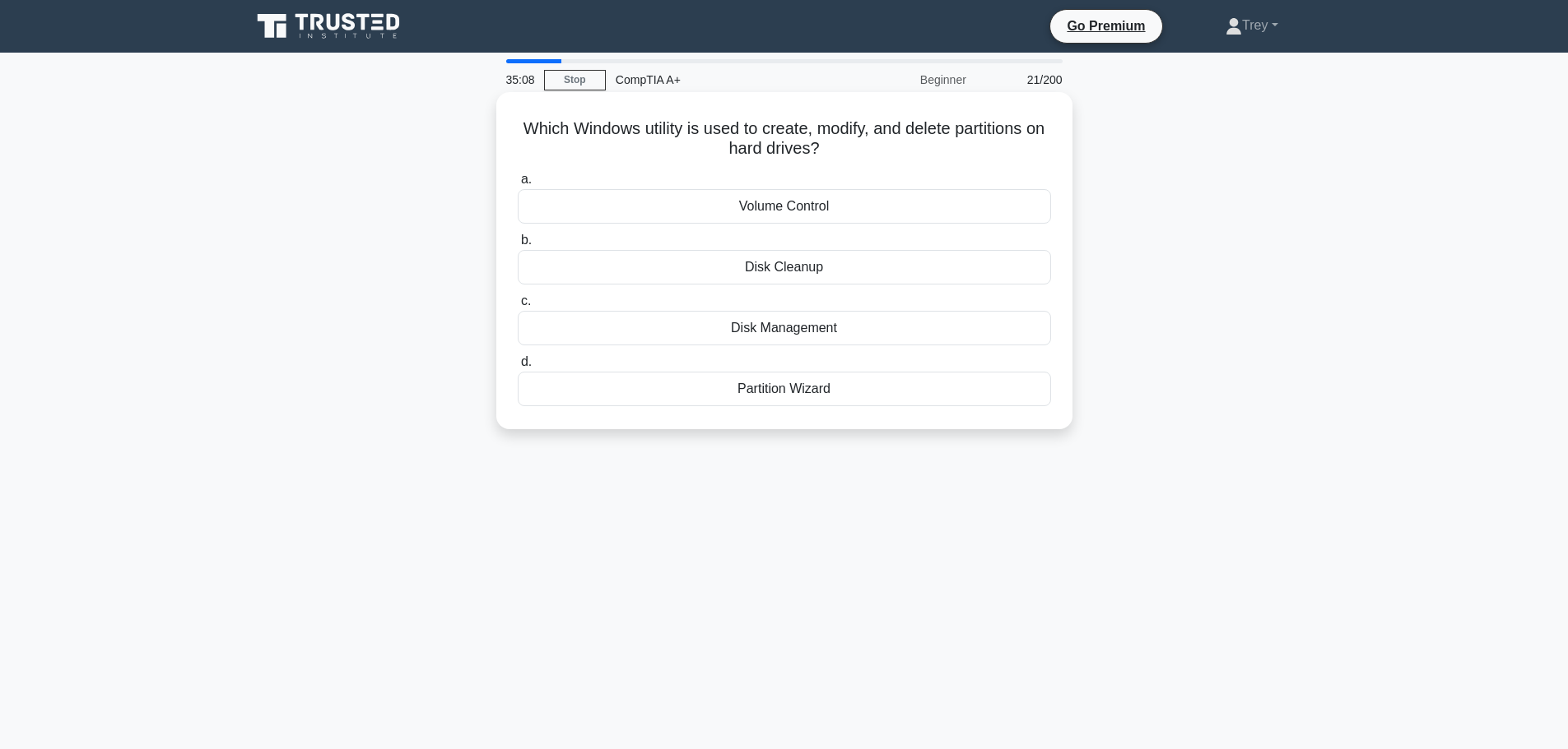
click at [811, 319] on div "Disk Management" at bounding box center [784, 329] width 533 height 35
click at [518, 307] on input "c. Disk Management" at bounding box center [518, 302] width 0 height 10
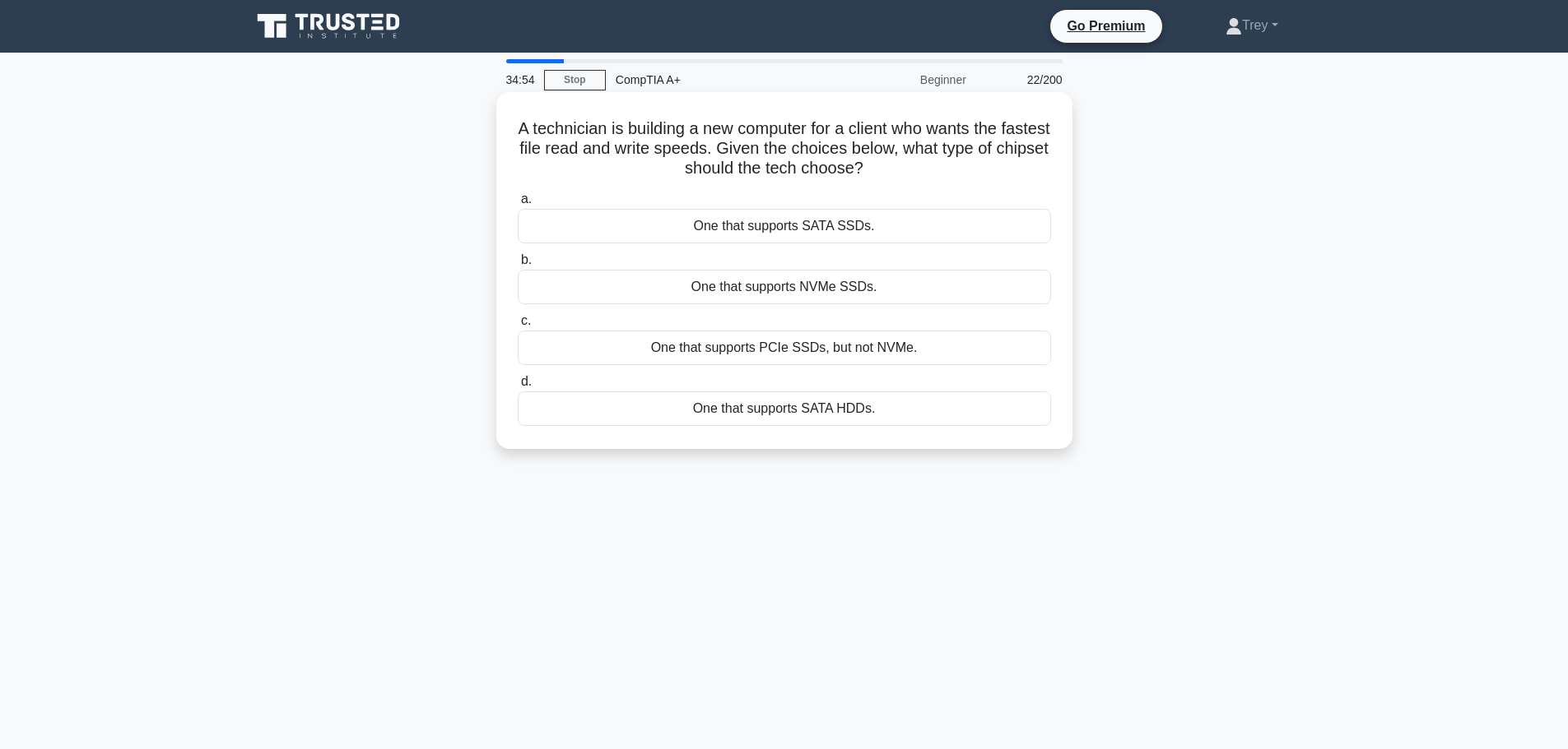
click at [767, 286] on div "One that supports NVMe SSDs." at bounding box center [784, 288] width 533 height 35
click at [518, 266] on input "b. One that supports NVMe SSDs." at bounding box center [518, 260] width 0 height 10
click at [784, 411] on div "Check wireless signal strength and network stability" at bounding box center [784, 409] width 533 height 35
click at [518, 387] on input "d. Check wireless signal strength and network stability" at bounding box center [518, 382] width 0 height 10
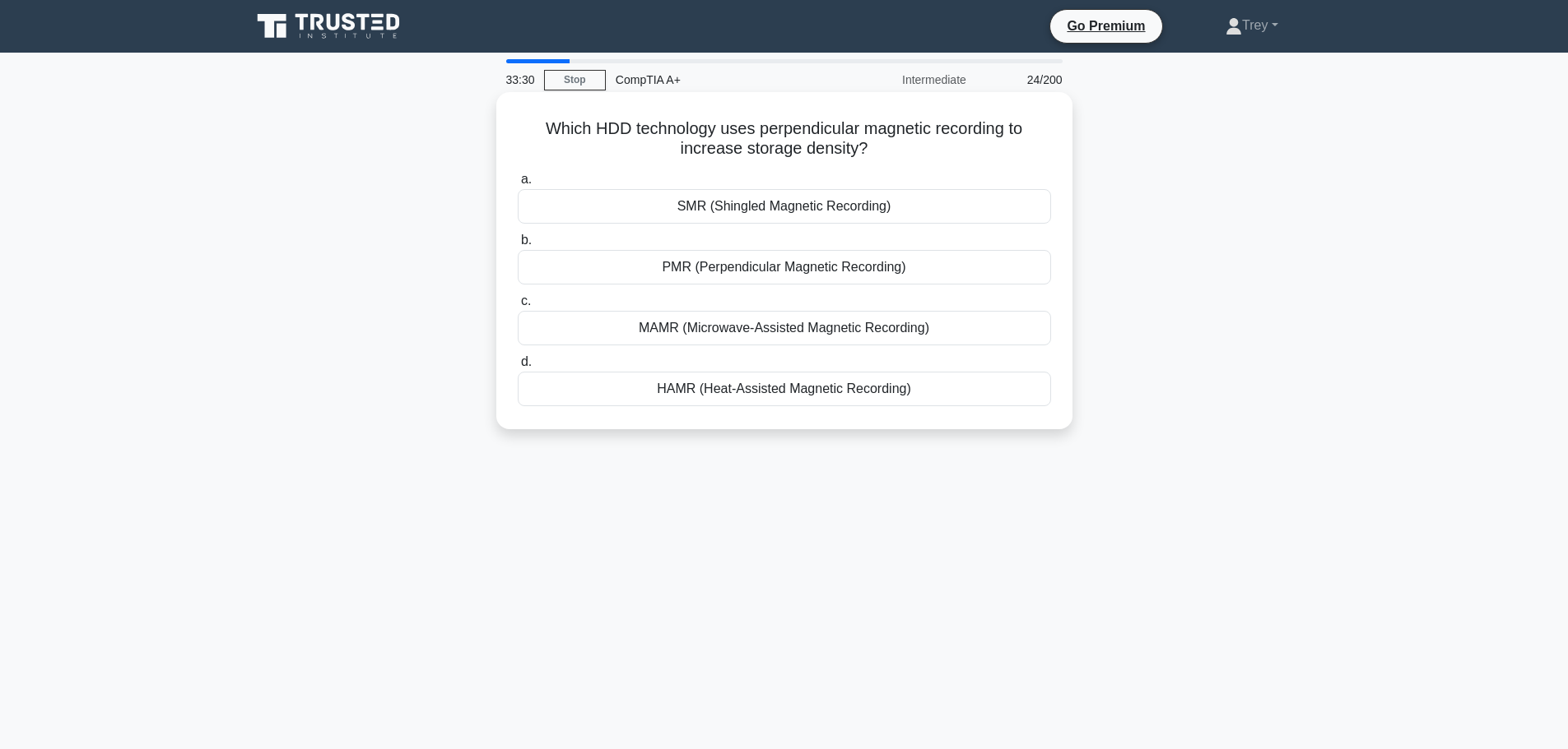
click at [783, 261] on div "PMR (Perpendicular Magnetic Recording)" at bounding box center [784, 267] width 533 height 35
click at [518, 246] on input "b. PMR (Perpendicular Magnetic Recording)" at bounding box center [518, 240] width 0 height 10
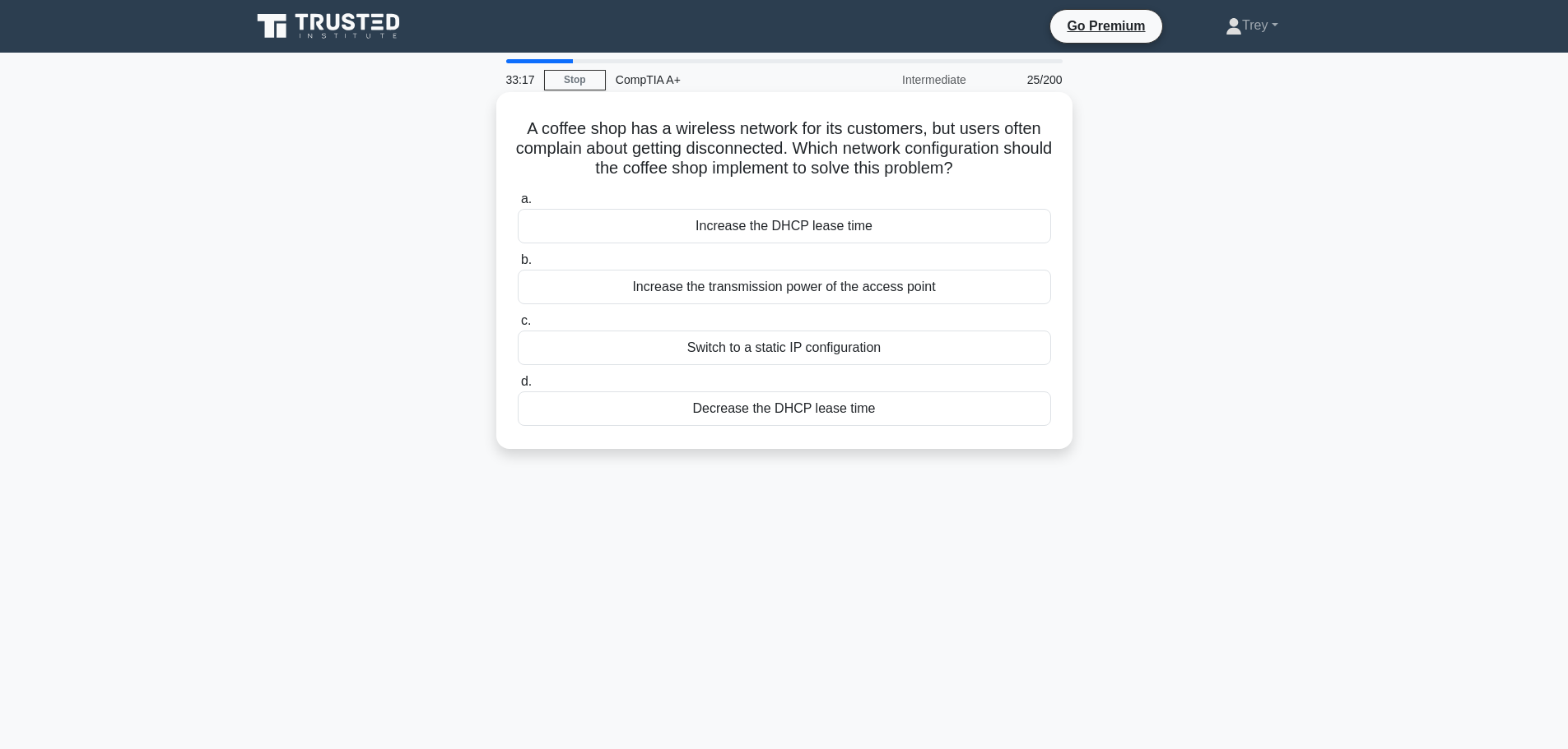
click at [764, 233] on div "Increase the DHCP lease time" at bounding box center [784, 226] width 533 height 35
click at [518, 205] on input "a. Increase the DHCP lease time" at bounding box center [518, 199] width 0 height 10
